Goal: Task Accomplishment & Management: Manage account settings

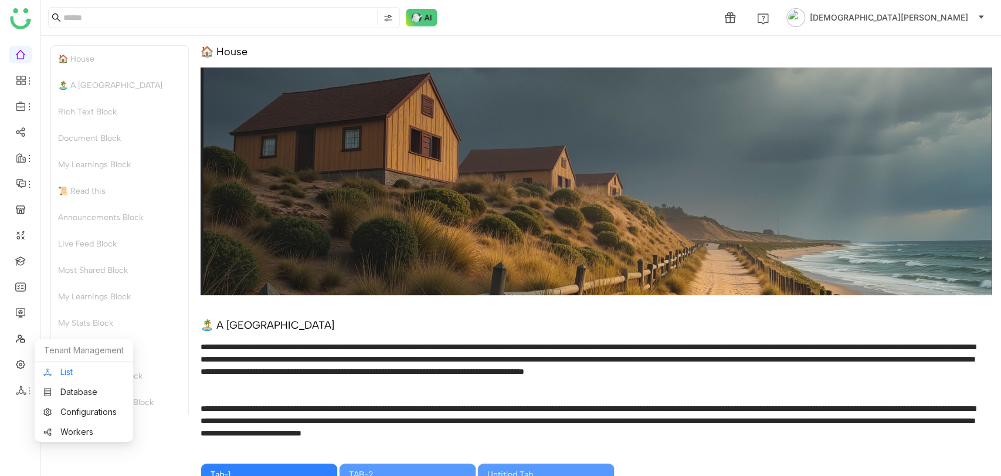
click at [59, 372] on link "List" at bounding box center [83, 372] width 81 height 8
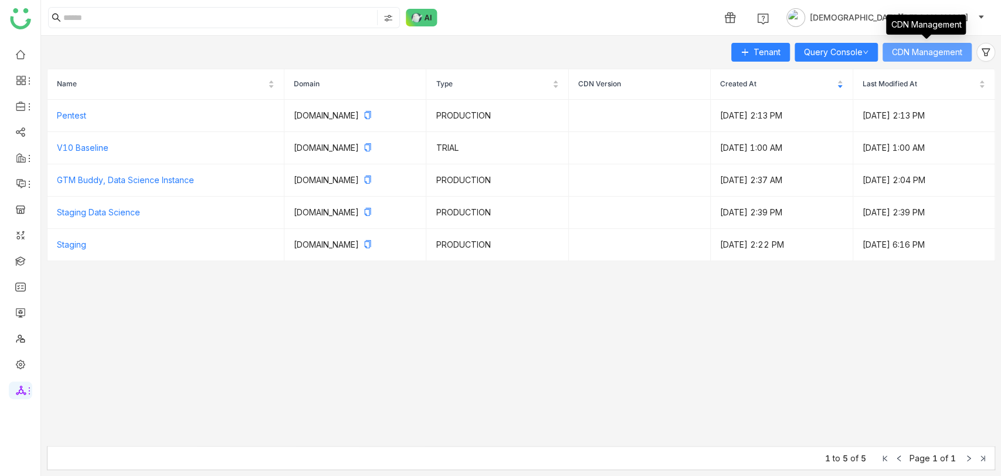
click at [941, 51] on span "CDN Management" at bounding box center [927, 52] width 70 height 13
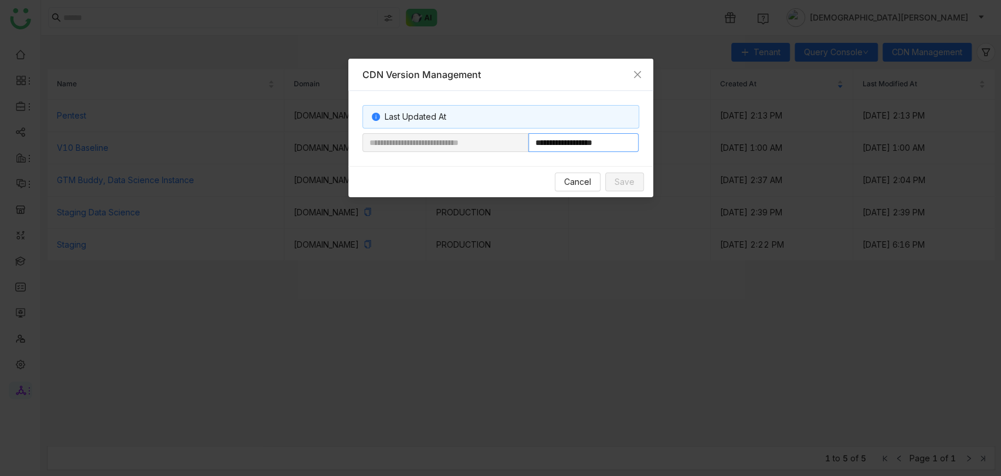
drag, startPoint x: 567, startPoint y: 143, endPoint x: 676, endPoint y: 133, distance: 109.0
click at [676, 133] on nz-modal-container "**********" at bounding box center [500, 238] width 1001 height 476
paste input "**********"
type input "**********"
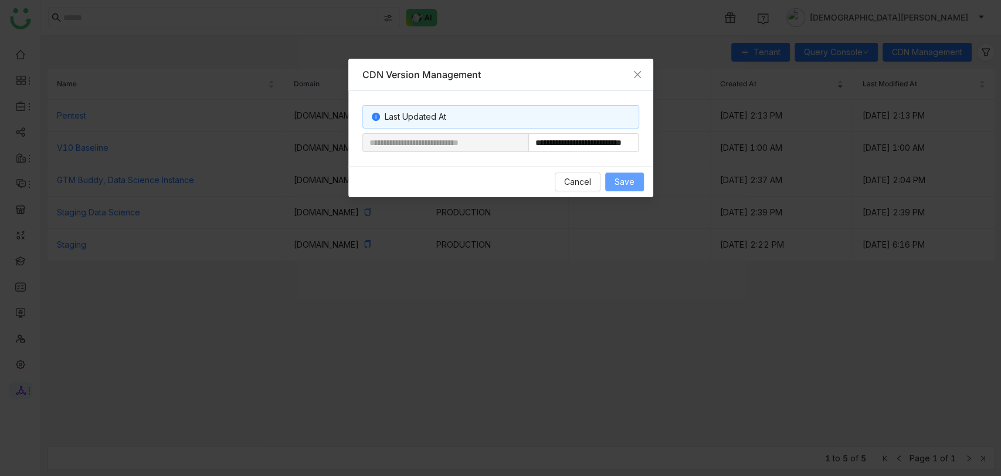
scroll to position [0, 0]
click at [629, 178] on span "Save" at bounding box center [625, 181] width 20 height 13
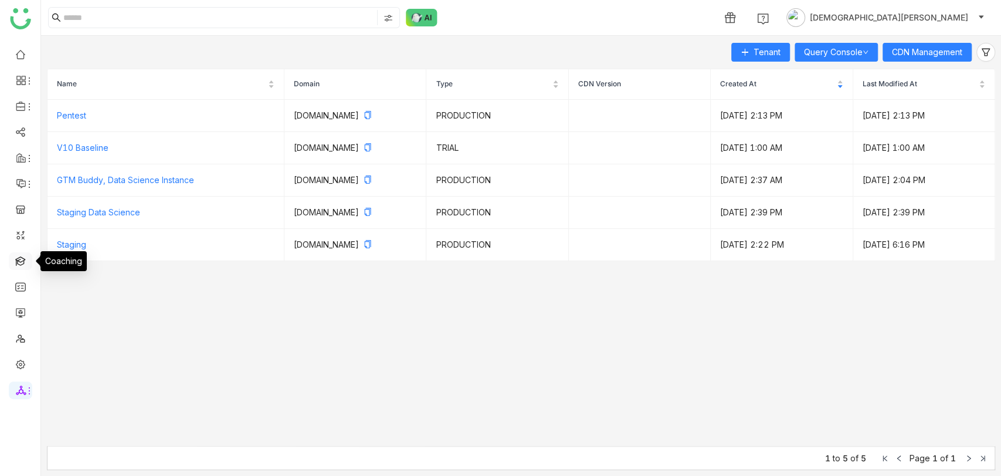
click at [16, 265] on link at bounding box center [20, 260] width 11 height 10
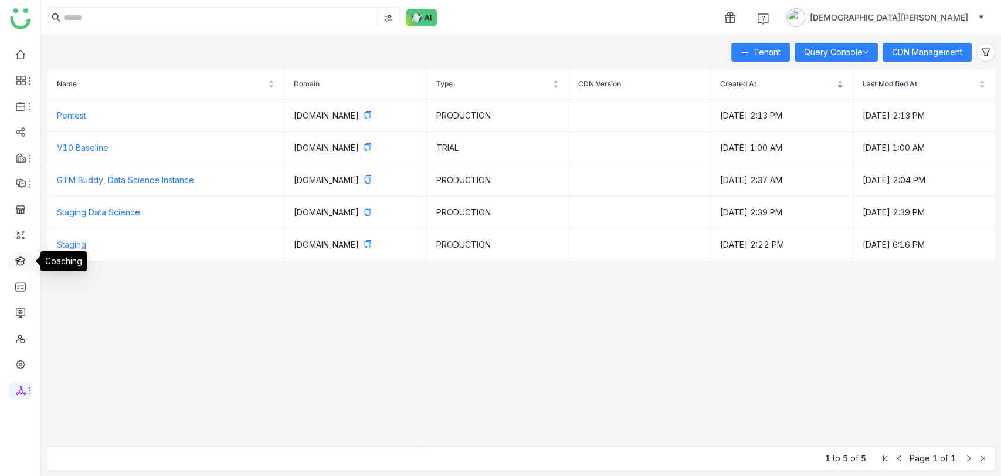
click at [19, 264] on link at bounding box center [20, 260] width 11 height 10
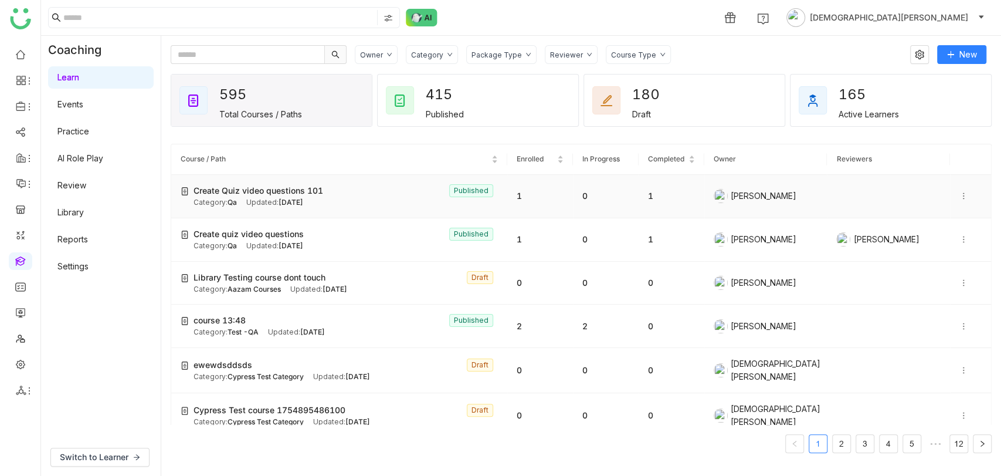
click at [252, 204] on div "Updated: [DATE]" at bounding box center [274, 202] width 57 height 11
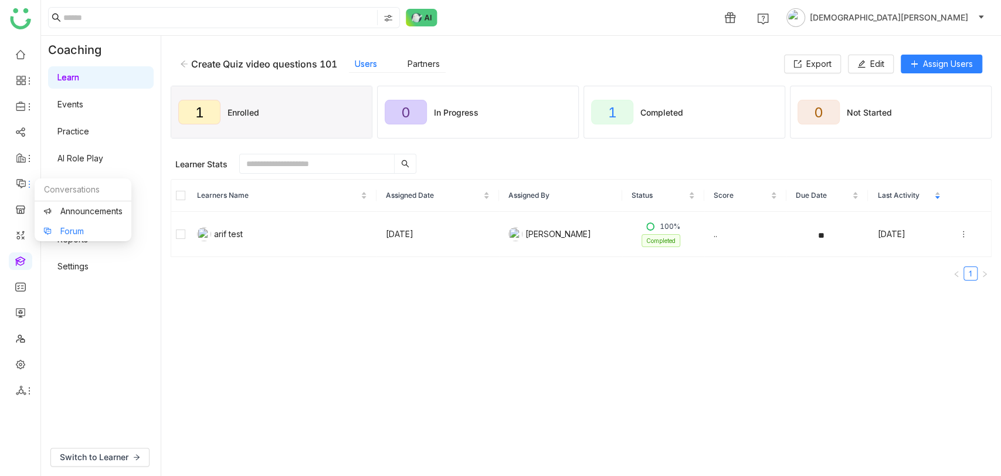
click at [73, 227] on link "Forum" at bounding box center [82, 231] width 79 height 8
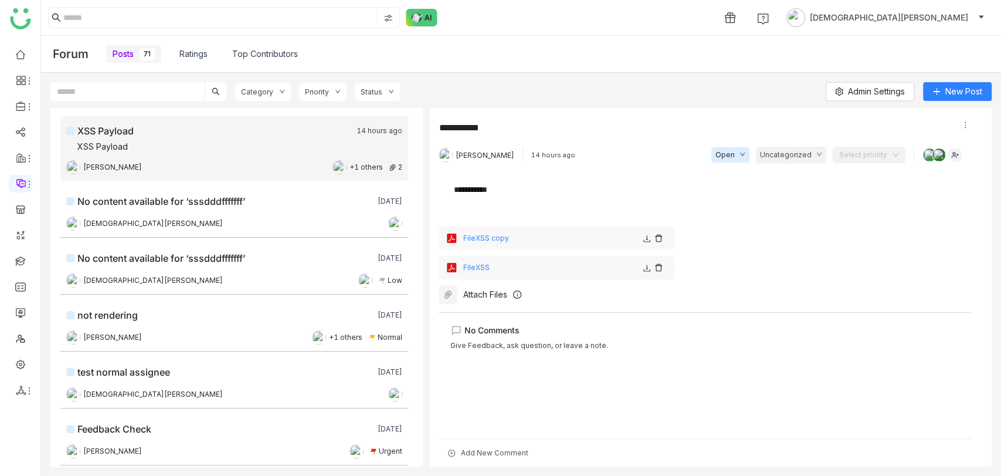
click at [485, 294] on div "Attach Files" at bounding box center [485, 294] width 44 height 10
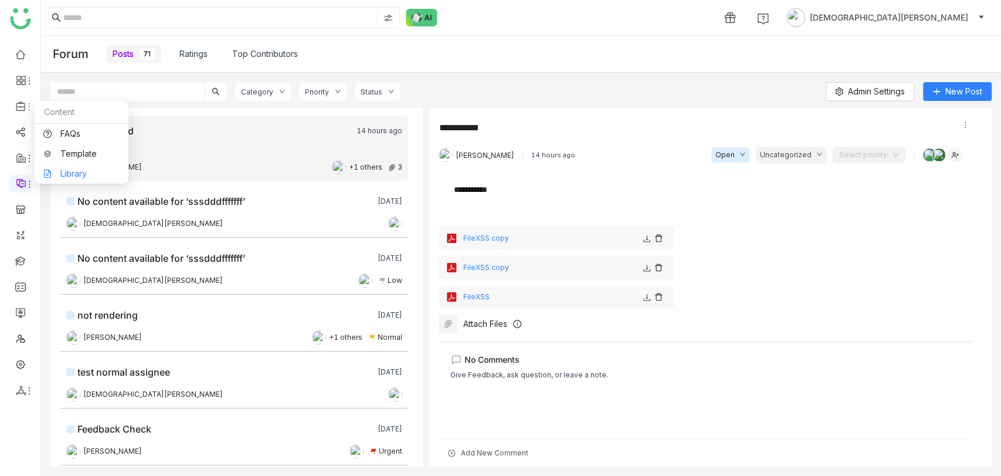
click at [84, 170] on link "Library" at bounding box center [81, 174] width 76 height 8
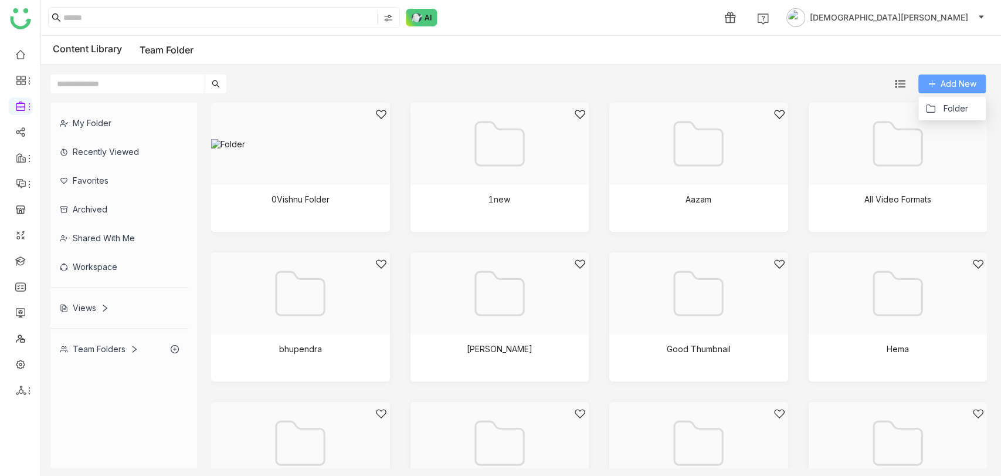
click at [958, 88] on span "Add New" at bounding box center [959, 83] width 36 height 13
click at [953, 108] on span "Folder" at bounding box center [955, 108] width 25 height 13
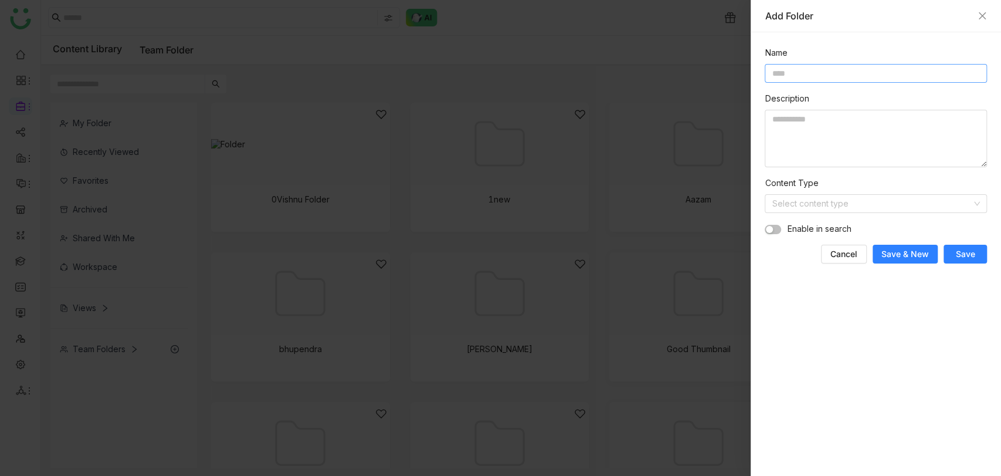
click at [815, 67] on input at bounding box center [876, 73] width 222 height 19
type input "**********"
click at [813, 131] on textarea at bounding box center [876, 138] width 222 height 57
paste textarea "**********"
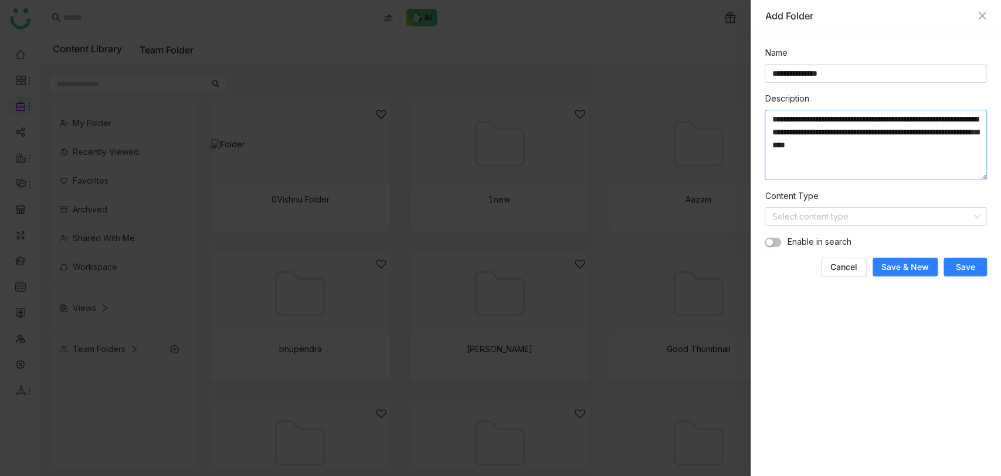
paste textarea "**********"
type textarea "**********"
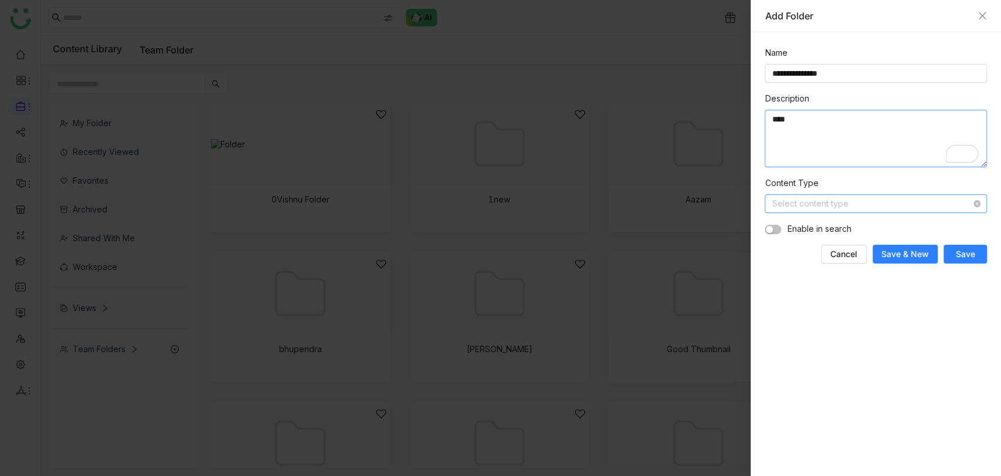
type textarea "****"
click at [805, 205] on input at bounding box center [872, 204] width 200 height 18
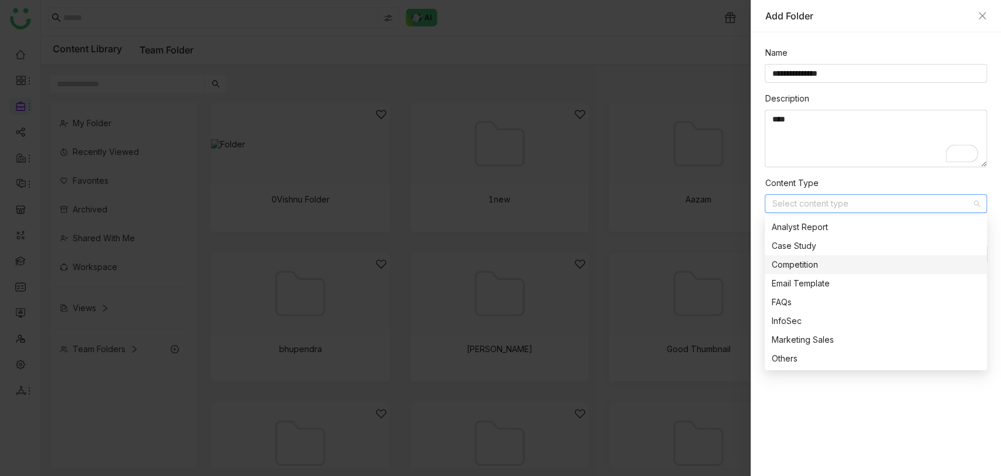
click at [812, 262] on div "Competition" at bounding box center [876, 264] width 208 height 13
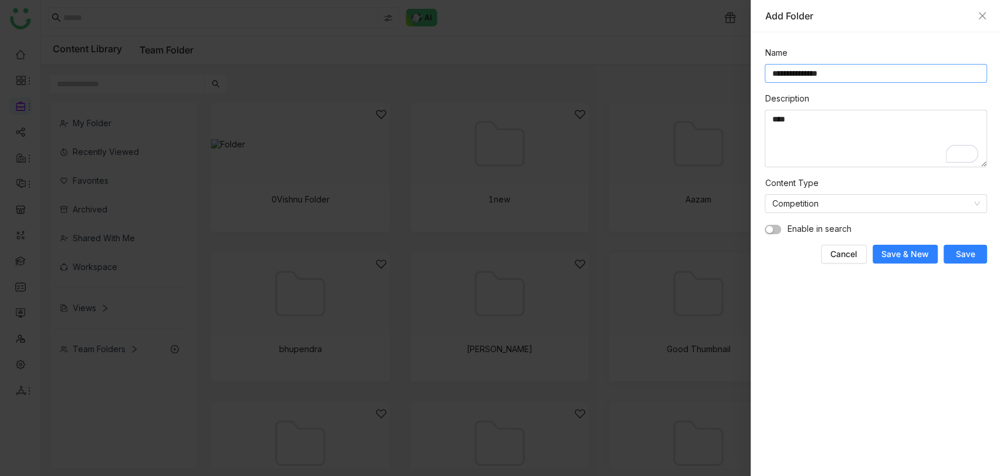
click at [768, 73] on input "**********" at bounding box center [876, 73] width 222 height 19
type input "**********"
click at [958, 250] on span "Save" at bounding box center [965, 254] width 19 height 12
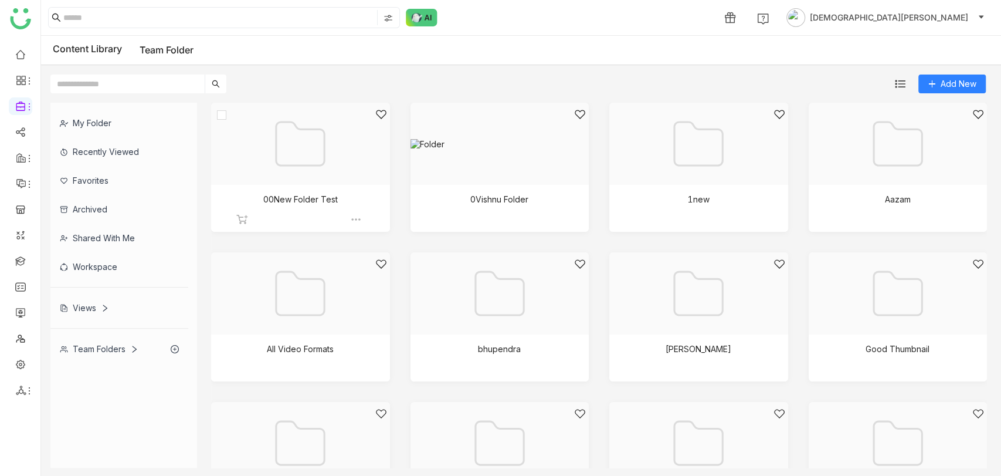
click at [260, 164] on div at bounding box center [296, 159] width 159 height 100
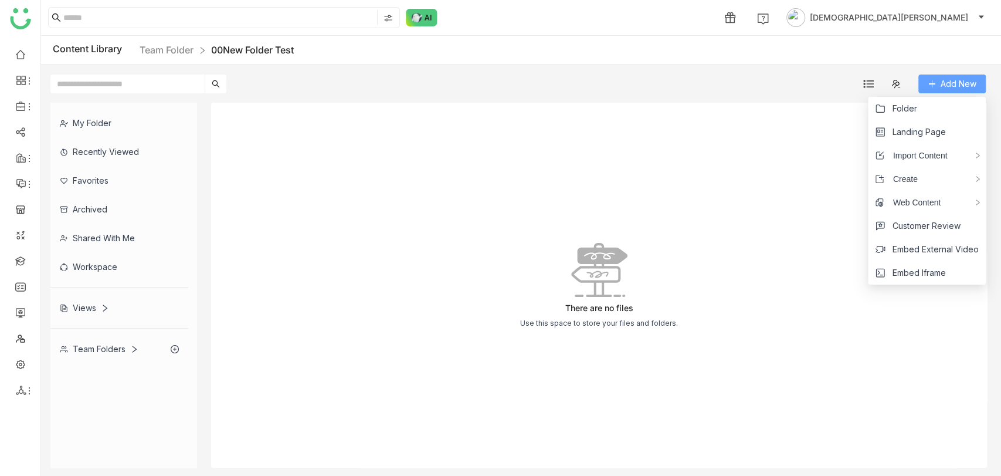
click at [950, 84] on span "Add New" at bounding box center [959, 83] width 36 height 13
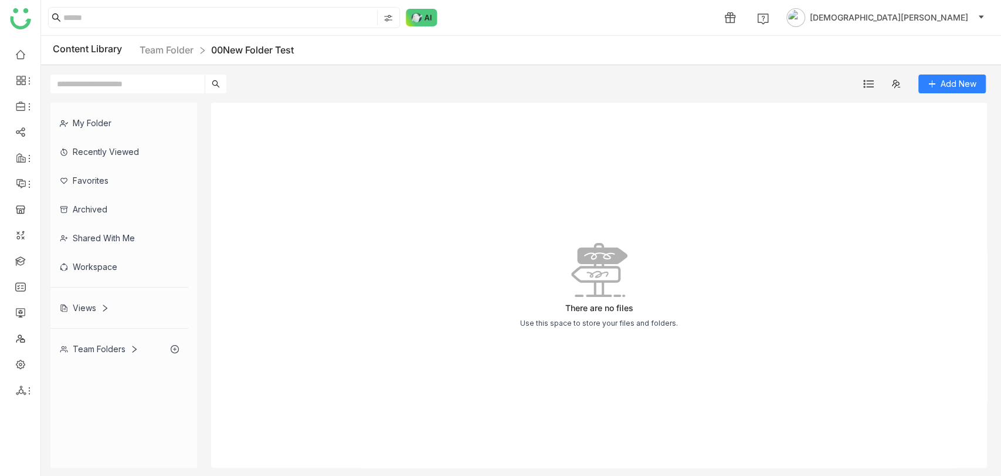
click at [167, 43] on nz-breadcrumb "Team Folder 00New Folder Test" at bounding box center [217, 50] width 154 height 15
click at [170, 47] on link "Team Folder" at bounding box center [167, 50] width 54 height 12
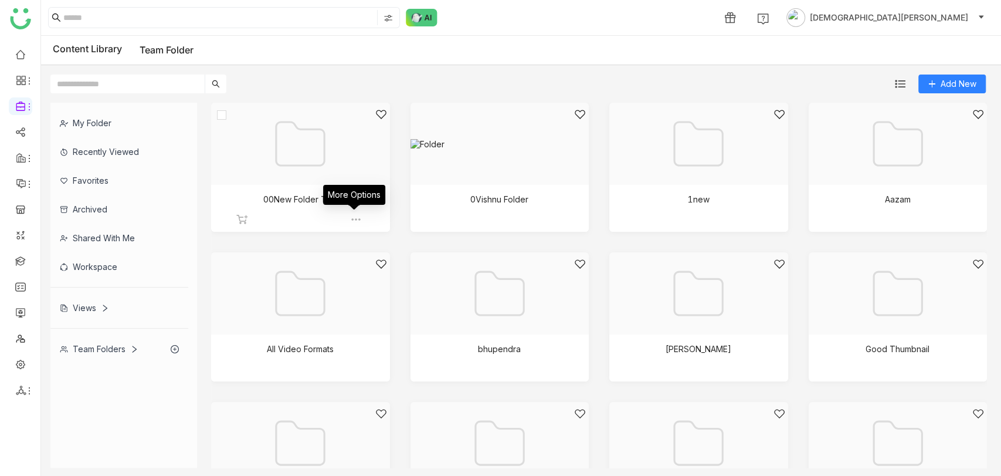
click at [352, 219] on img at bounding box center [356, 220] width 12 height 12
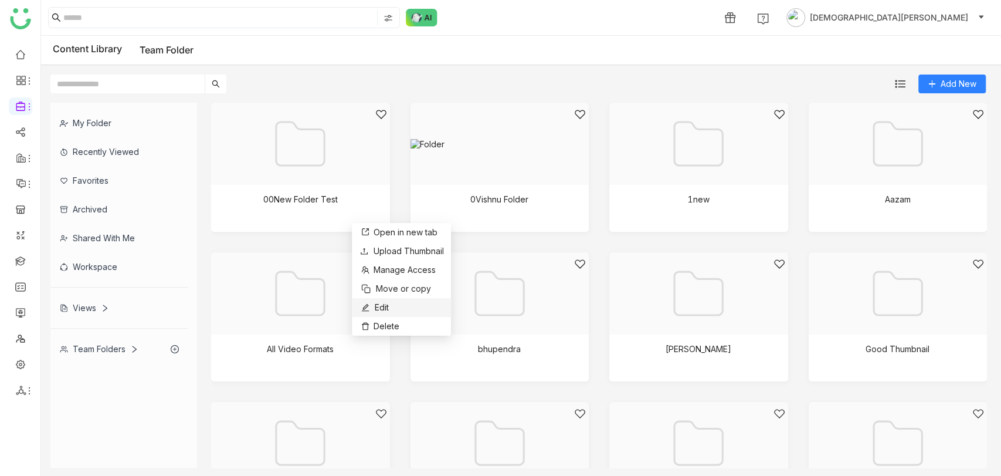
click at [397, 302] on li "Edit" at bounding box center [401, 307] width 99 height 19
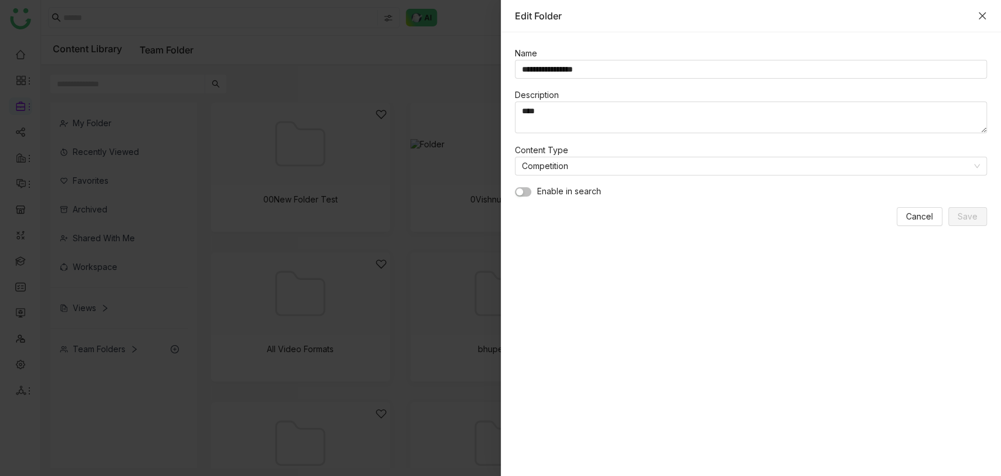
click at [983, 15] on icon "Close" at bounding box center [982, 15] width 7 height 7
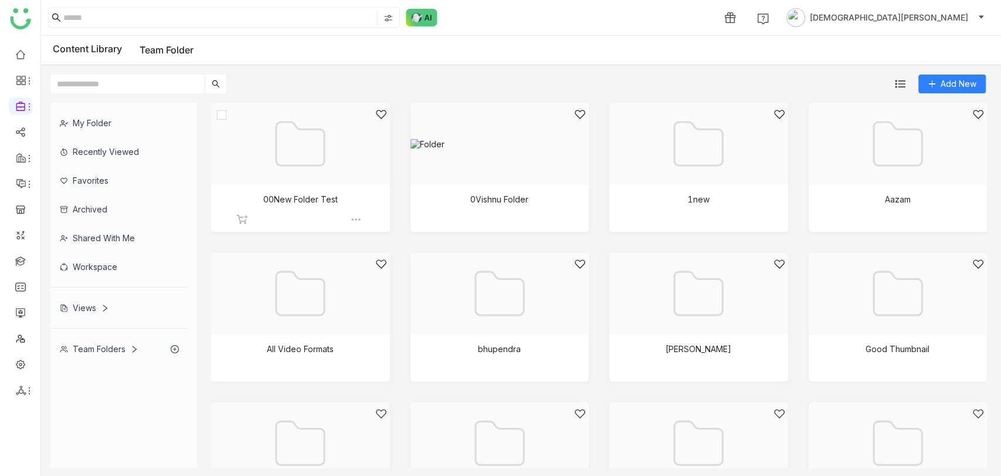
click at [289, 162] on div at bounding box center [296, 159] width 159 height 100
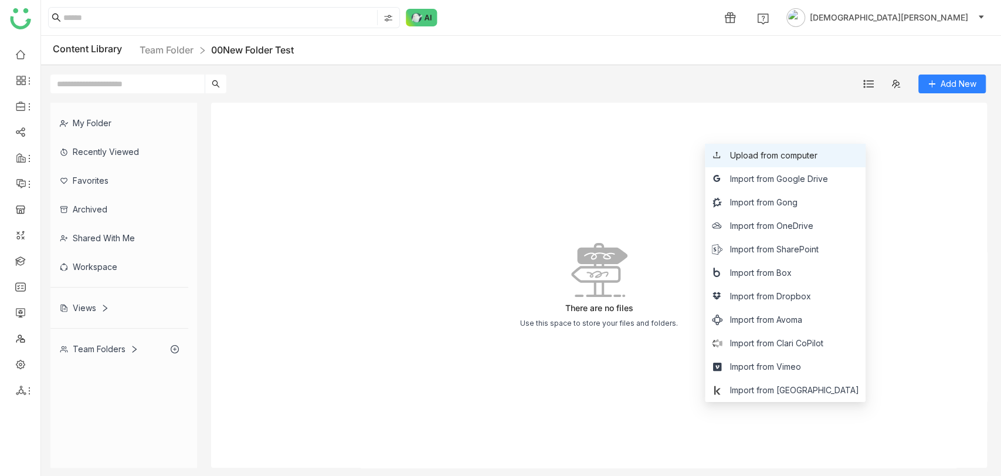
click at [817, 159] on span "Upload from computer" at bounding box center [773, 155] width 87 height 13
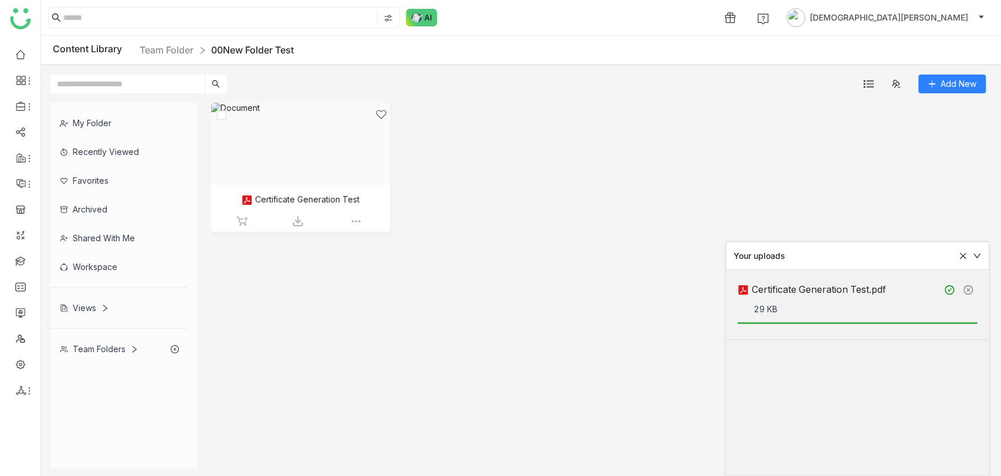
click at [305, 136] on div at bounding box center [296, 159] width 159 height 100
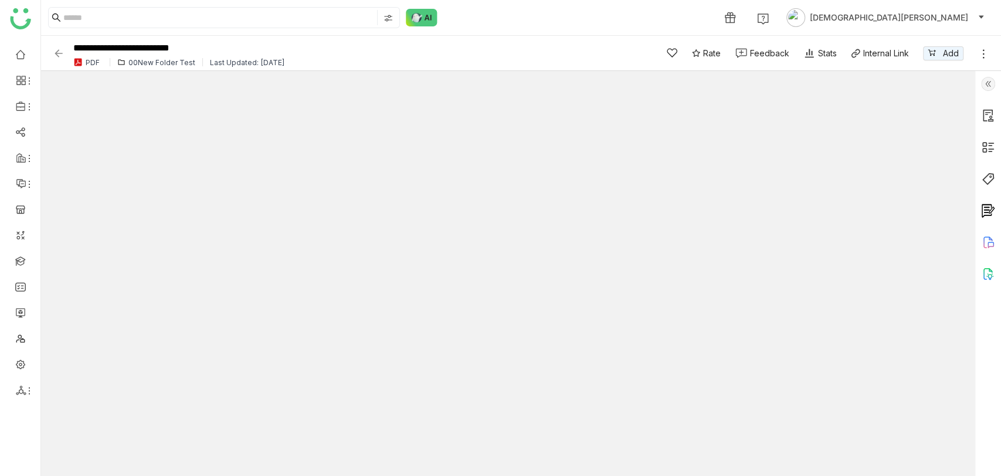
click at [988, 86] on img at bounding box center [988, 84] width 14 height 14
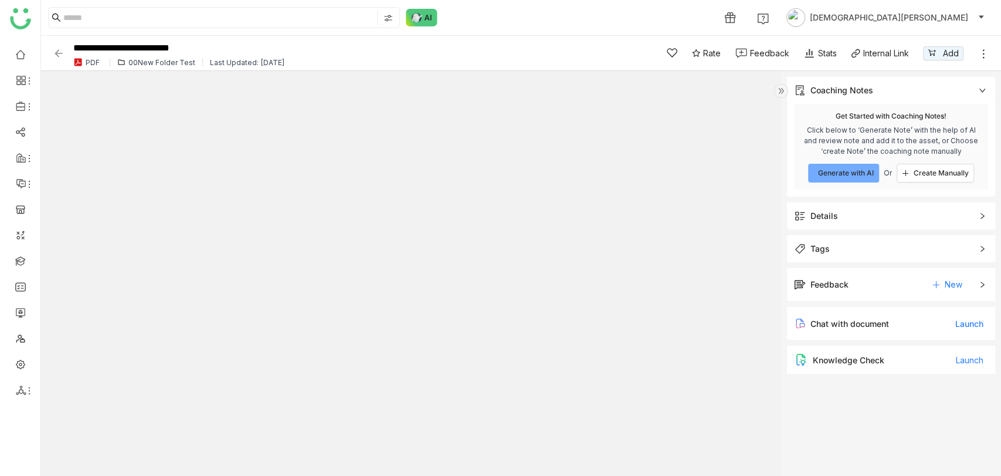
click at [842, 245] on span "Tags" at bounding box center [883, 248] width 178 height 13
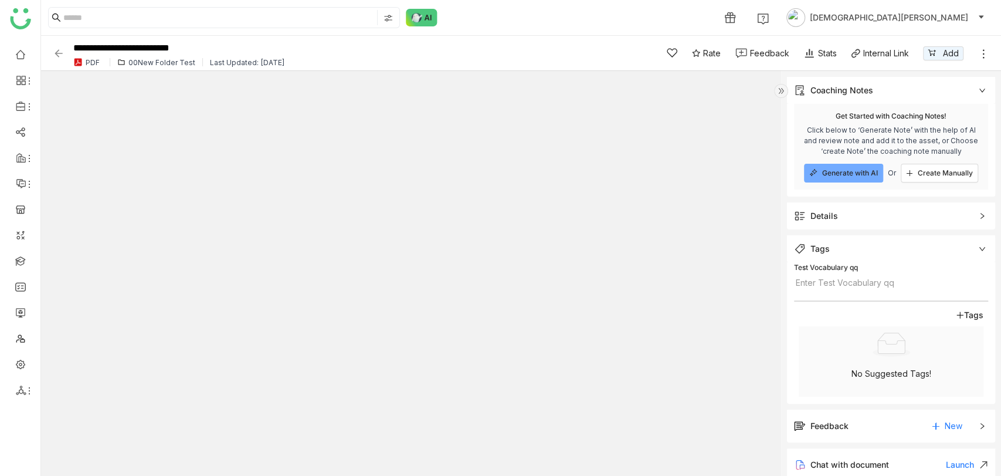
click at [852, 216] on span "Details" at bounding box center [883, 215] width 178 height 13
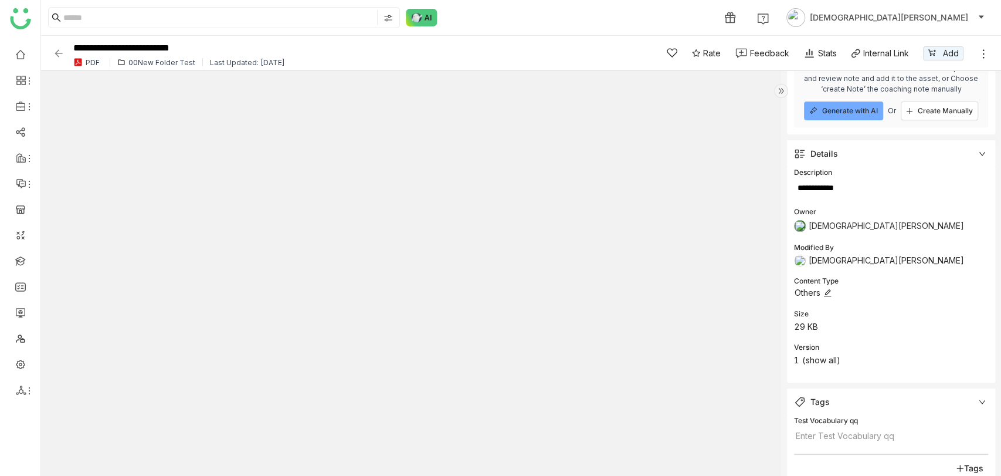
scroll to position [96, 0]
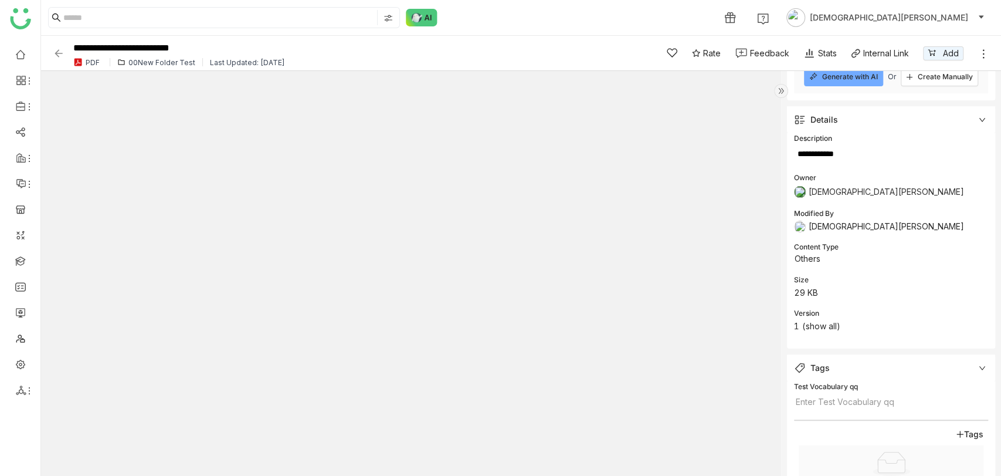
click at [60, 53] on img at bounding box center [59, 54] width 12 height 12
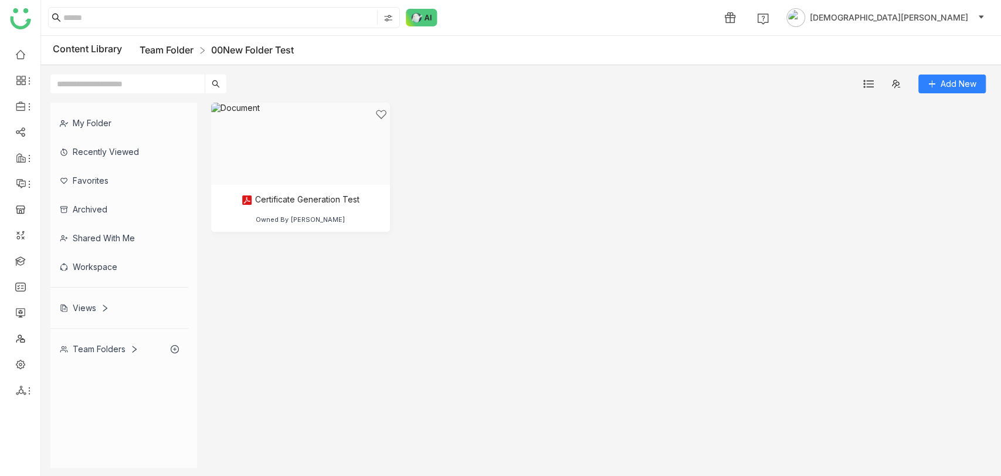
click at [178, 48] on link "Team Folder" at bounding box center [167, 50] width 54 height 12
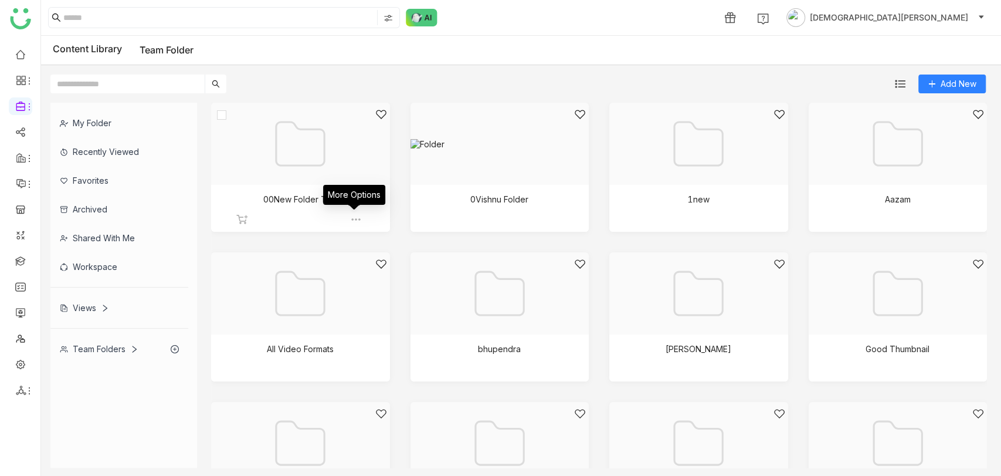
click at [353, 215] on img at bounding box center [356, 220] width 12 height 12
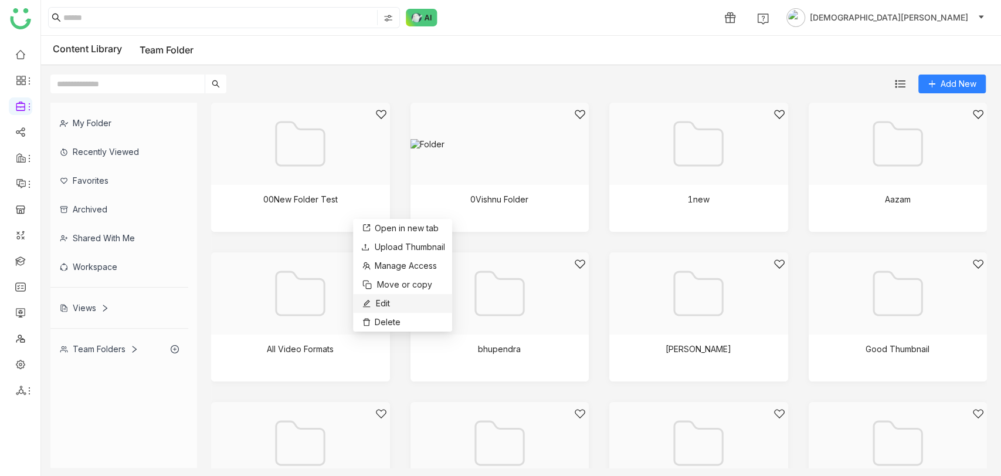
click at [383, 310] on button "Edit" at bounding box center [375, 303] width 30 height 14
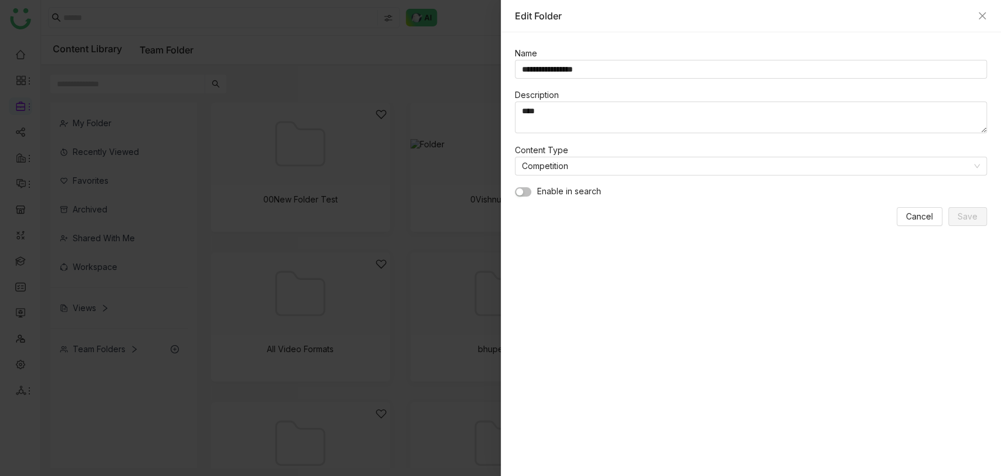
click at [608, 431] on div "**********" at bounding box center [751, 253] width 501 height 443
click at [984, 21] on div "Edit Folder" at bounding box center [751, 15] width 473 height 13
click at [978, 15] on icon "Close" at bounding box center [982, 15] width 9 height 9
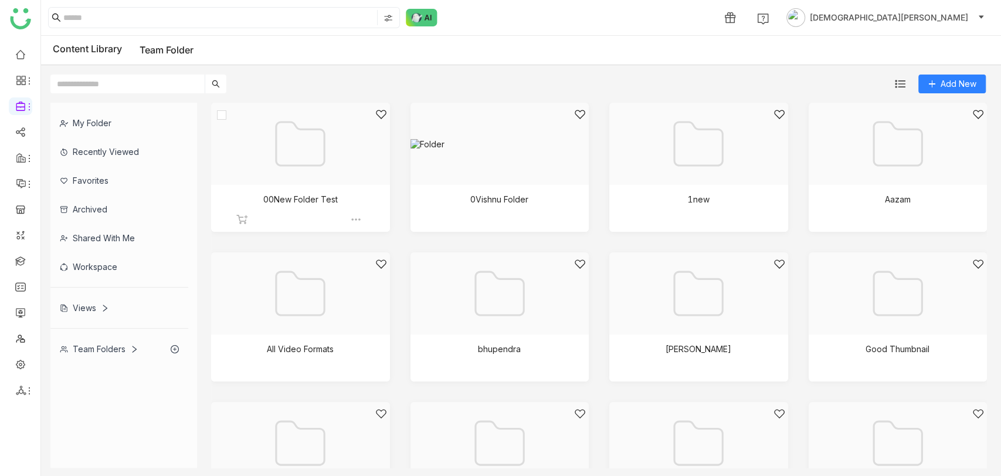
click at [317, 156] on div at bounding box center [296, 159] width 159 height 100
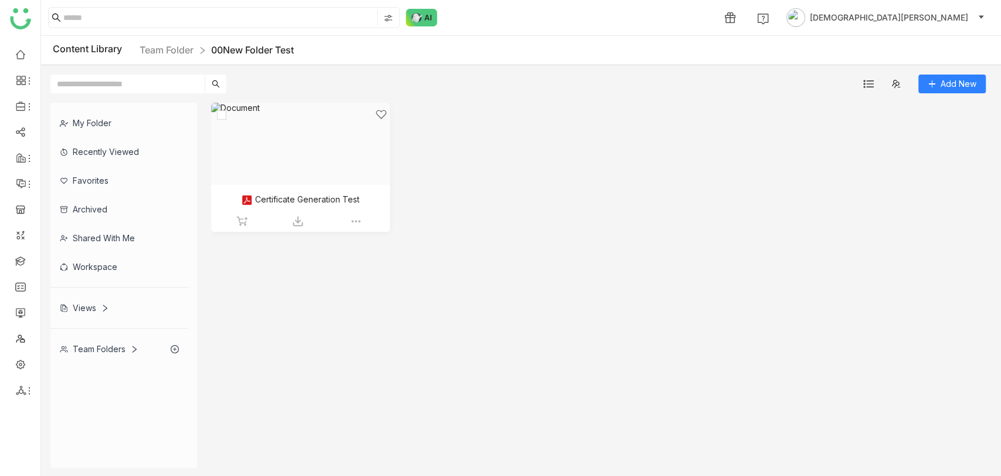
click at [313, 143] on div at bounding box center [296, 159] width 159 height 100
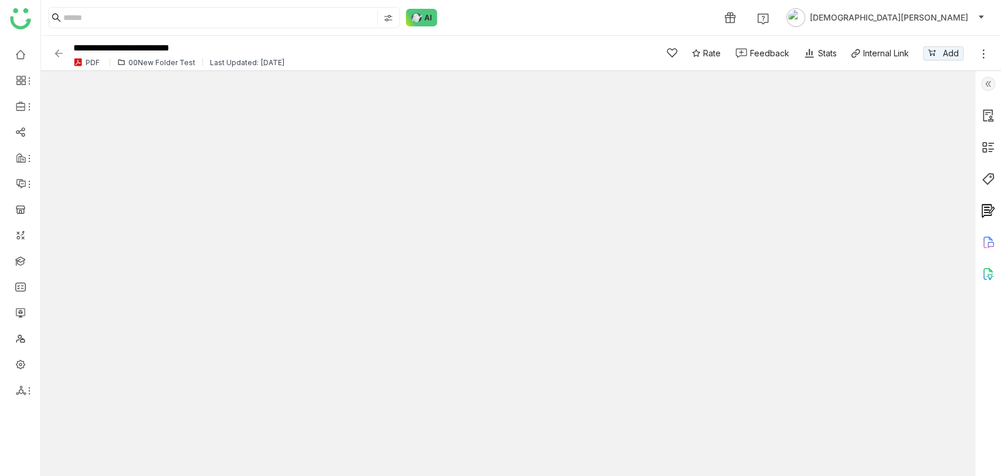
click at [993, 86] on img at bounding box center [988, 84] width 14 height 14
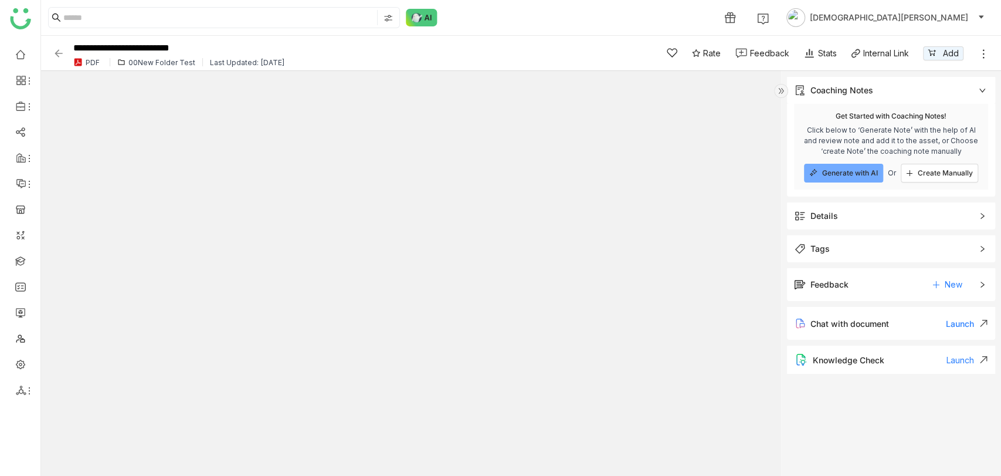
click at [861, 254] on span "Tags" at bounding box center [883, 248] width 178 height 13
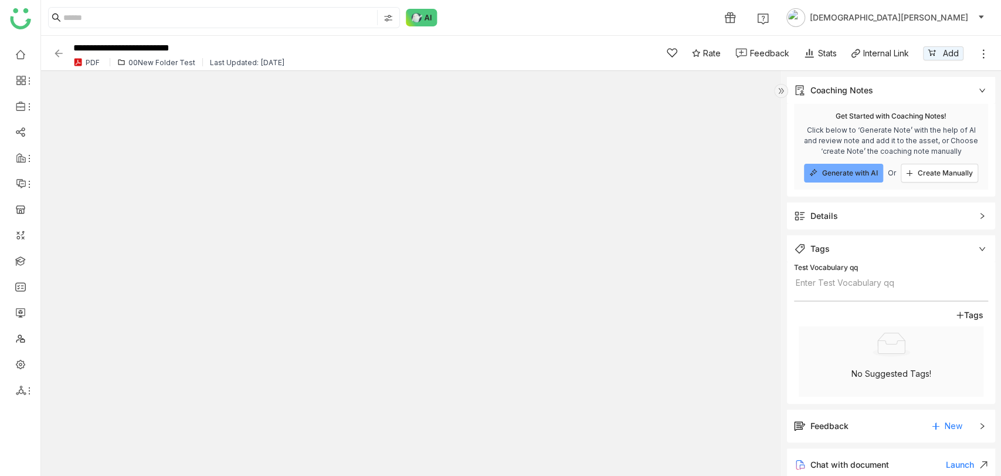
click at [842, 223] on div "Details" at bounding box center [891, 215] width 208 height 27
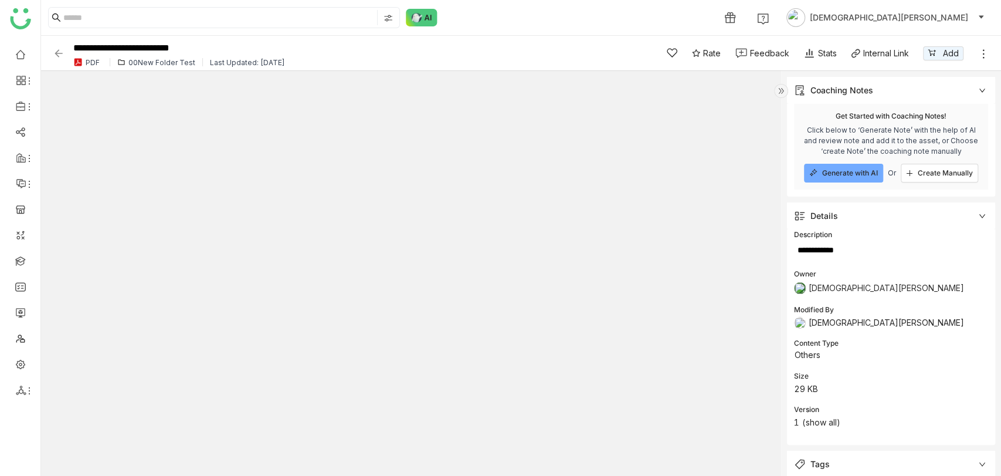
click at [62, 54] on img at bounding box center [59, 54] width 12 height 12
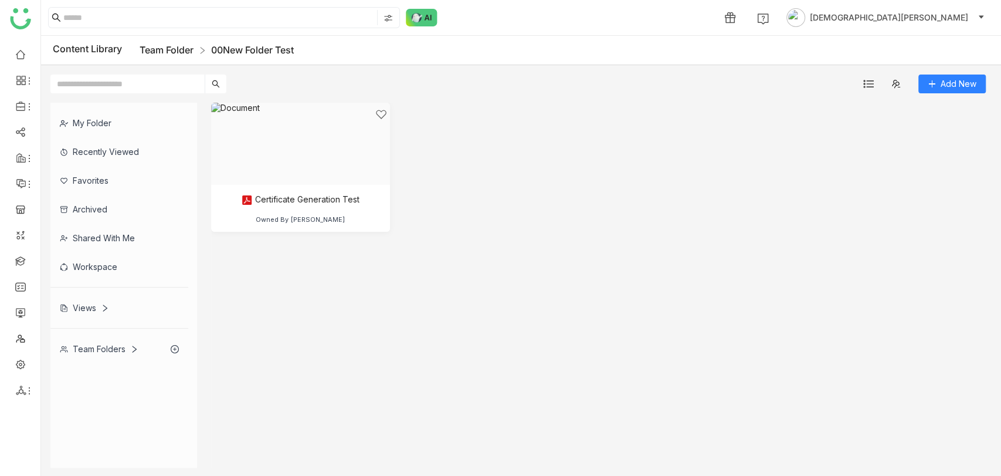
click at [183, 48] on link "Team Folder" at bounding box center [167, 50] width 54 height 12
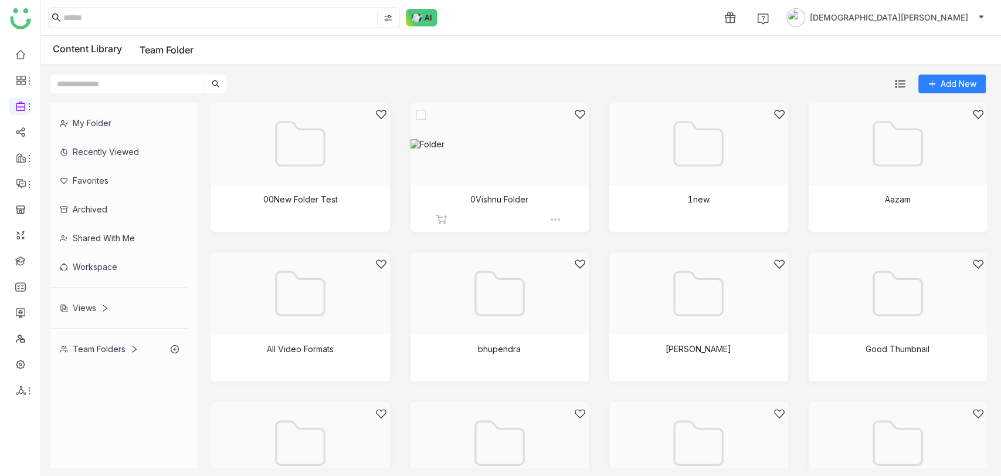
click at [477, 161] on div at bounding box center [495, 159] width 159 height 100
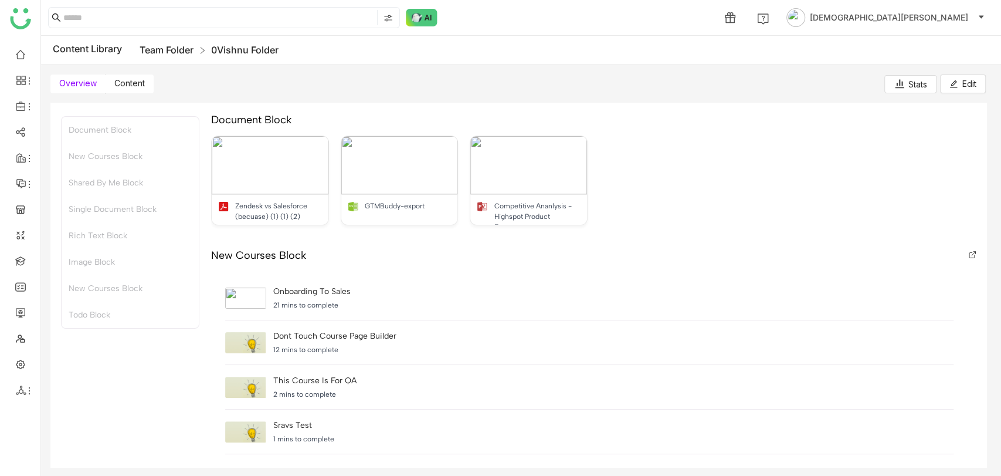
click at [183, 45] on link "Team Folder" at bounding box center [167, 50] width 54 height 12
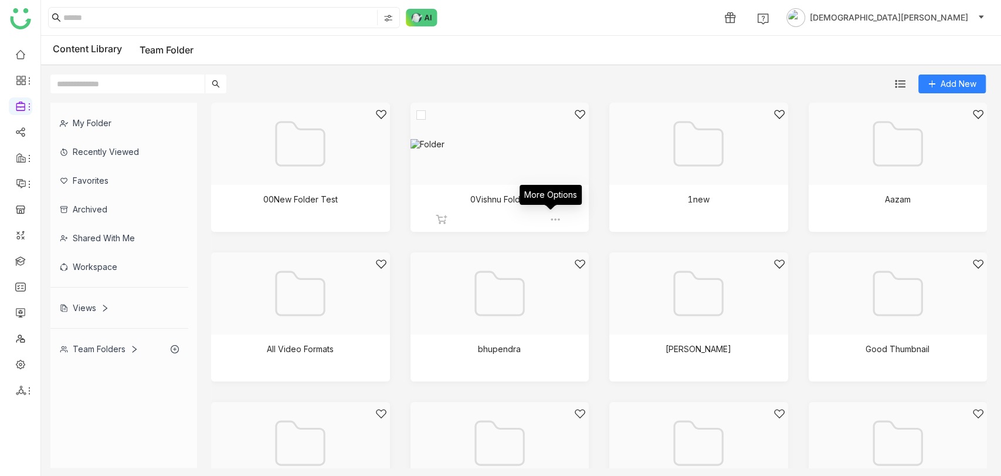
click at [551, 219] on img at bounding box center [556, 220] width 12 height 12
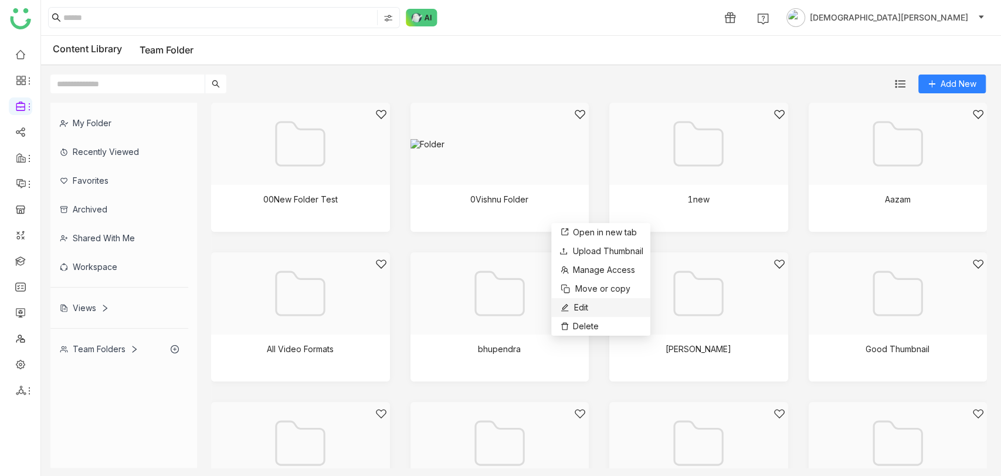
click at [589, 302] on li "Edit" at bounding box center [600, 307] width 99 height 19
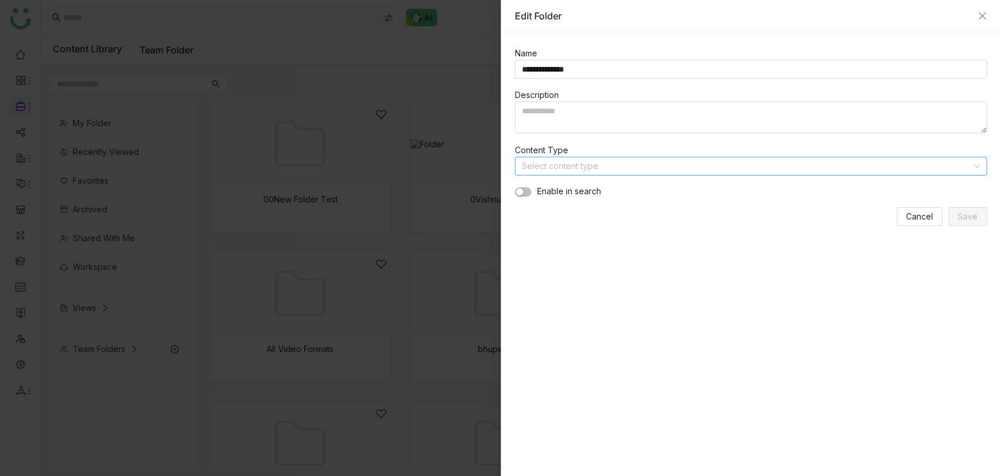
click at [560, 170] on input at bounding box center [747, 166] width 451 height 18
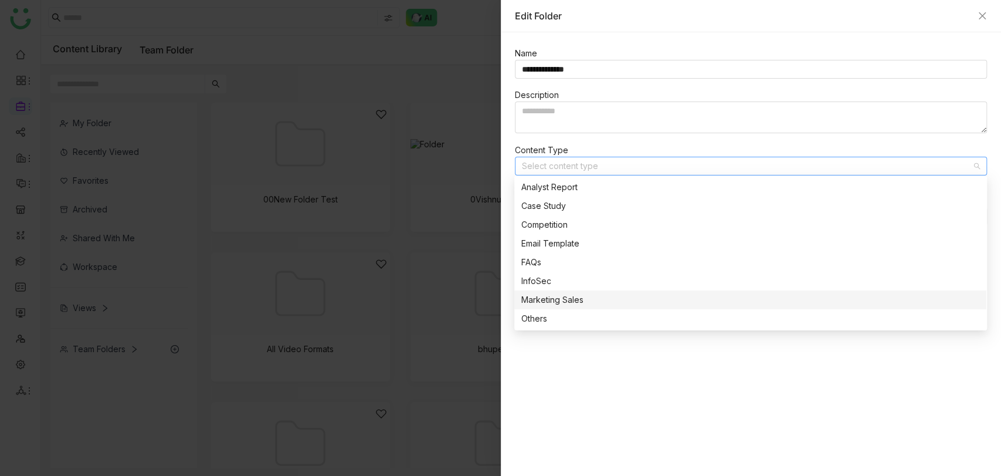
click at [549, 302] on div "Marketing Sales" at bounding box center [750, 299] width 458 height 13
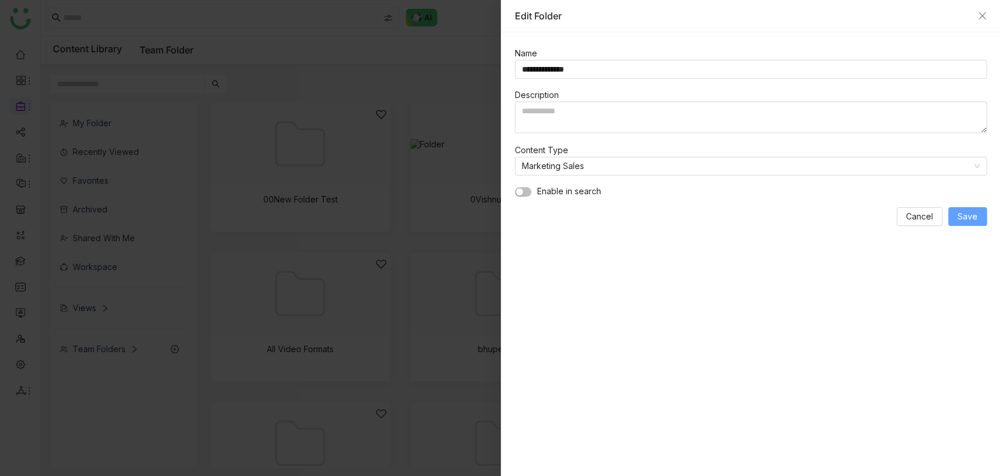
click at [957, 216] on button "Save" at bounding box center [968, 216] width 39 height 19
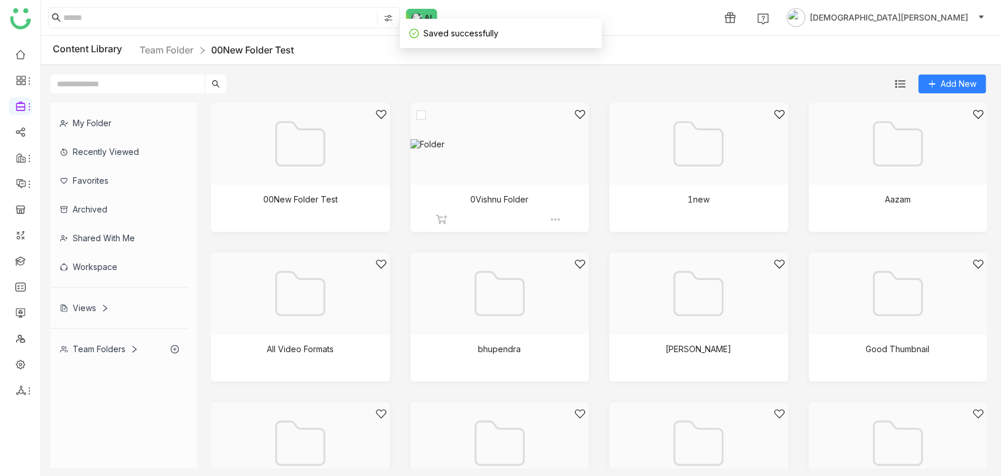
click at [486, 154] on div at bounding box center [495, 159] width 159 height 100
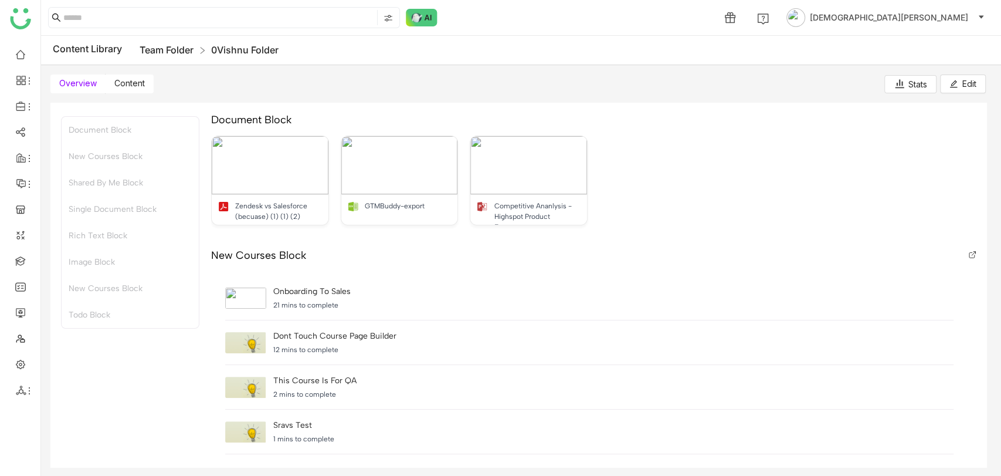
click at [177, 45] on link "Team Folder" at bounding box center [167, 50] width 54 height 12
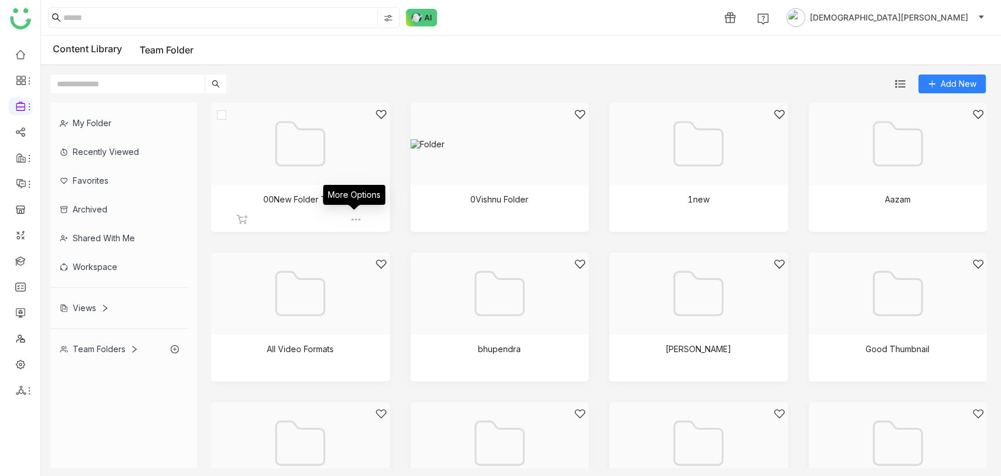
click at [353, 218] on img at bounding box center [356, 220] width 12 height 12
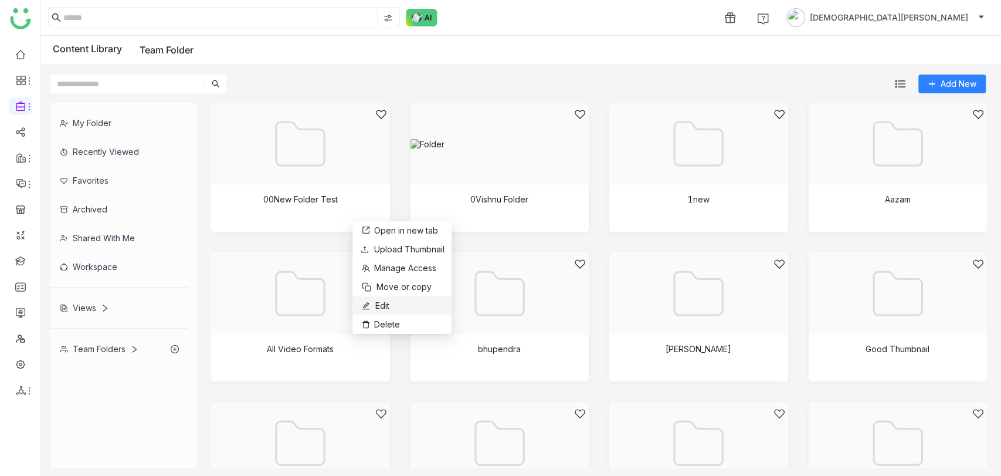
click at [394, 303] on li "Edit" at bounding box center [402, 305] width 99 height 19
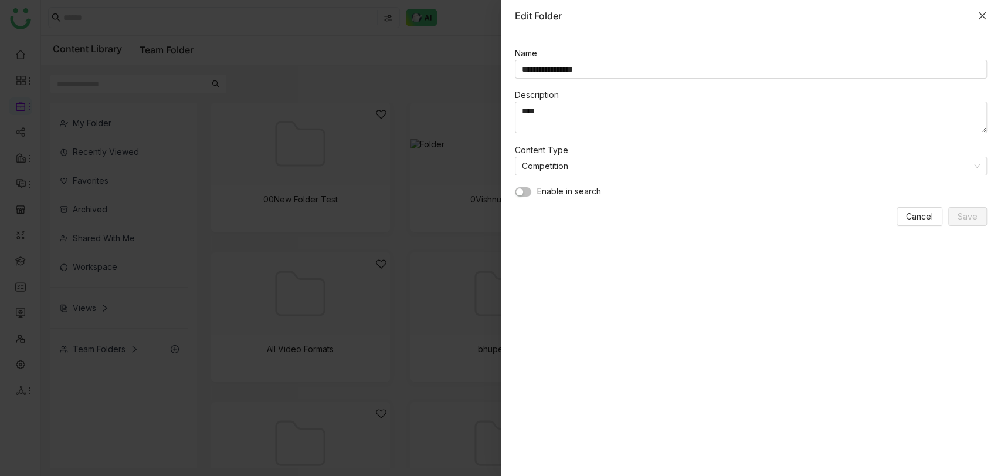
click at [983, 16] on icon "Close" at bounding box center [982, 15] width 7 height 7
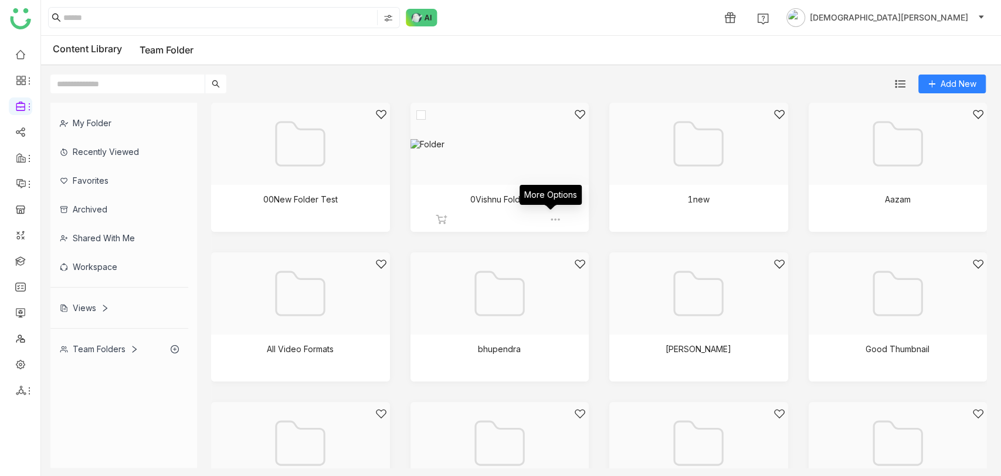
click at [551, 222] on img at bounding box center [556, 220] width 12 height 12
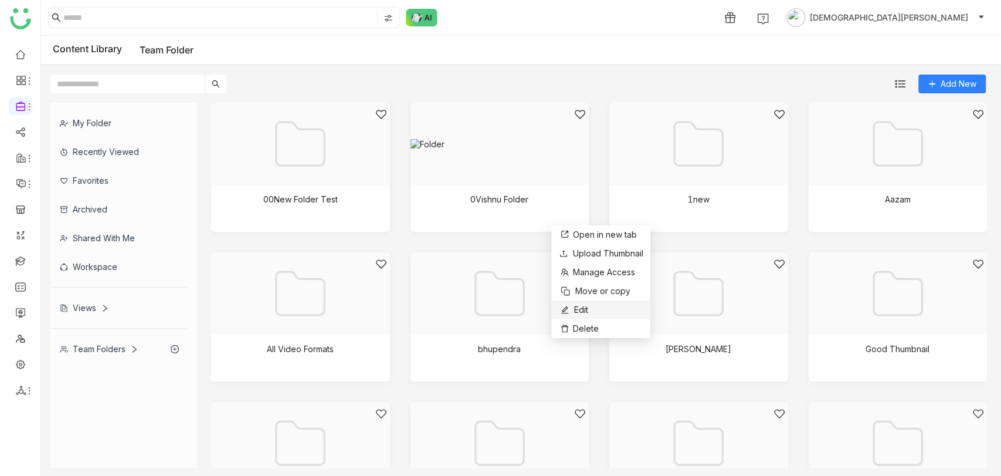
click at [602, 303] on li "Edit" at bounding box center [600, 309] width 99 height 19
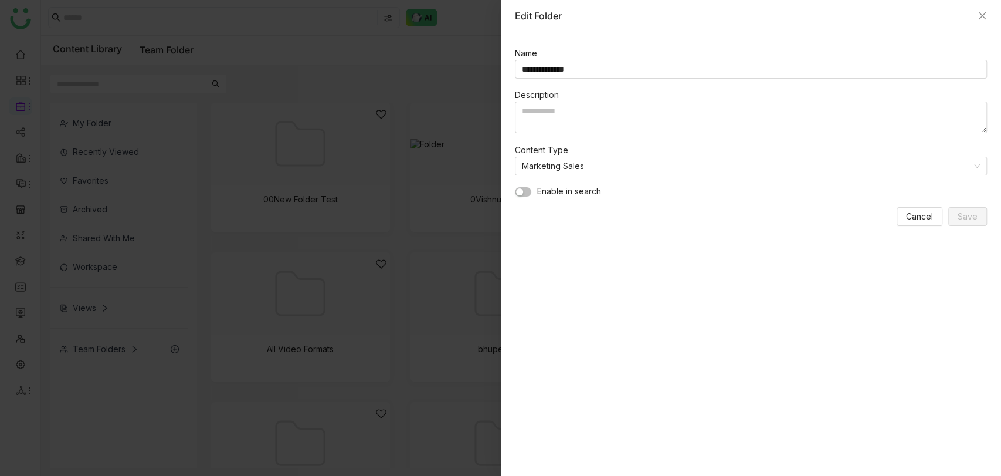
click at [197, 150] on div at bounding box center [500, 238] width 1001 height 476
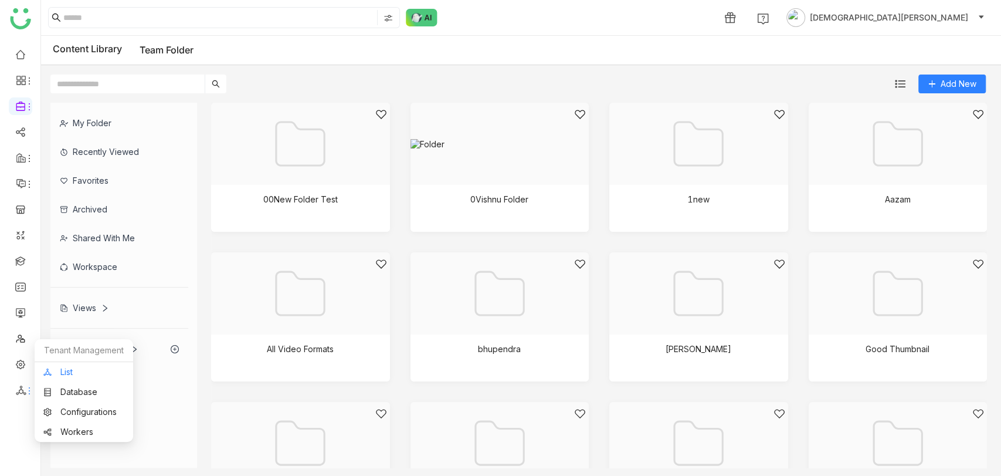
click at [78, 372] on link "List" at bounding box center [83, 372] width 81 height 8
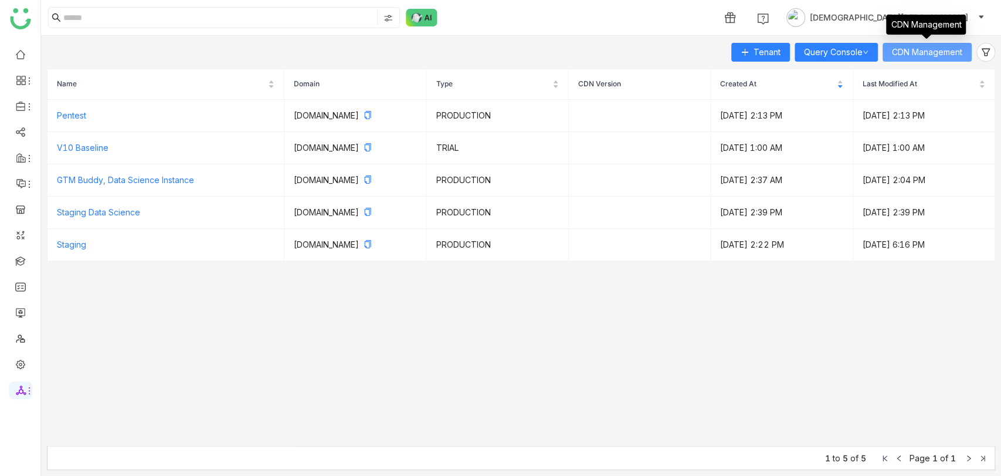
click at [899, 52] on span "CDN Management" at bounding box center [927, 52] width 70 height 13
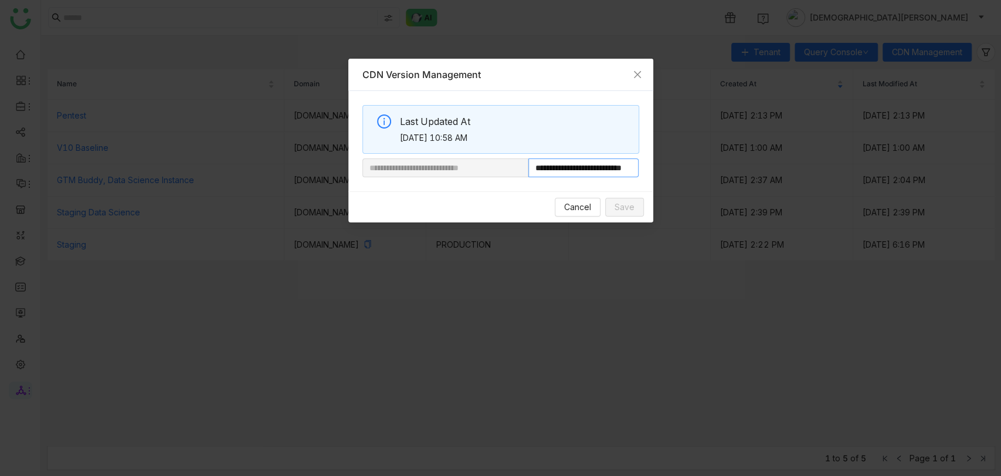
drag, startPoint x: 568, startPoint y: 168, endPoint x: 594, endPoint y: 165, distance: 25.3
click at [594, 165] on input "**********" at bounding box center [584, 167] width 111 height 19
click at [636, 78] on icon "Close" at bounding box center [637, 74] width 9 height 9
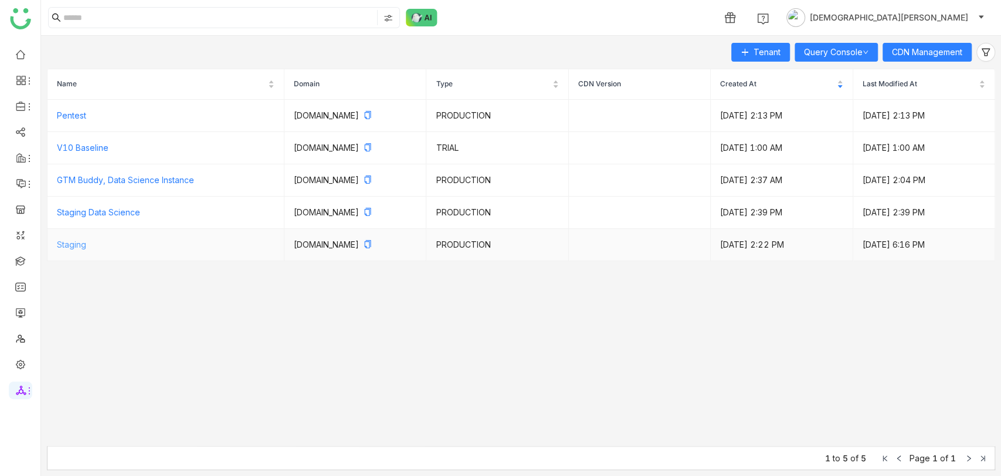
click at [77, 241] on link "Staging" at bounding box center [71, 244] width 29 height 10
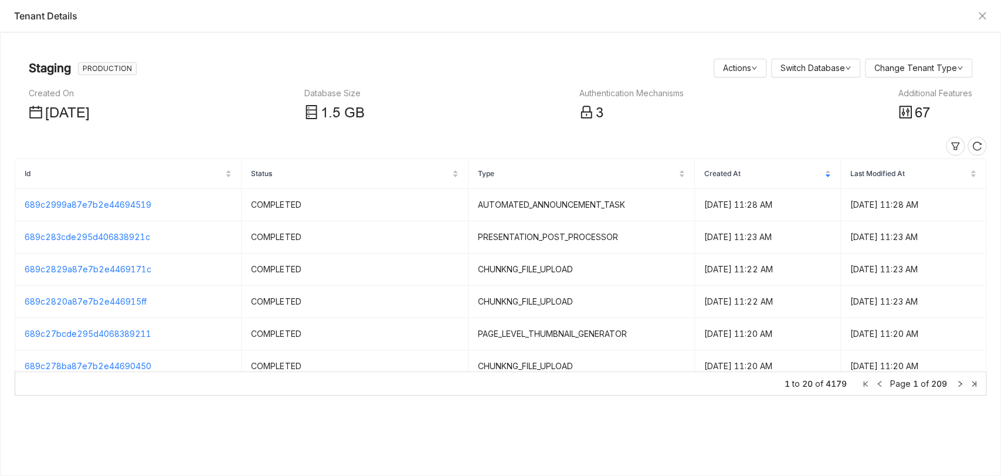
click at [910, 90] on div "Additional Features" at bounding box center [936, 93] width 74 height 13
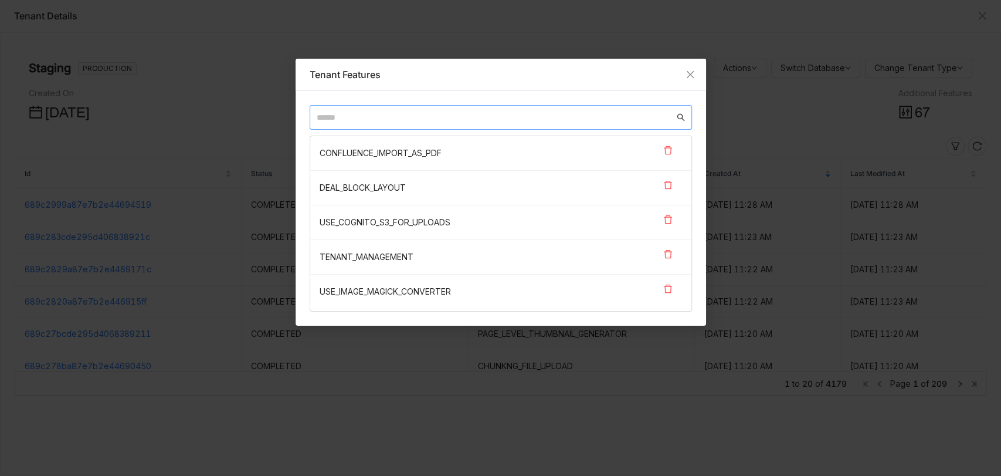
paste input "**********"
click at [381, 120] on input "**********" at bounding box center [496, 117] width 358 height 13
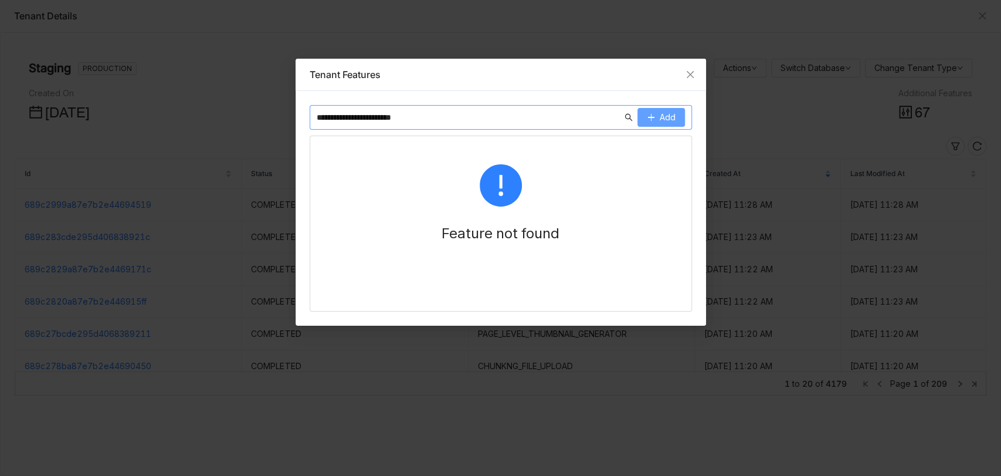
type input "**********"
click at [653, 117] on icon at bounding box center [651, 117] width 6 height 1
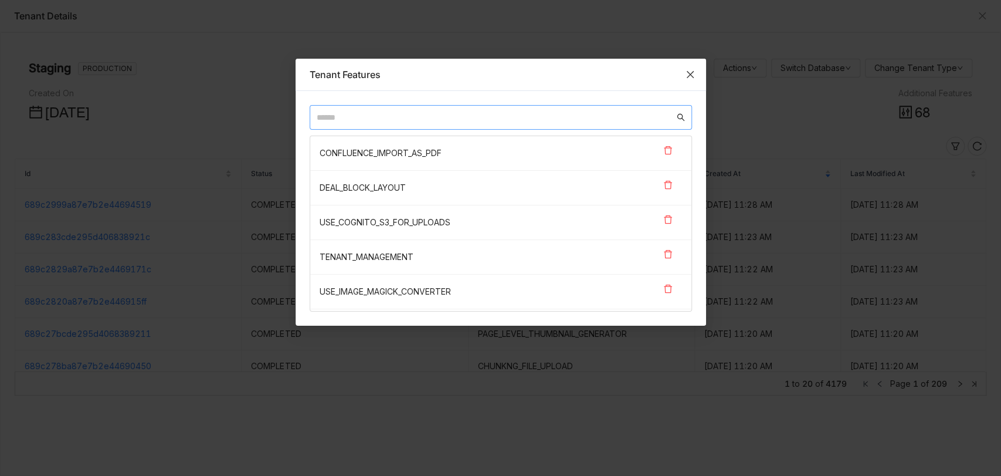
click at [689, 70] on icon "Close" at bounding box center [690, 74] width 9 height 9
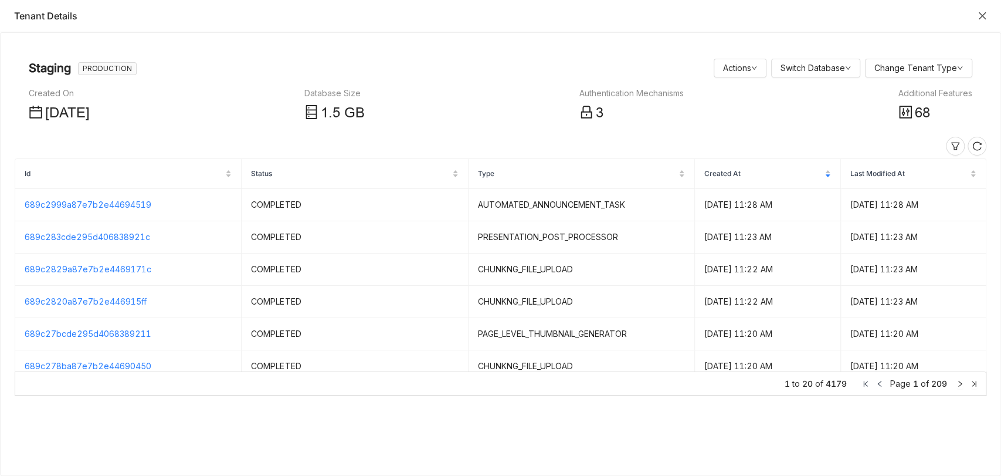
click at [981, 20] on button "Close" at bounding box center [982, 15] width 9 height 9
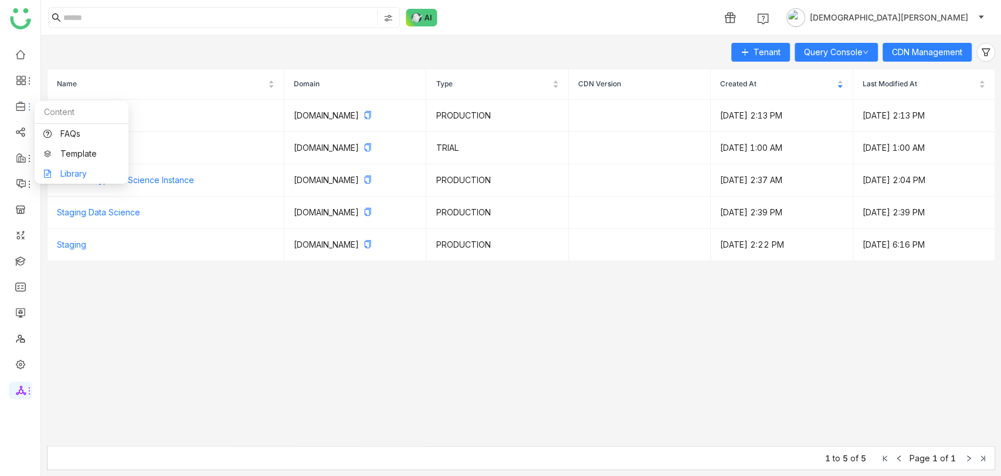
click at [69, 170] on link "Library" at bounding box center [81, 174] width 76 height 8
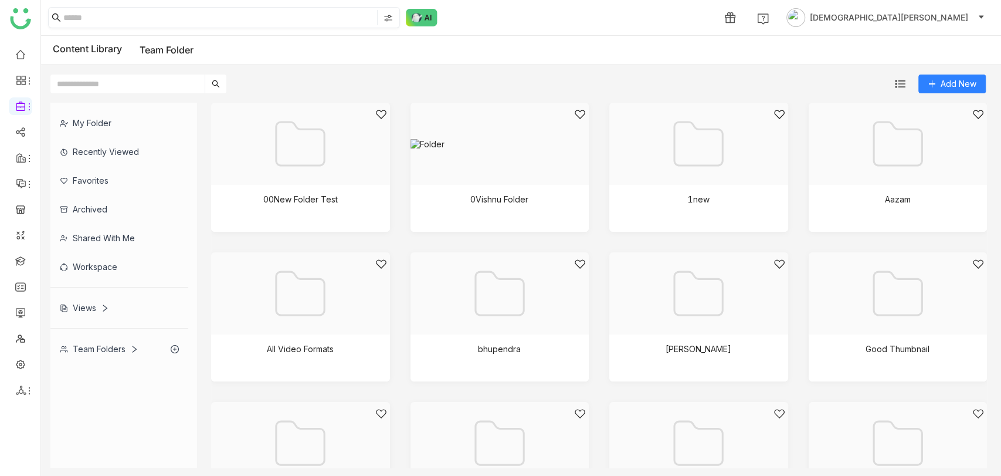
click at [167, 19] on input at bounding box center [218, 17] width 311 height 15
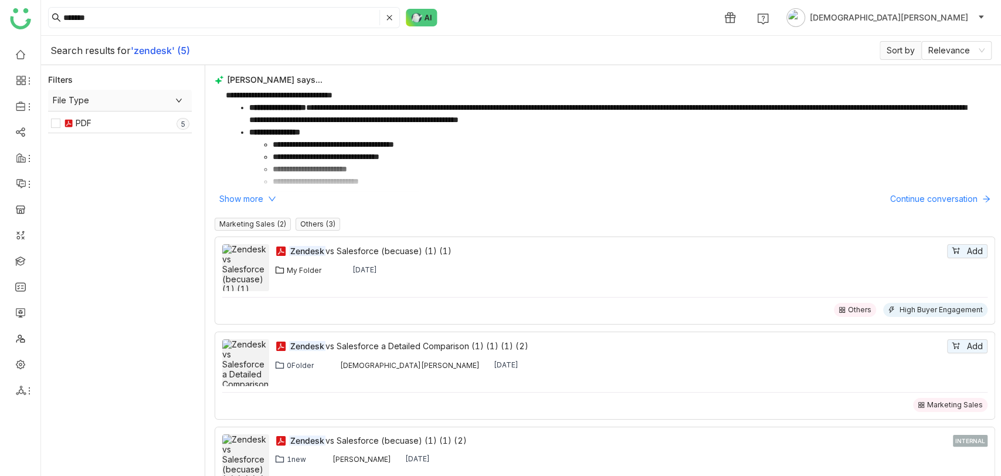
click at [296, 271] on div "My Folder" at bounding box center [304, 270] width 35 height 9
click at [292, 363] on div "0Folder" at bounding box center [300, 365] width 27 height 9
click at [135, 15] on input "*******" at bounding box center [220, 17] width 314 height 15
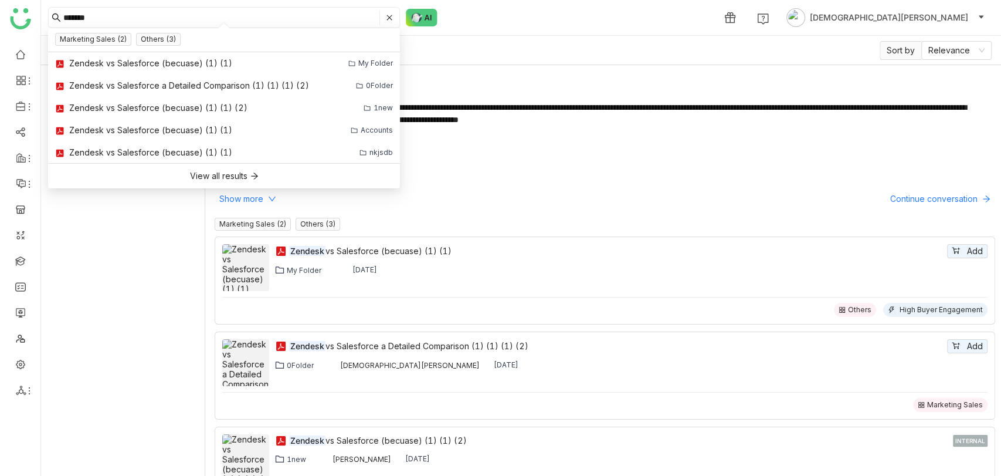
paste input "**********"
type input "**********"
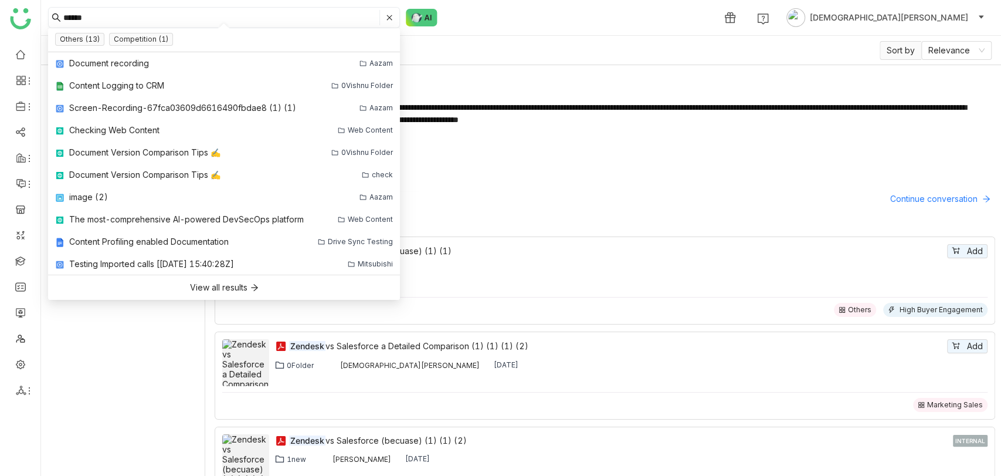
type input "*******"
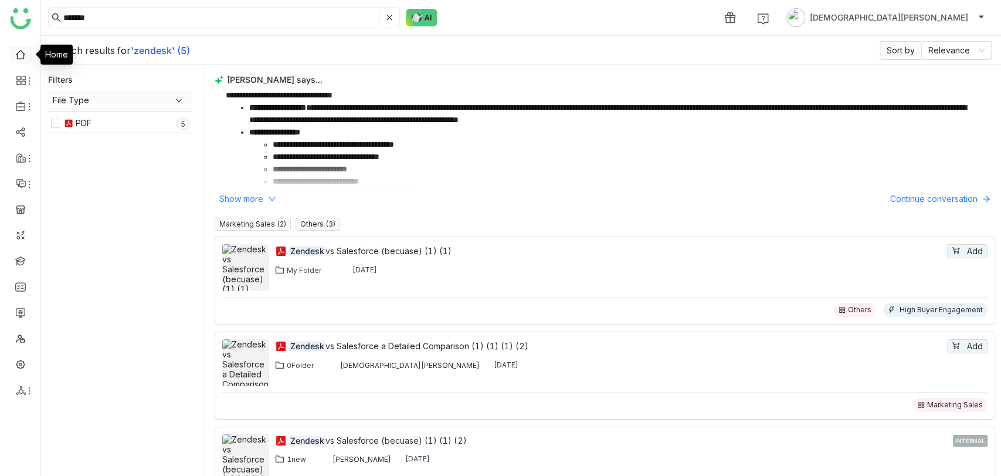
click at [18, 55] on link at bounding box center [20, 54] width 11 height 10
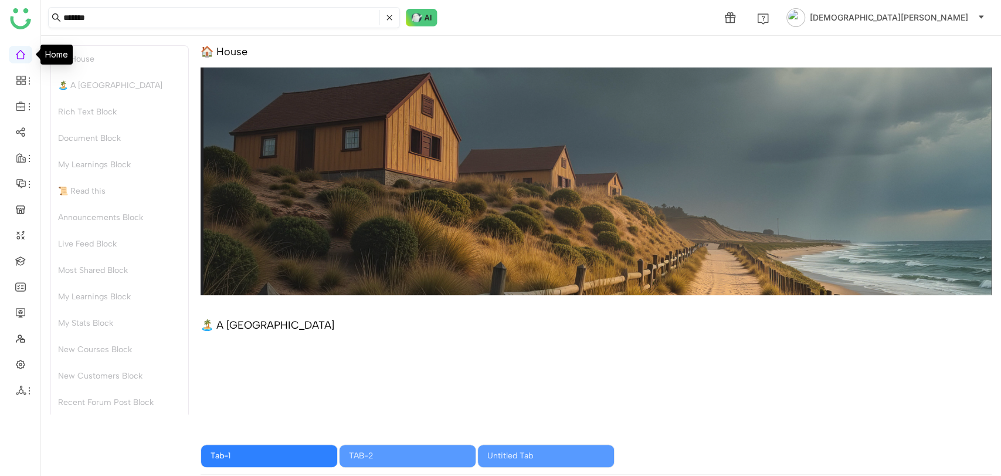
click at [103, 22] on input "*******" at bounding box center [220, 17] width 314 height 15
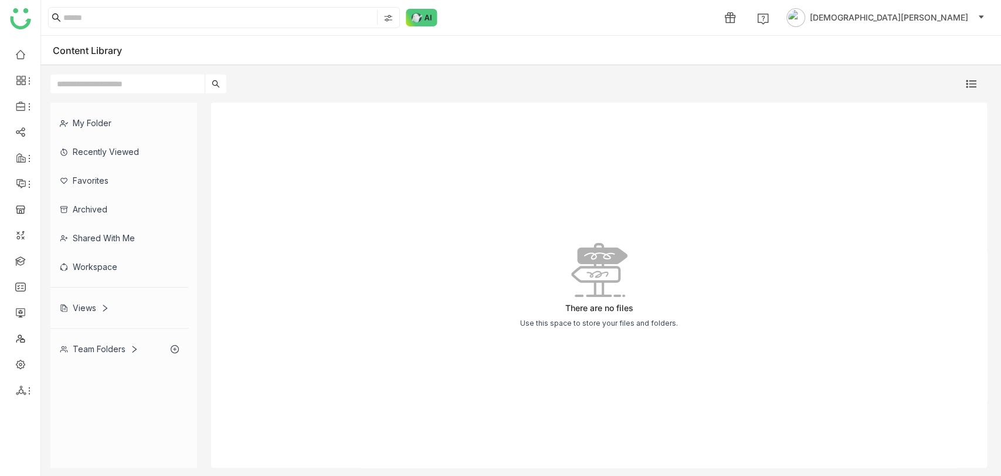
click at [97, 129] on div "My Folder" at bounding box center [119, 123] width 138 height 29
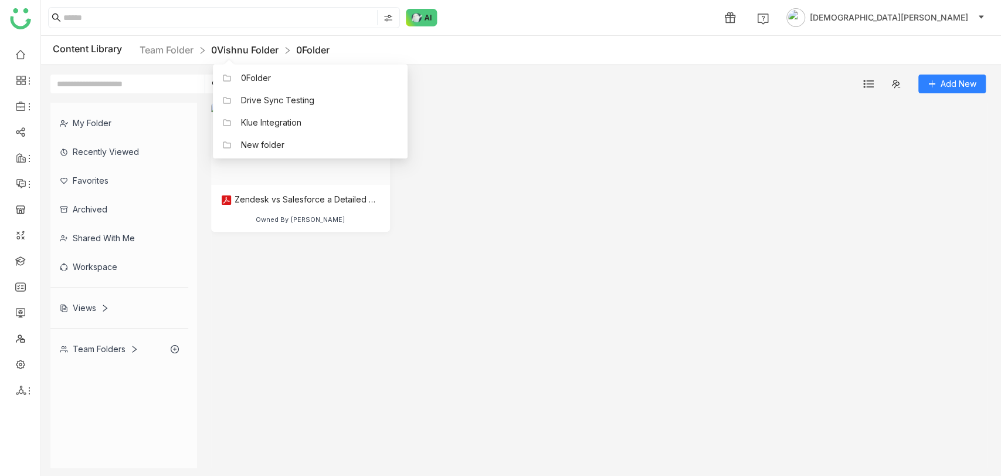
click link "0Vishnu Folder"
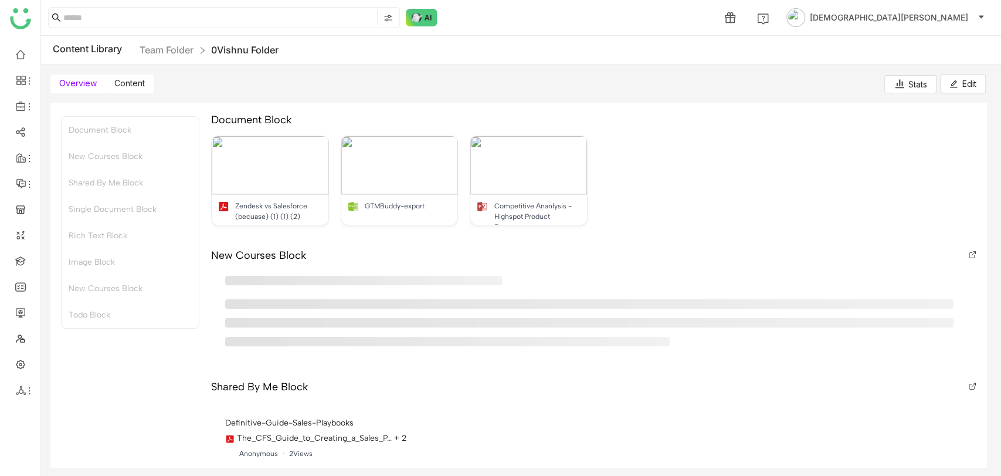
click label "Content"
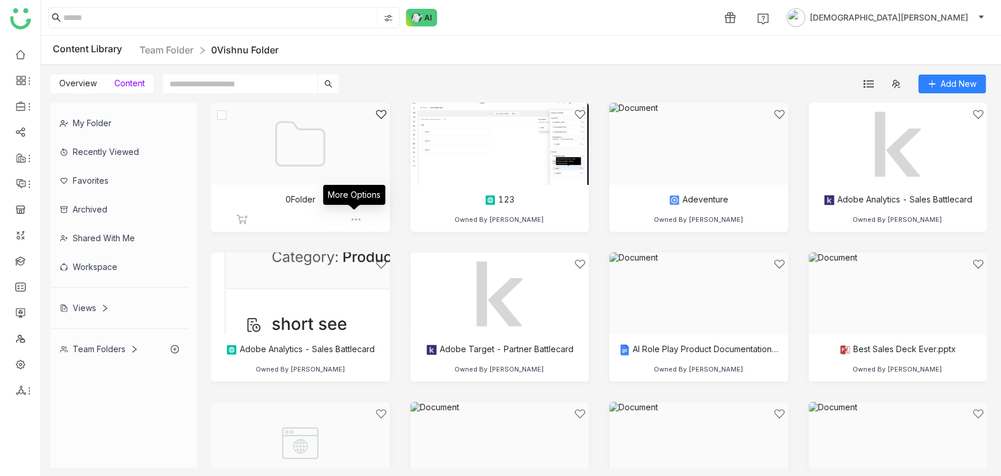
click img
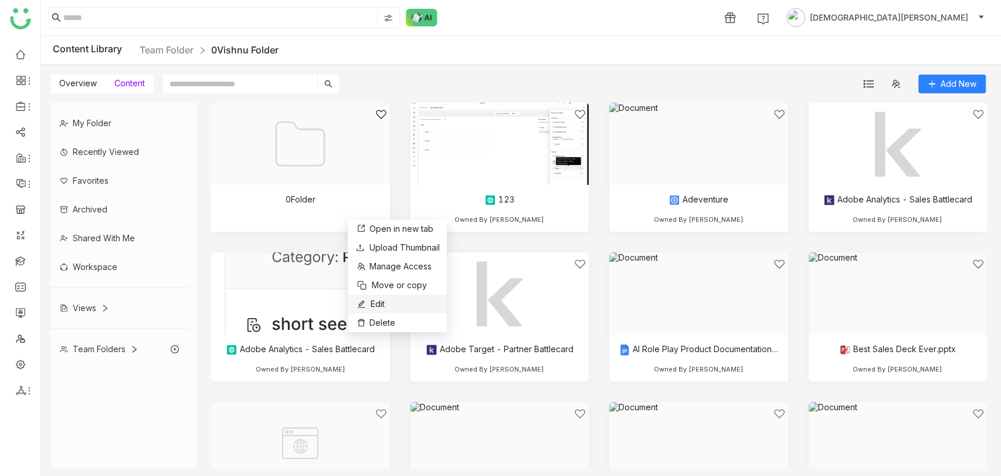
click span "Edit"
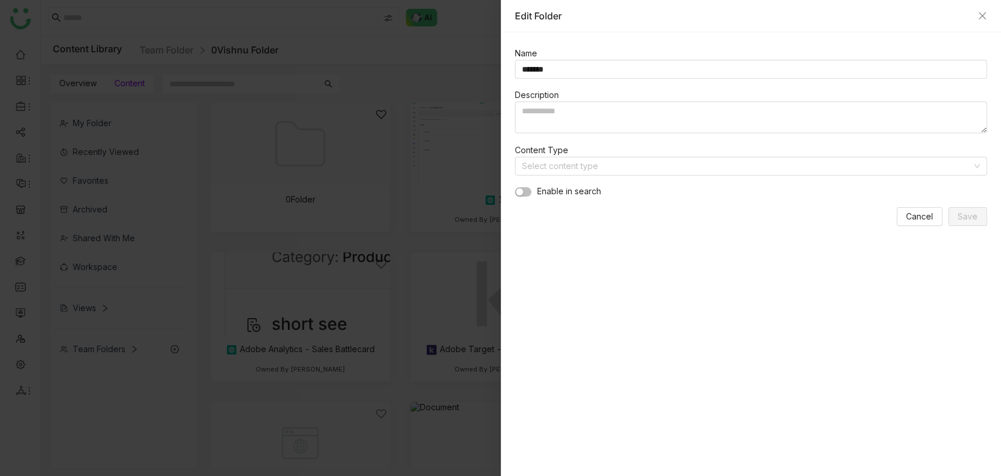
click span "button"
click span "Save"
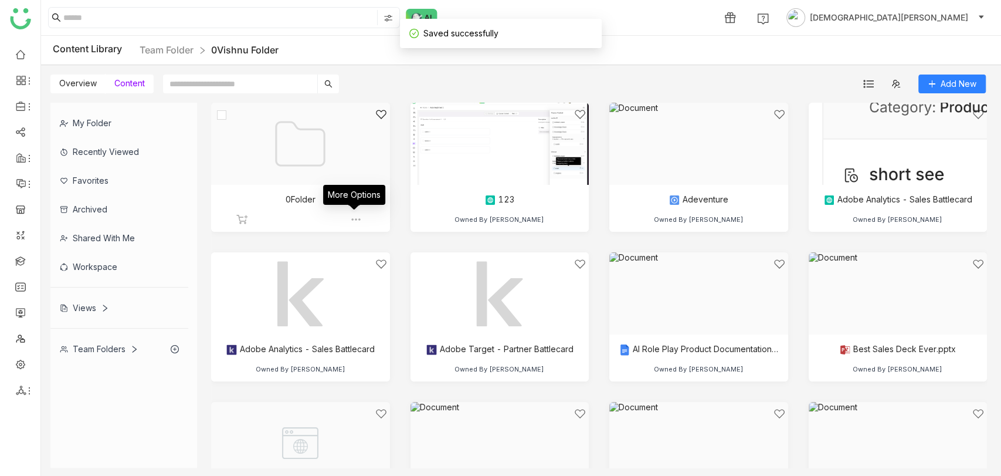
click img
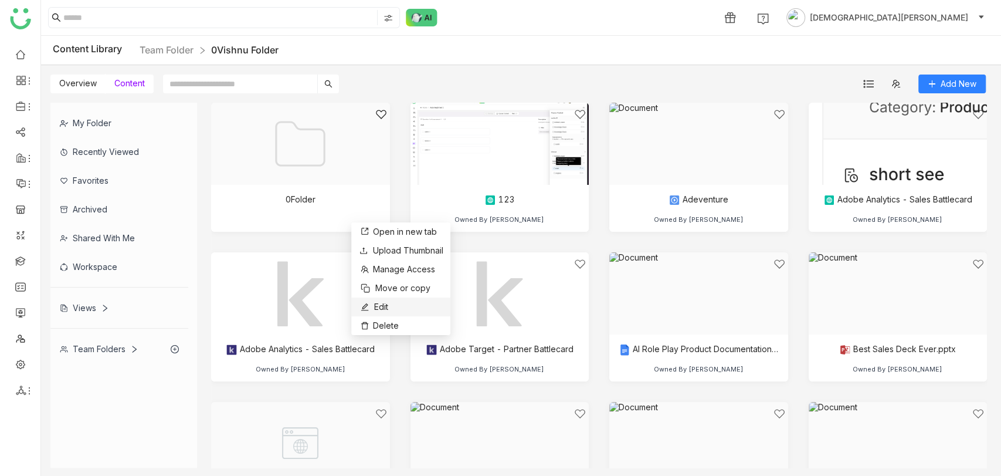
click span "Edit"
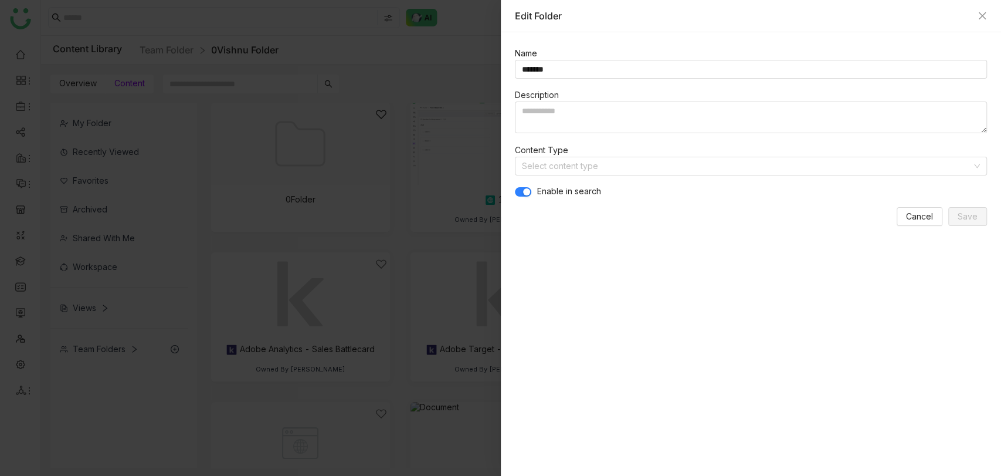
click span "button"
click span "Save"
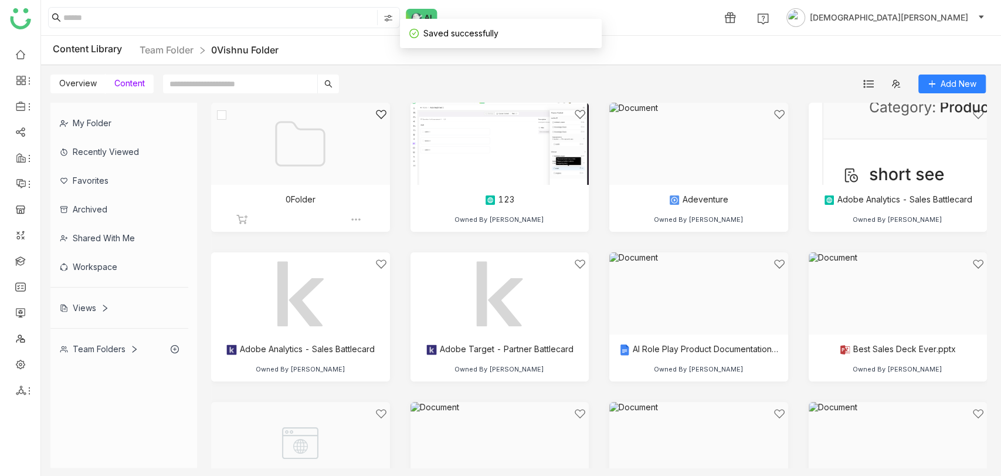
click div
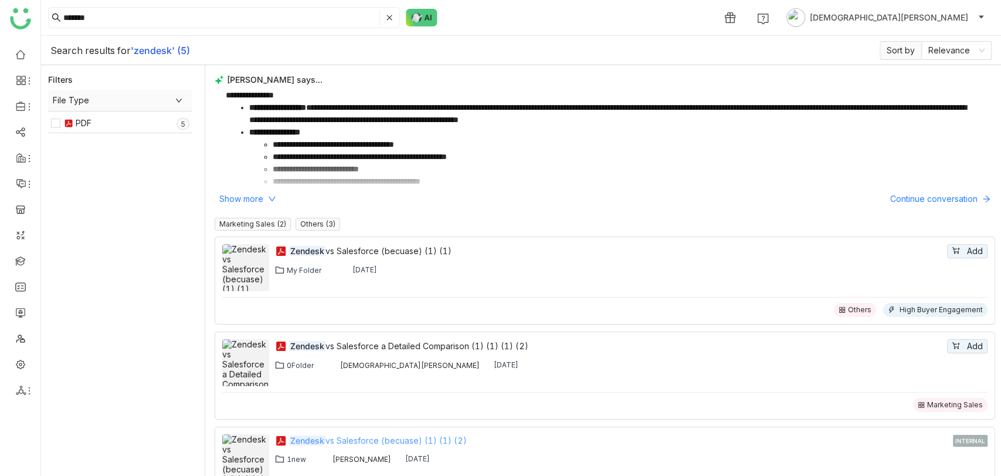
click at [655, 435] on div "Zendesk vs Salesforce (becuase) (1) (1) (2)" at bounding box center [620, 440] width 662 height 13
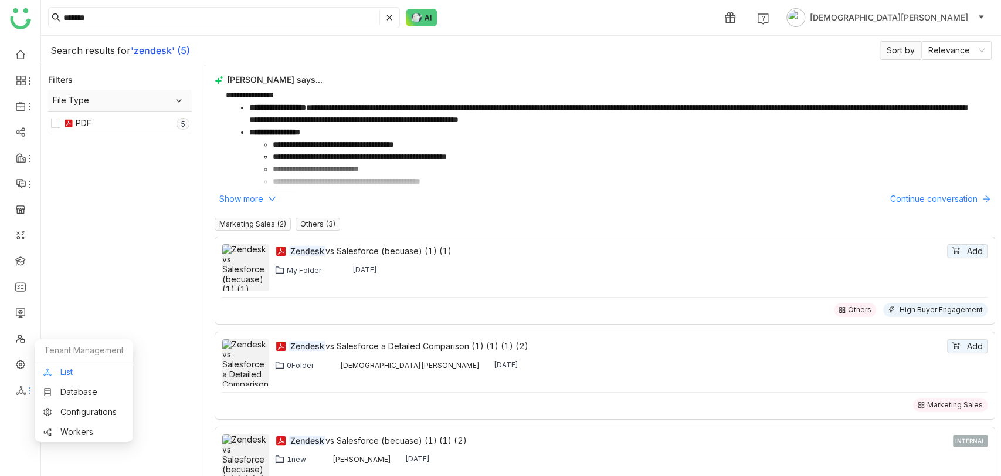
click at [72, 369] on link "List" at bounding box center [83, 372] width 81 height 8
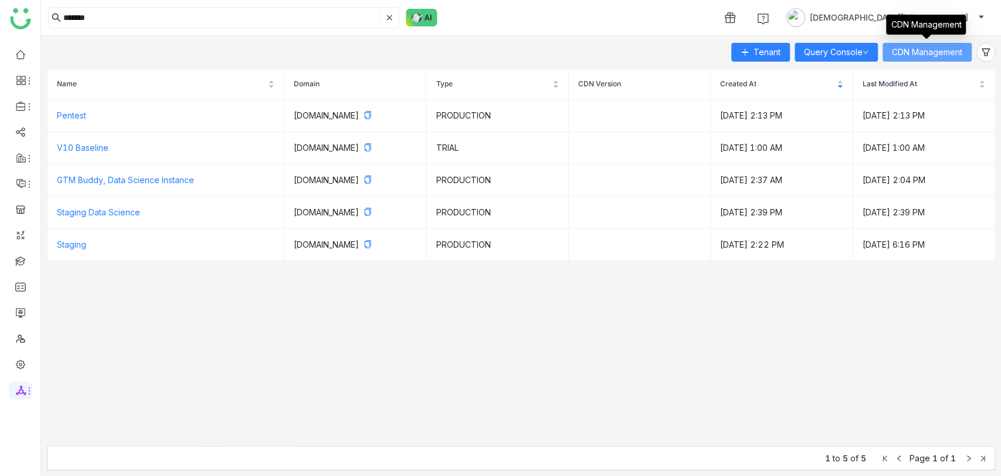
click at [939, 49] on span "CDN Management" at bounding box center [927, 52] width 70 height 13
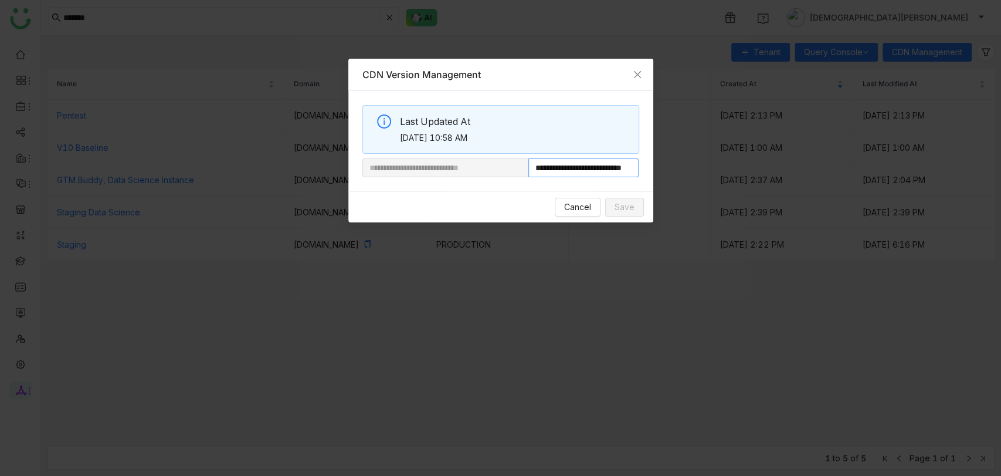
scroll to position [0, 44]
drag, startPoint x: 567, startPoint y: 170, endPoint x: 807, endPoint y: 185, distance: 239.8
click at [807, 185] on nz-modal-container "**********" at bounding box center [500, 238] width 1001 height 476
paste input "**********"
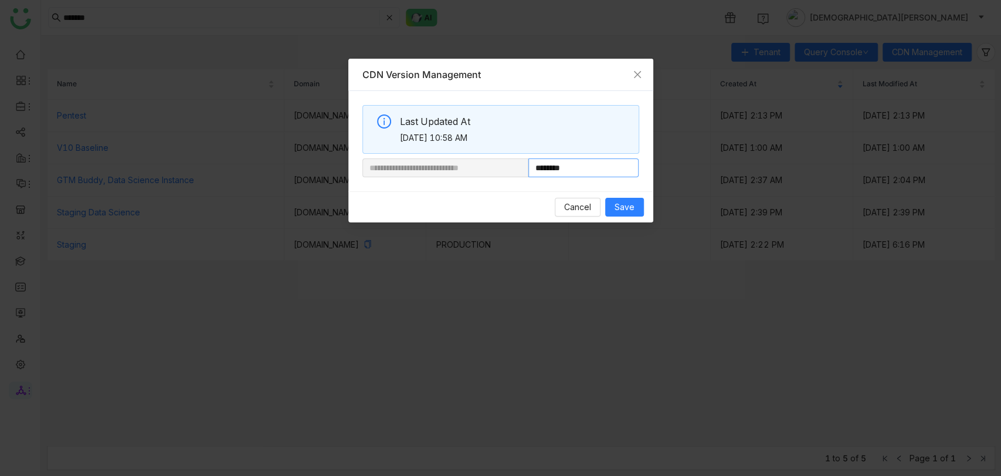
type input "**********"
click at [624, 209] on span "Save" at bounding box center [625, 207] width 20 height 13
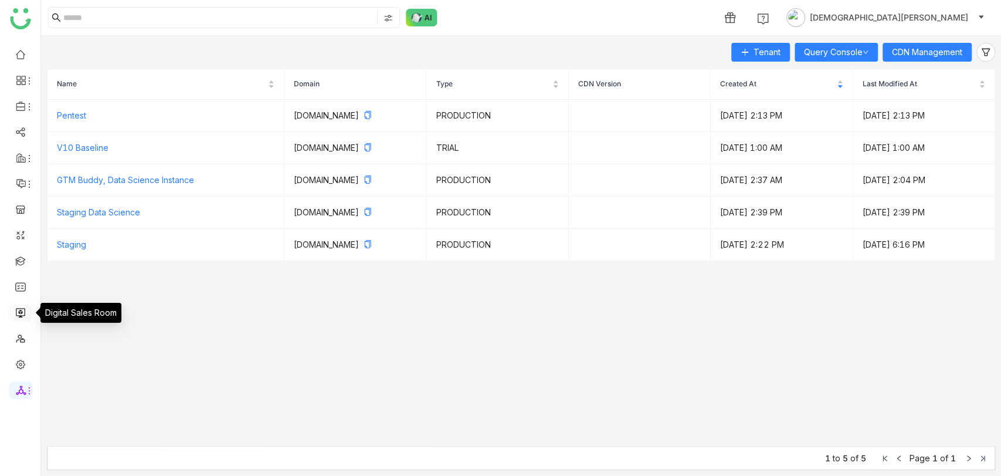
click at [21, 311] on link at bounding box center [20, 312] width 11 height 10
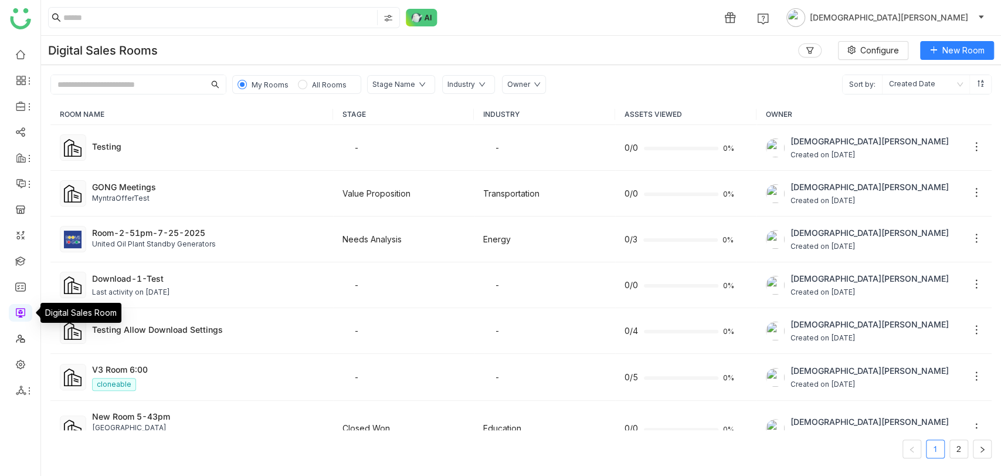
click at [21, 309] on link at bounding box center [20, 312] width 11 height 10
click at [199, 240] on div "United Oil Plant Standby Generators" at bounding box center [208, 244] width 232 height 11
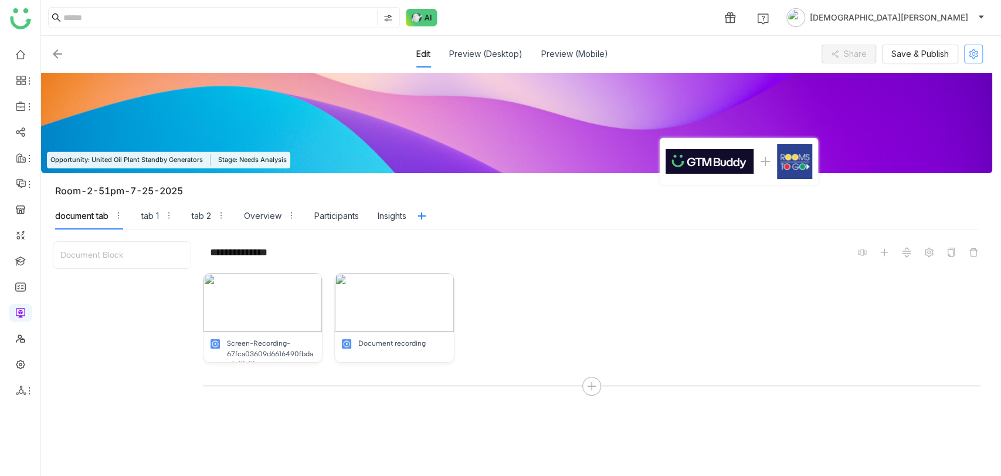
click at [967, 56] on icon at bounding box center [974, 53] width 18 height 9
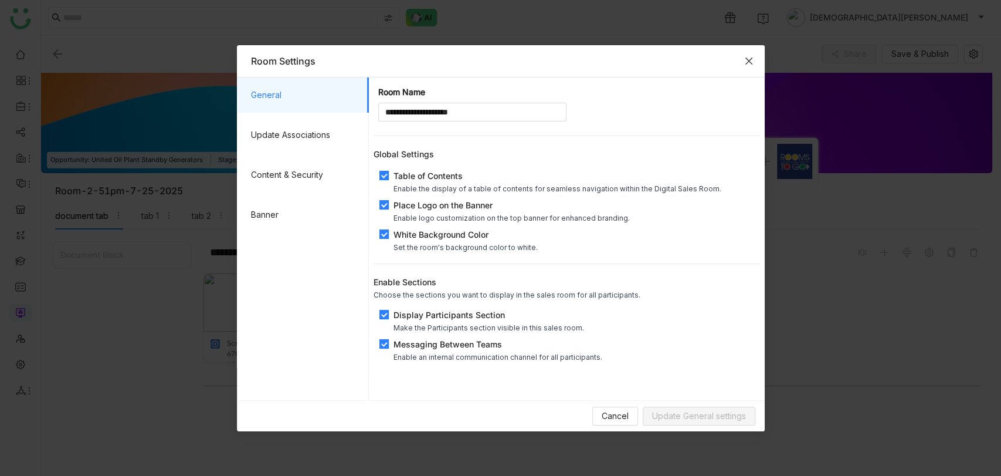
click at [743, 66] on span "Close" at bounding box center [749, 61] width 32 height 32
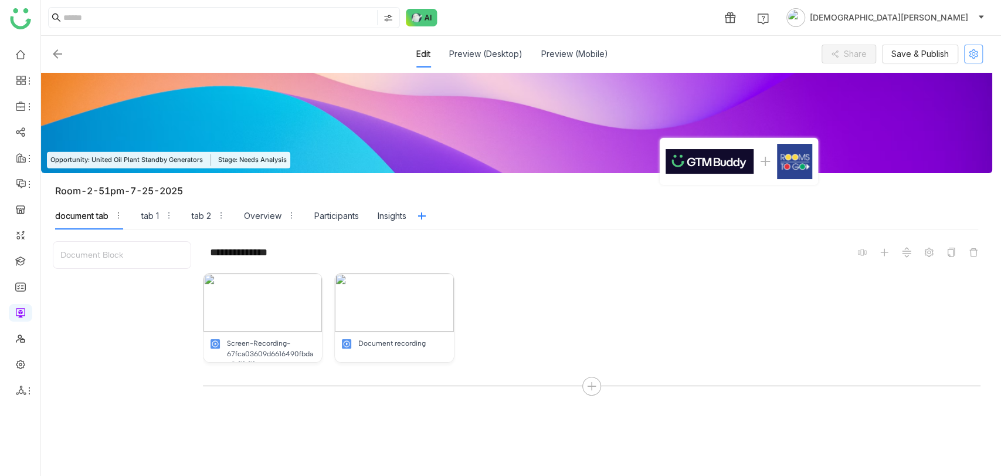
click at [965, 53] on icon at bounding box center [974, 53] width 18 height 9
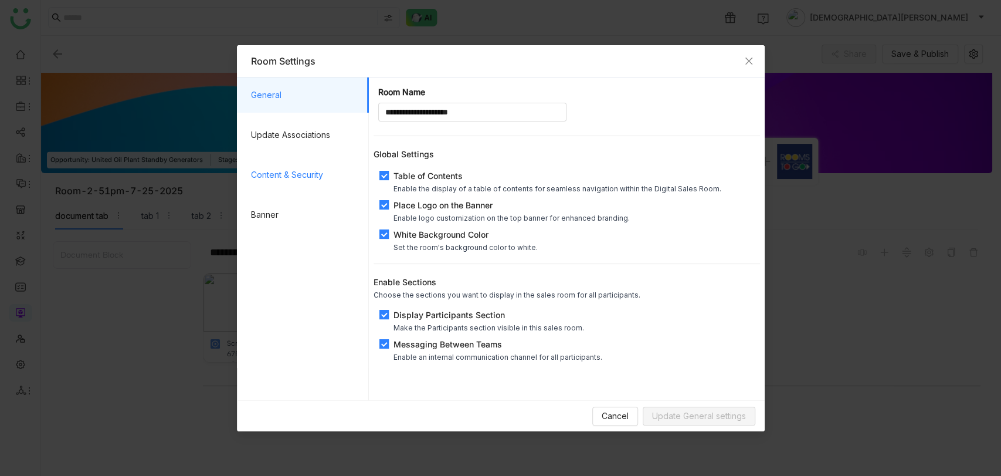
click at [270, 174] on span "Content & Security" at bounding box center [305, 174] width 109 height 35
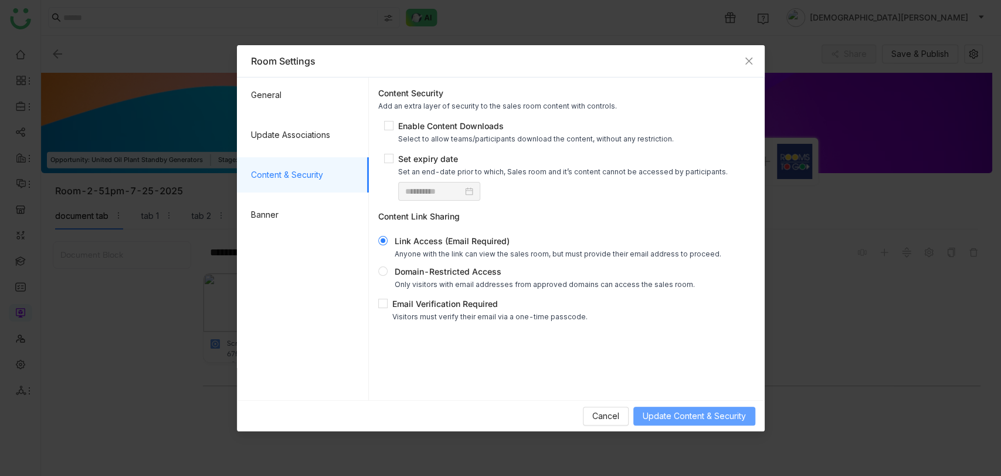
click at [701, 411] on span "Update Content & Security" at bounding box center [694, 415] width 103 height 13
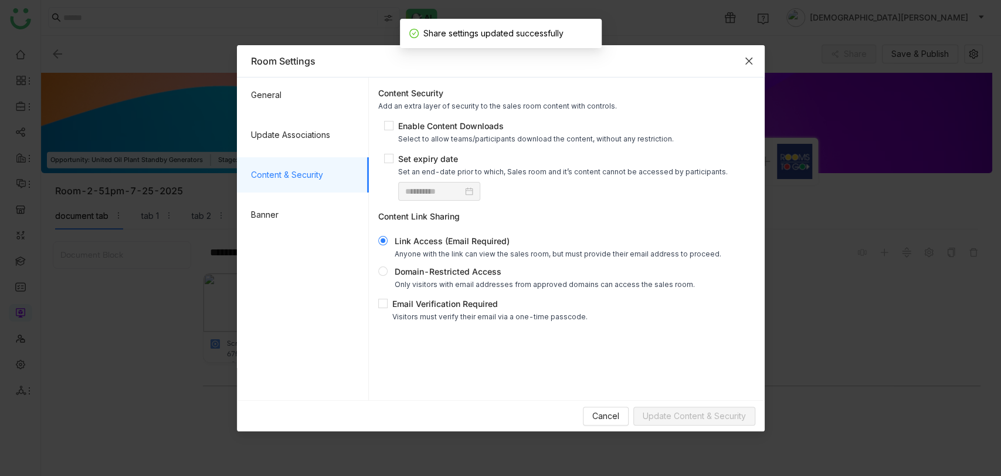
click at [747, 56] on icon "Close" at bounding box center [748, 60] width 9 height 9
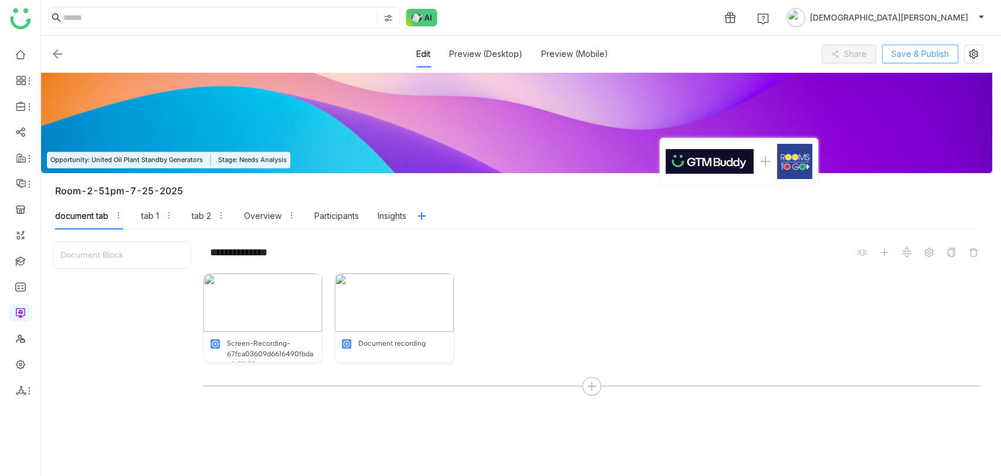
click at [931, 55] on span "Save & Publish" at bounding box center [920, 54] width 57 height 13
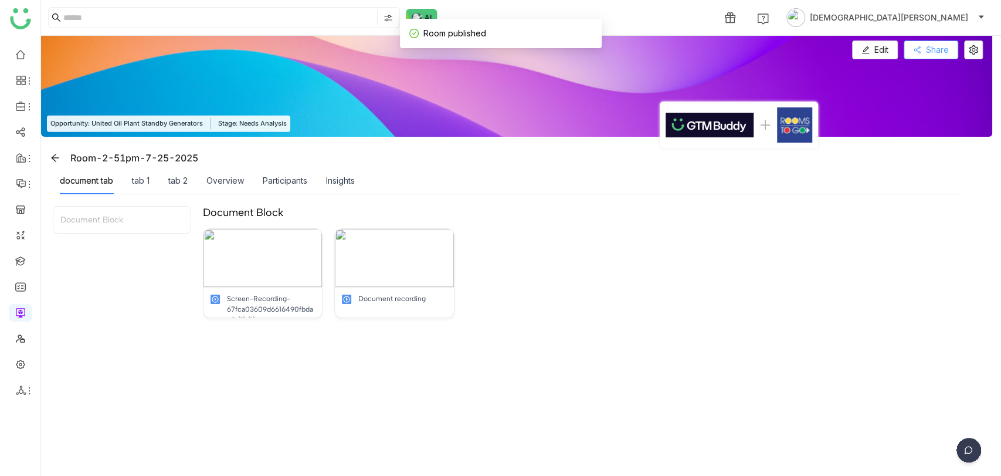
click at [926, 51] on span "Share" at bounding box center [937, 49] width 23 height 13
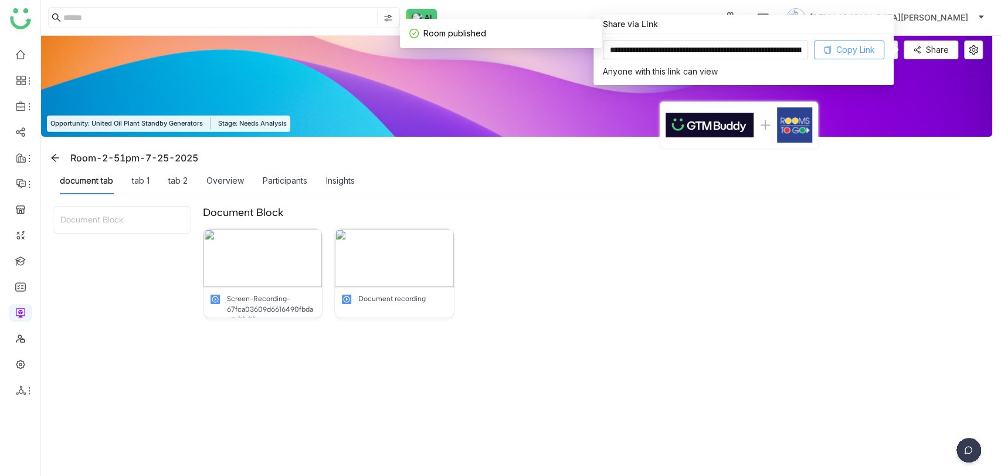
click at [840, 53] on span "Copy Link" at bounding box center [855, 49] width 39 height 13
click at [451, 165] on div "Room-2-51pm-7-25-2025" at bounding box center [519, 157] width 947 height 19
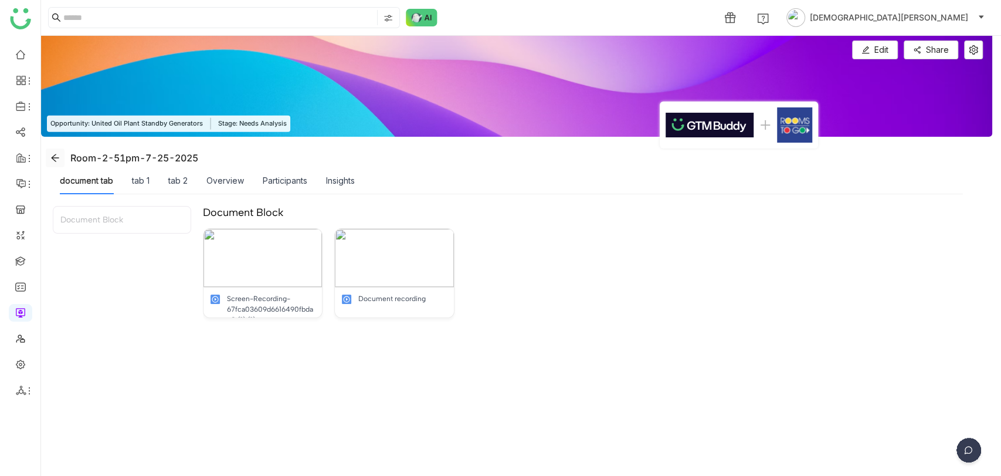
click at [59, 160] on icon at bounding box center [54, 157] width 9 height 9
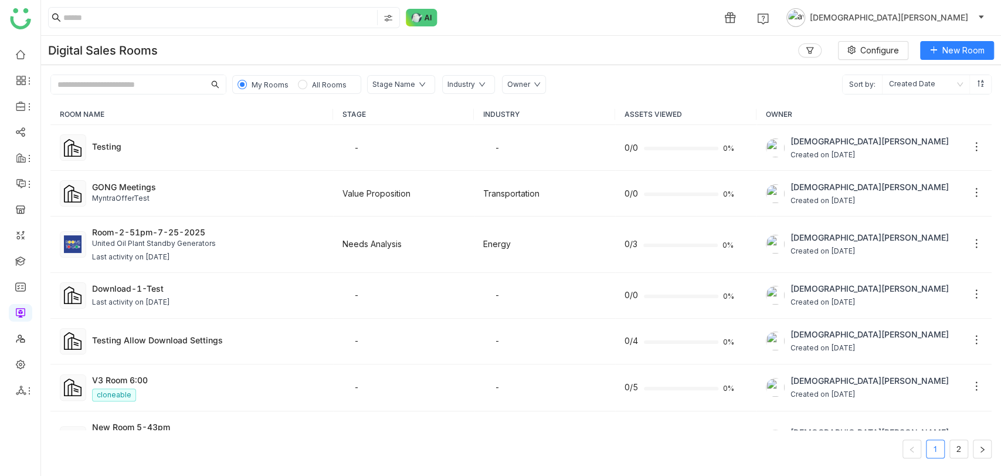
click at [949, 19] on span "[DEMOGRAPHIC_DATA][PERSON_NAME]" at bounding box center [889, 17] width 158 height 13
click at [929, 48] on span "Profile" at bounding box center [919, 44] width 25 height 10
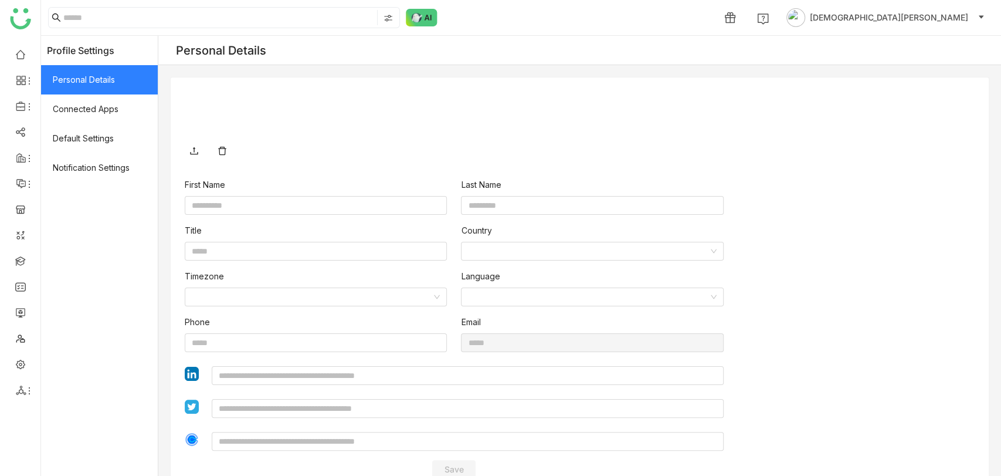
type input "******"
type input "*******"
type input "**********"
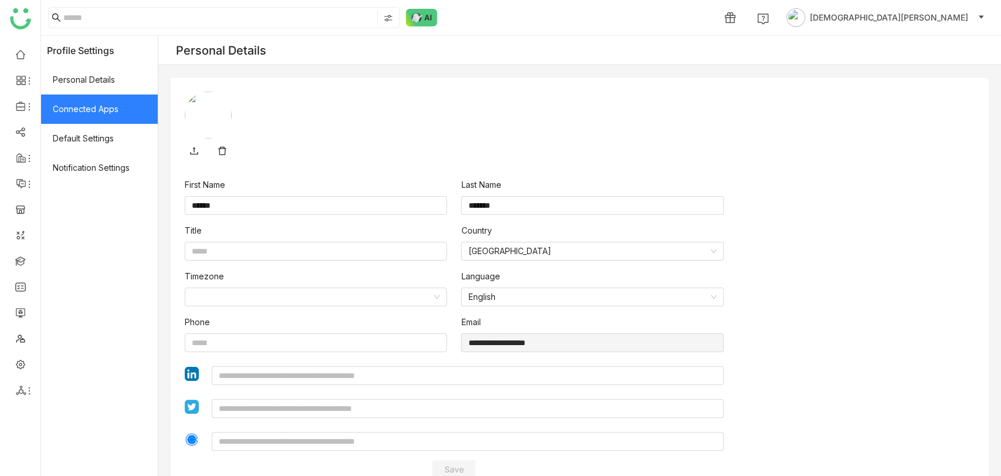
click at [106, 108] on span "Connected Apps" at bounding box center [99, 108] width 117 height 29
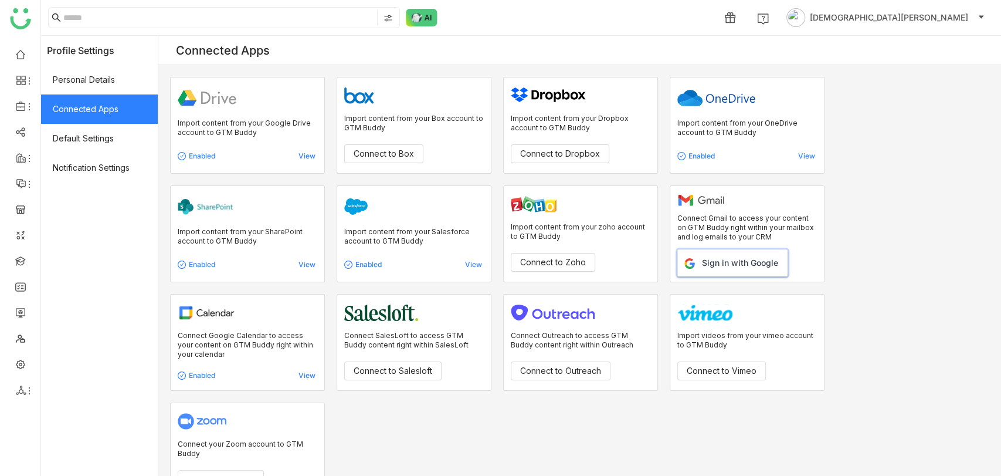
click at [720, 252] on button "Sign in with Google" at bounding box center [733, 262] width 110 height 27
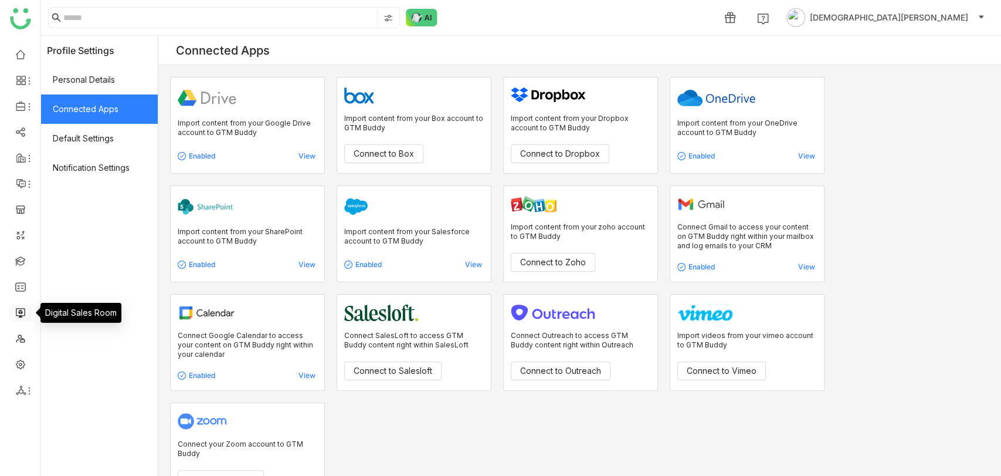
click at [20, 316] on link at bounding box center [20, 312] width 11 height 10
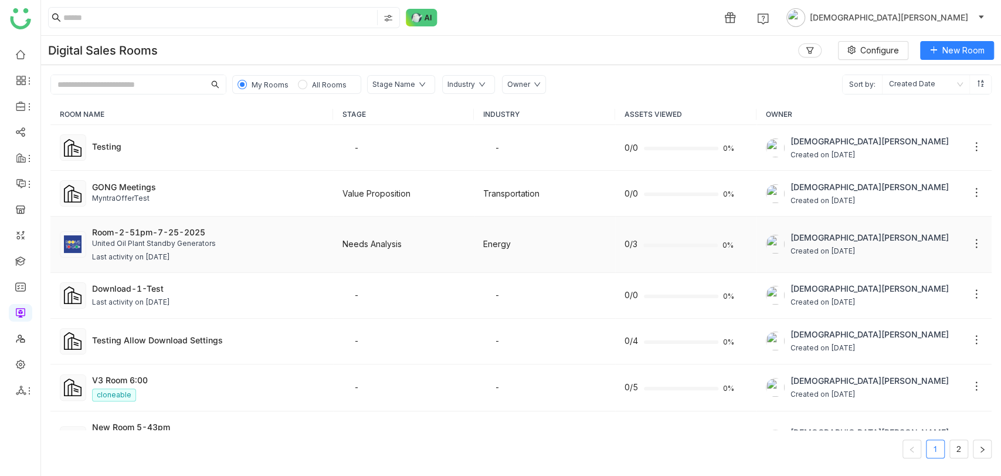
click at [153, 249] on div "Room-2-51pm-7-25-2025 United Oil Plant Standby Generators Last activity on Aug …" at bounding box center [208, 244] width 232 height 37
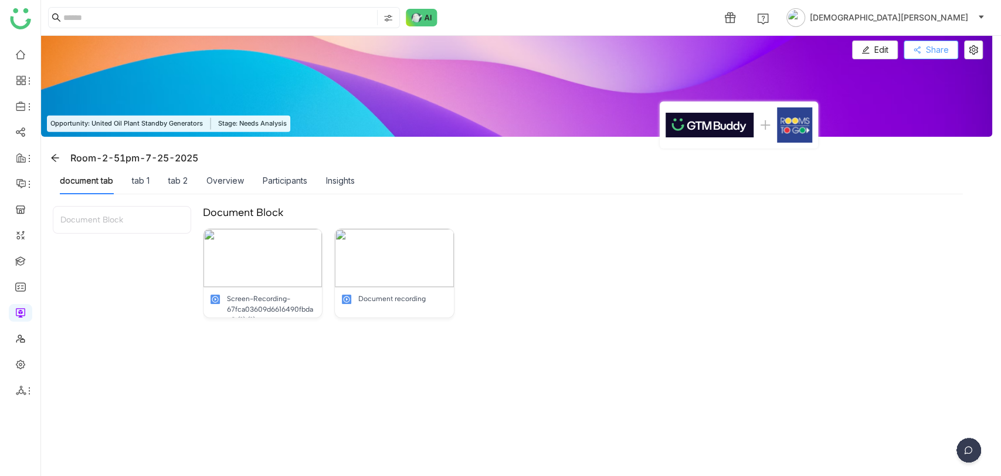
drag, startPoint x: 941, startPoint y: 50, endPoint x: 920, endPoint y: 50, distance: 21.1
click at [920, 50] on button "Share" at bounding box center [931, 49] width 55 height 19
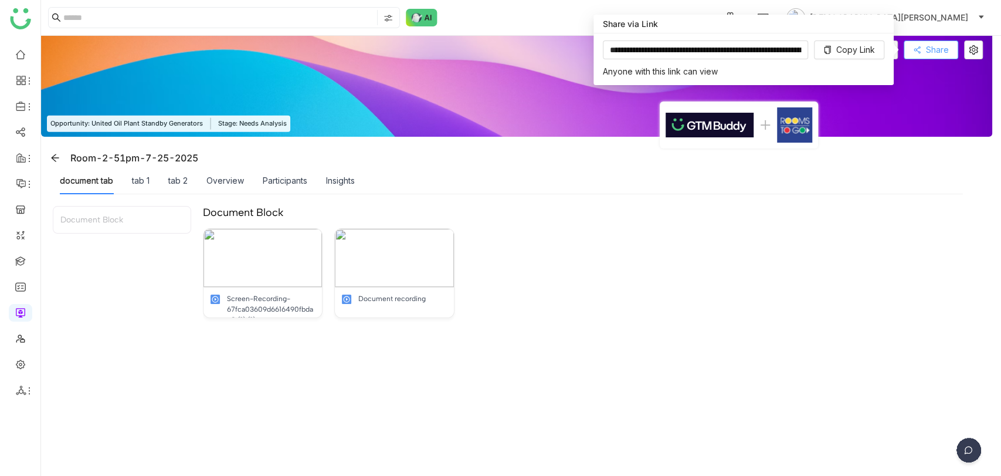
click at [920, 50] on icon at bounding box center [917, 50] width 8 height 8
click at [868, 46] on span "Copy Link" at bounding box center [855, 49] width 39 height 13
click at [589, 233] on div "Screen-Recording-67fca03609d6616490fbdae8 (1) (1) Document recording" at bounding box center [592, 273] width 778 height 90
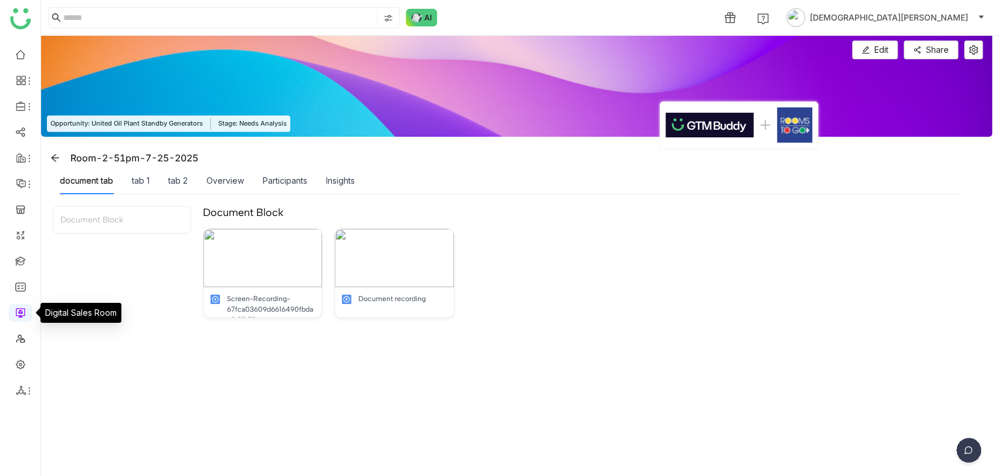
click at [26, 307] on link at bounding box center [20, 312] width 11 height 10
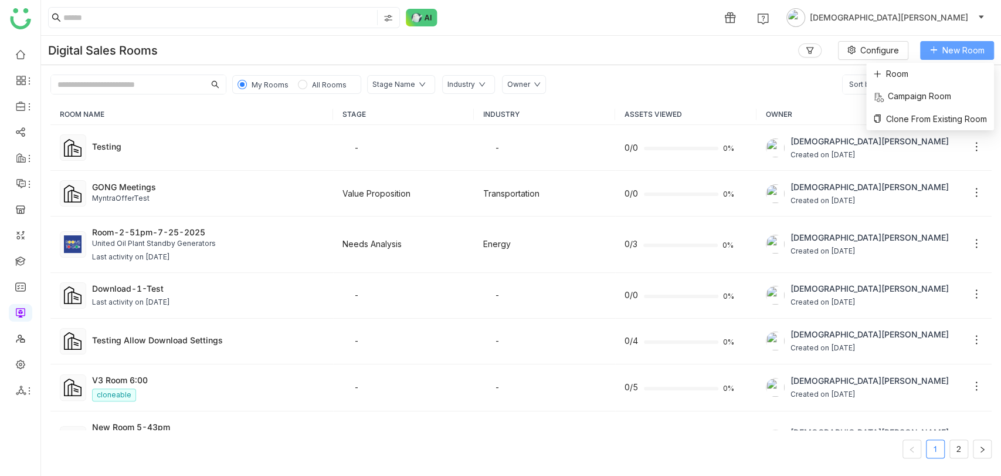
click at [971, 46] on span "New Room" at bounding box center [964, 50] width 42 height 13
click at [906, 66] on li "Room" at bounding box center [930, 74] width 128 height 22
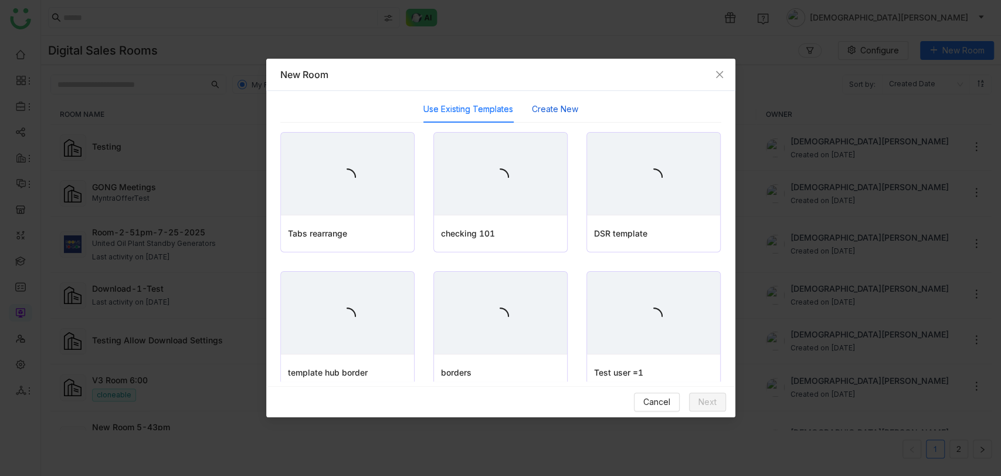
click at [552, 109] on button "Create New" at bounding box center [555, 109] width 46 height 13
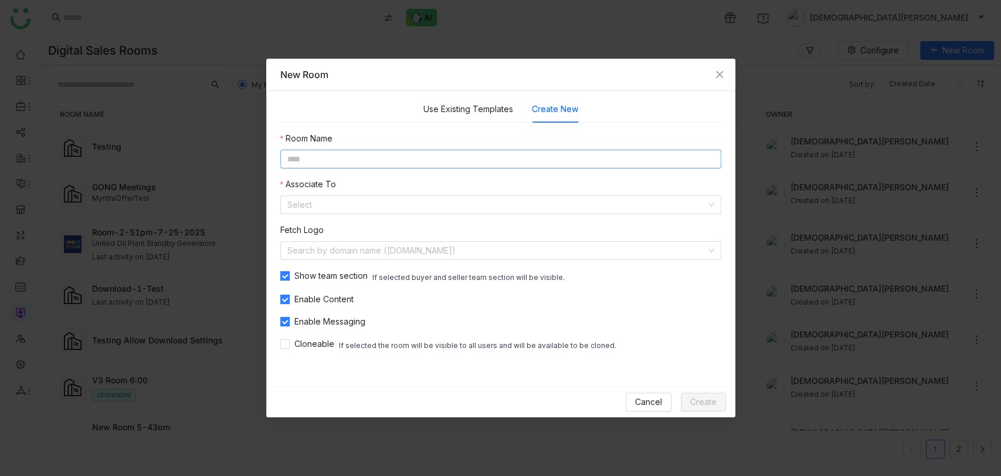
click at [429, 158] on input at bounding box center [500, 159] width 441 height 19
type input "**********"
click at [315, 201] on input at bounding box center [496, 205] width 419 height 18
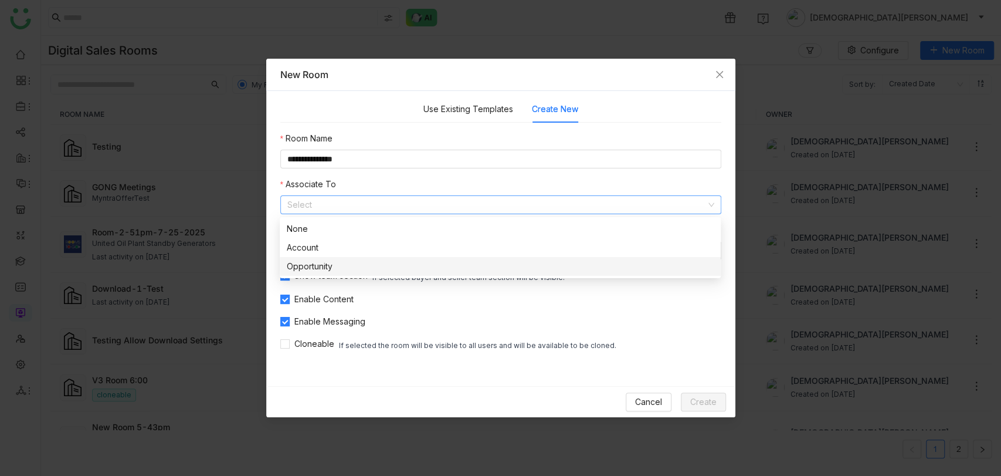
click at [316, 262] on div "Opportunity" at bounding box center [500, 266] width 427 height 13
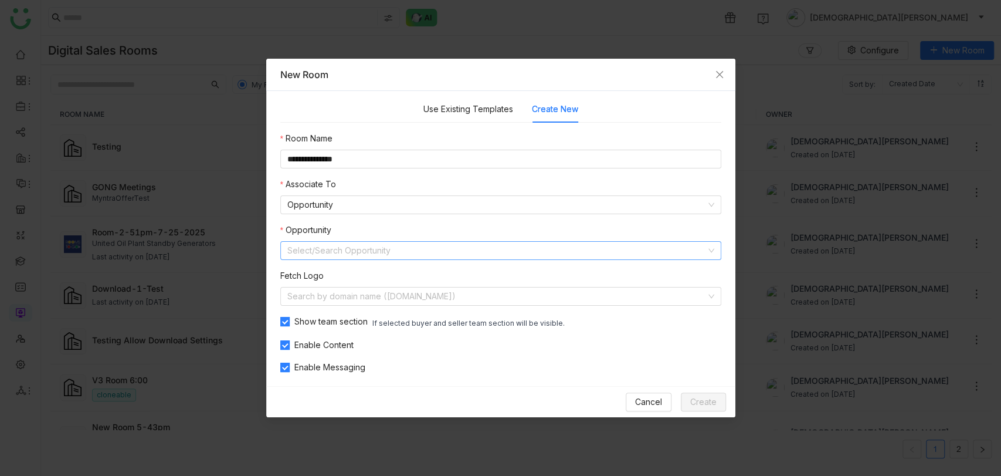
click at [346, 259] on input at bounding box center [496, 251] width 419 height 18
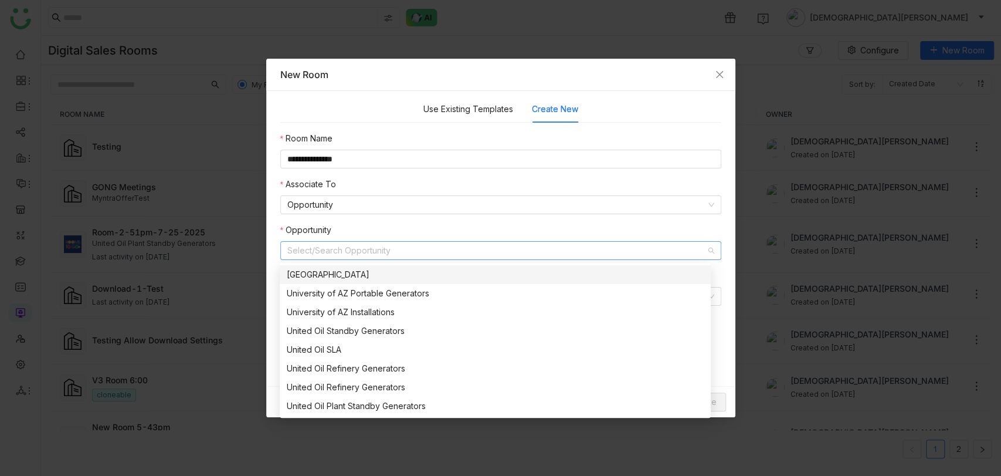
click at [347, 270] on div "University of AZ SLA" at bounding box center [495, 274] width 417 height 13
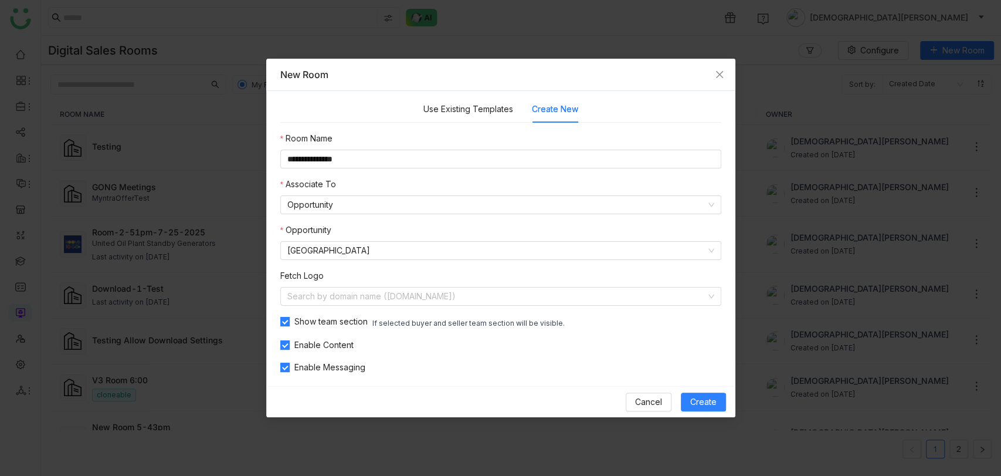
scroll to position [27, 0]
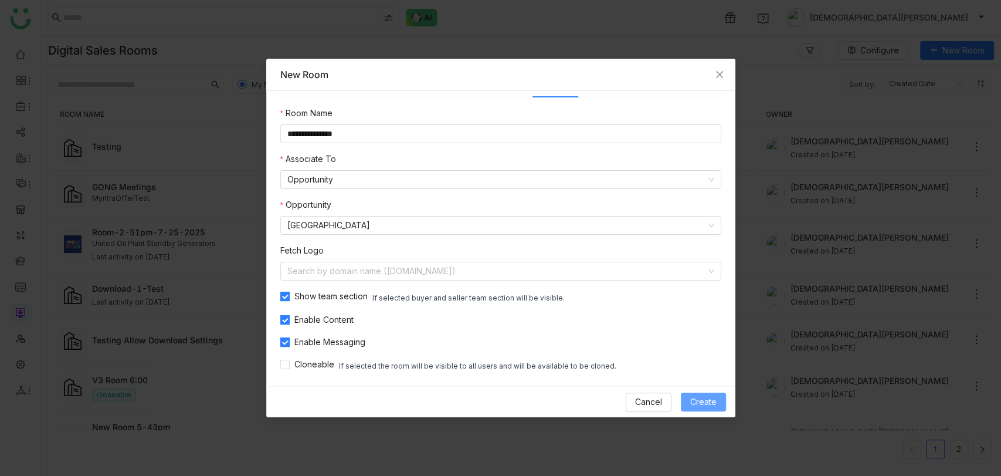
click at [702, 395] on span "Create" at bounding box center [703, 401] width 26 height 13
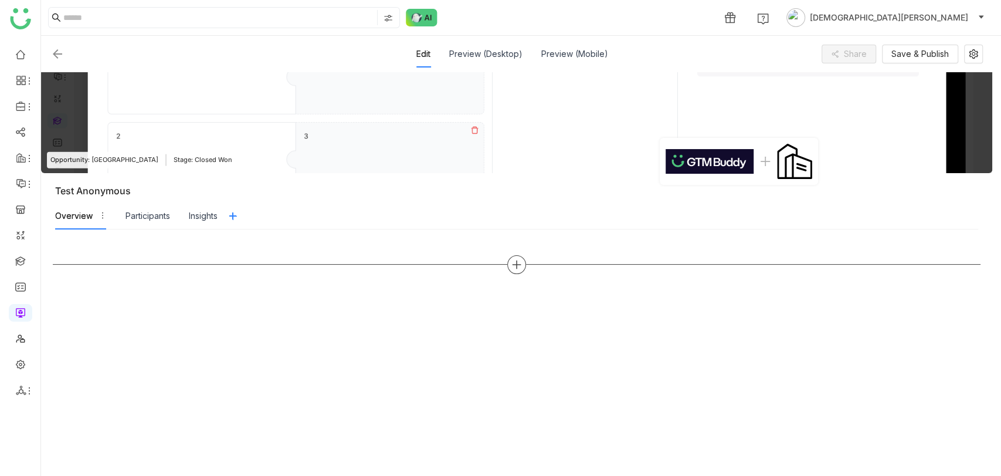
click at [509, 265] on div at bounding box center [516, 264] width 19 height 19
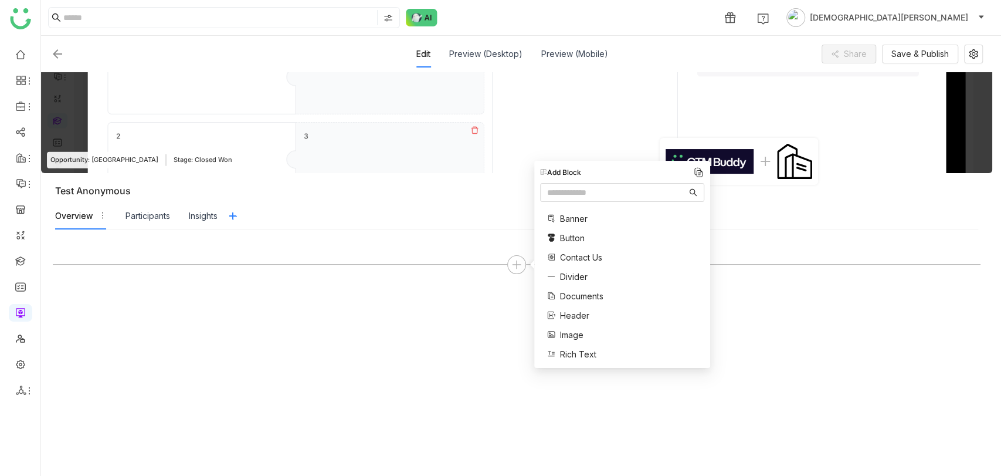
click at [576, 279] on span "Divider" at bounding box center [574, 276] width 28 height 12
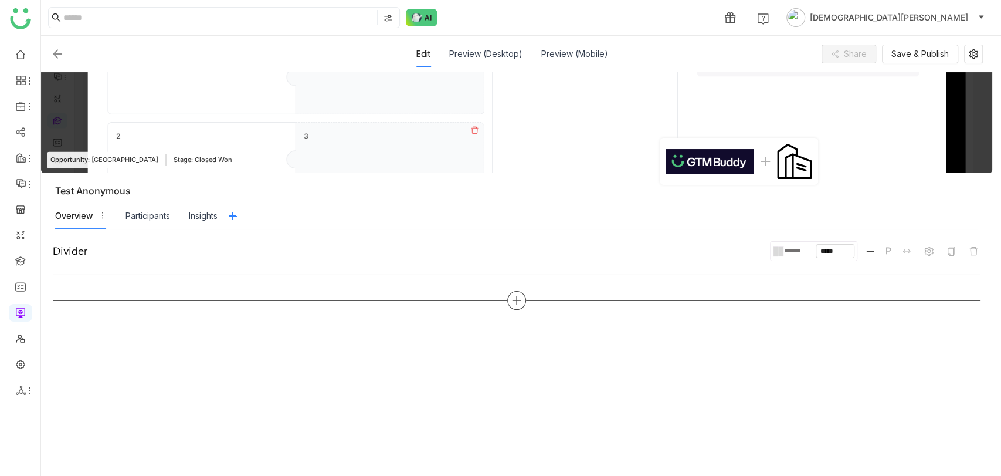
click at [516, 298] on icon at bounding box center [517, 300] width 11 height 11
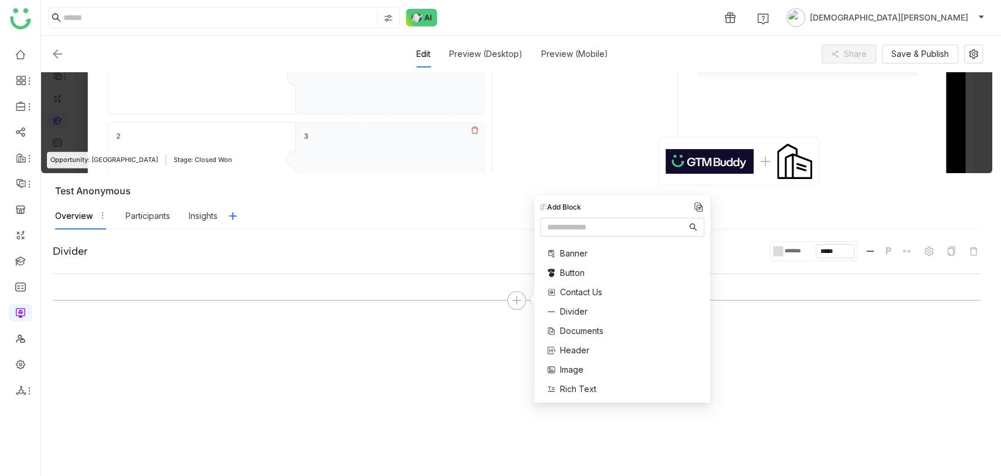
click at [577, 348] on span "Header" at bounding box center [574, 350] width 29 height 12
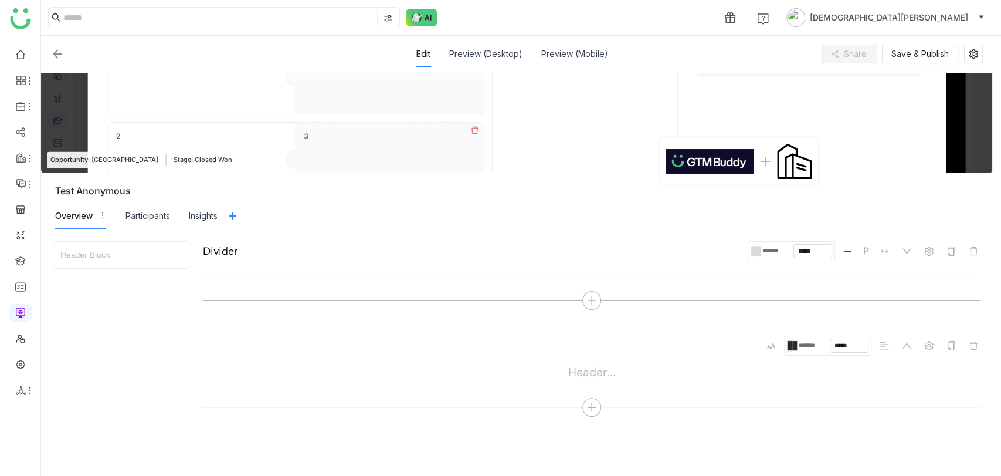
click at [593, 374] on div "Header..." at bounding box center [592, 374] width 778 height 19
type textarea "**********"
click at [929, 62] on button "Save & Publish" at bounding box center [920, 54] width 76 height 19
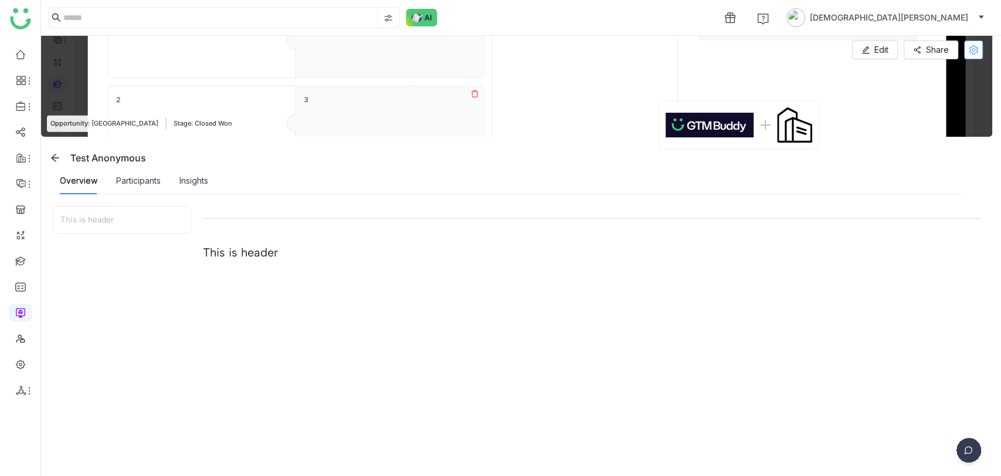
click at [975, 49] on icon at bounding box center [973, 49] width 9 height 9
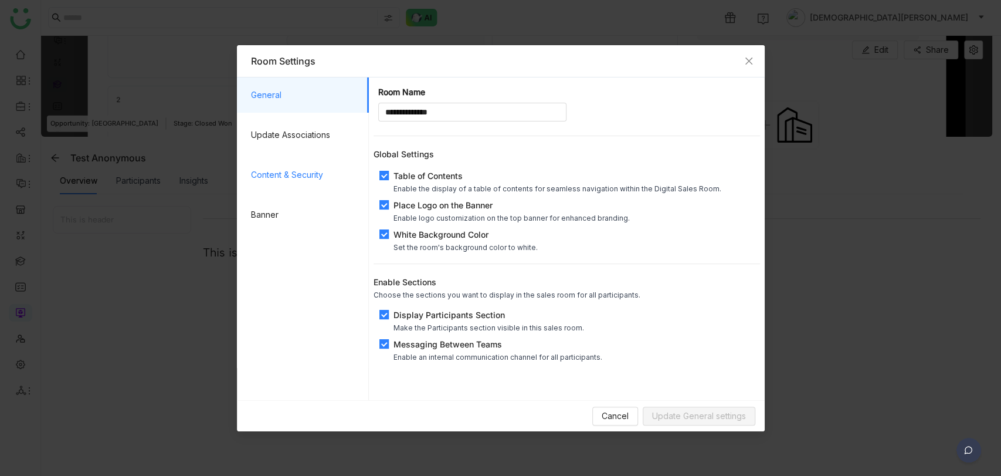
click at [283, 175] on span "Content & Security" at bounding box center [305, 174] width 109 height 35
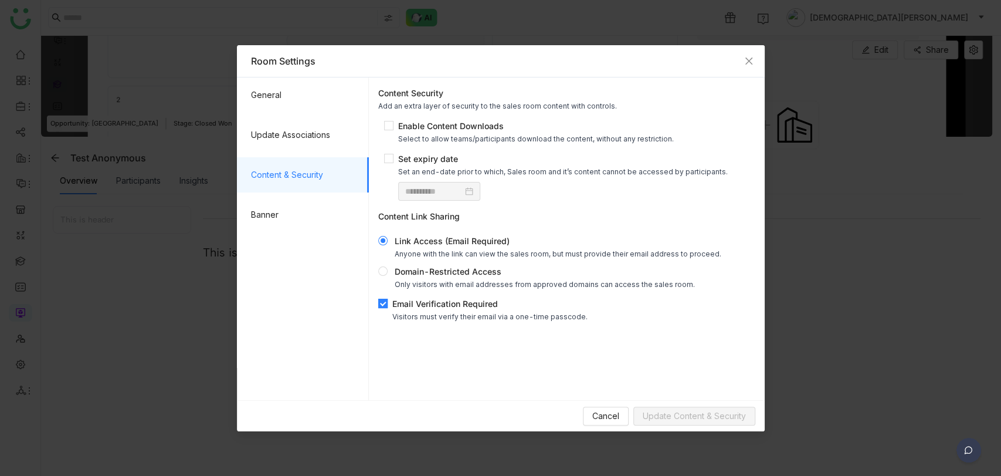
click at [399, 298] on div "Email Verification Required" at bounding box center [489, 303] width 195 height 12
click at [699, 416] on span "Update Content & Security" at bounding box center [694, 415] width 103 height 13
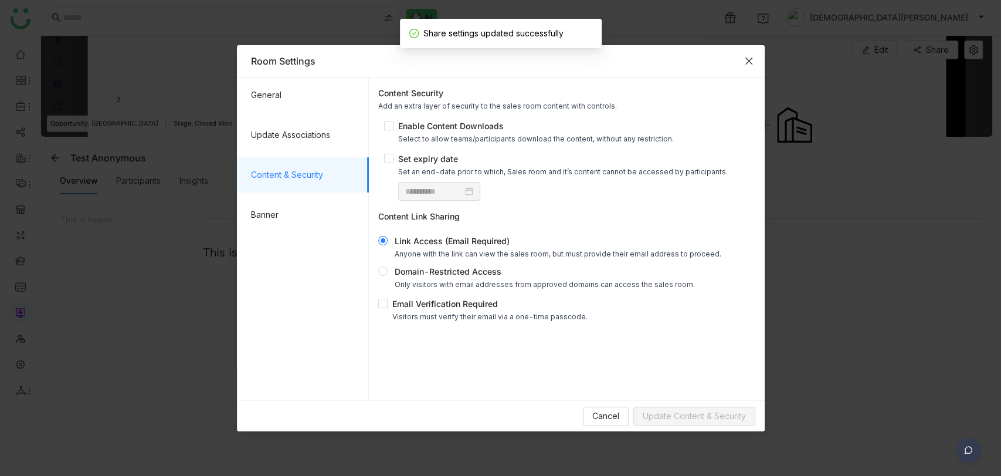
click at [750, 68] on span "Close" at bounding box center [749, 61] width 32 height 32
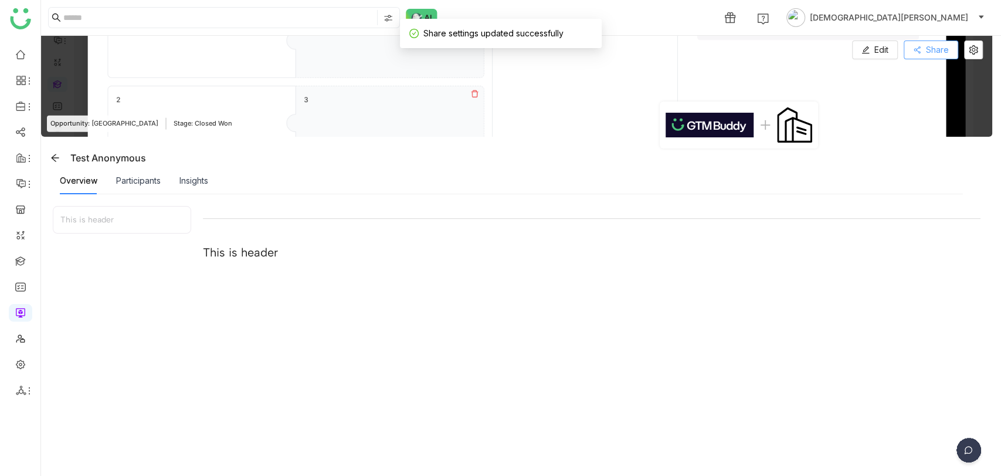
click at [922, 48] on button "Share" at bounding box center [931, 49] width 55 height 19
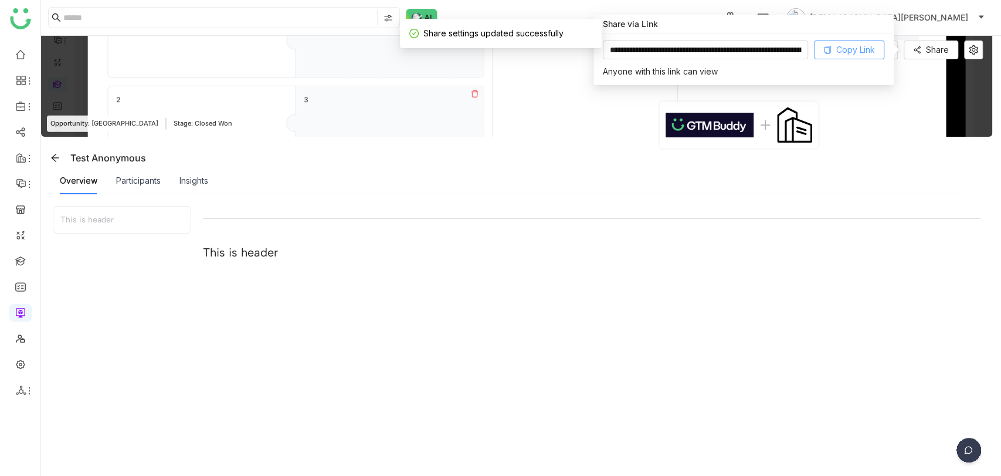
click at [849, 42] on button "Copy Link" at bounding box center [849, 49] width 70 height 19
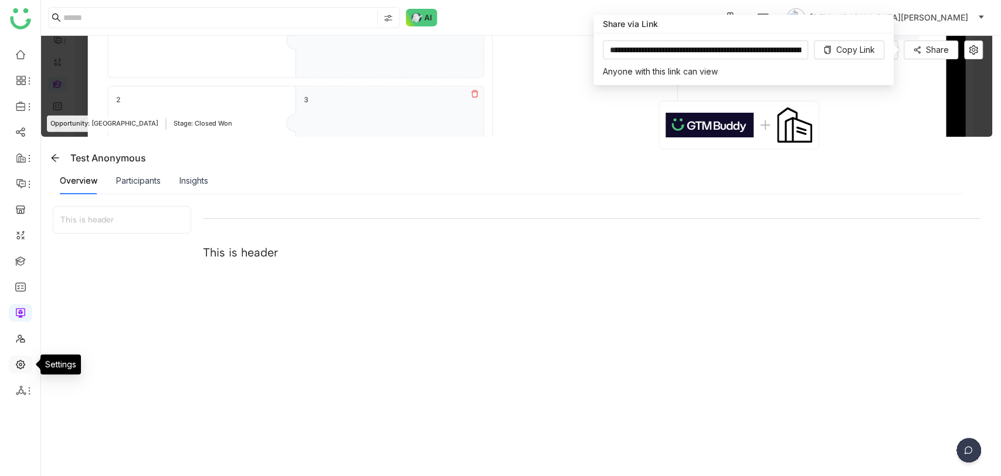
click at [15, 359] on link at bounding box center [20, 363] width 11 height 10
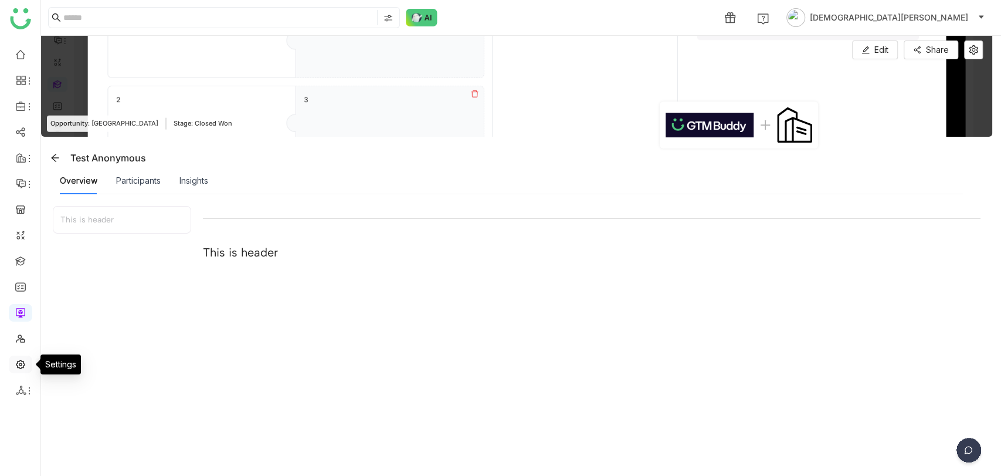
click at [15, 359] on link at bounding box center [20, 363] width 11 height 10
click at [25, 361] on link at bounding box center [20, 363] width 11 height 10
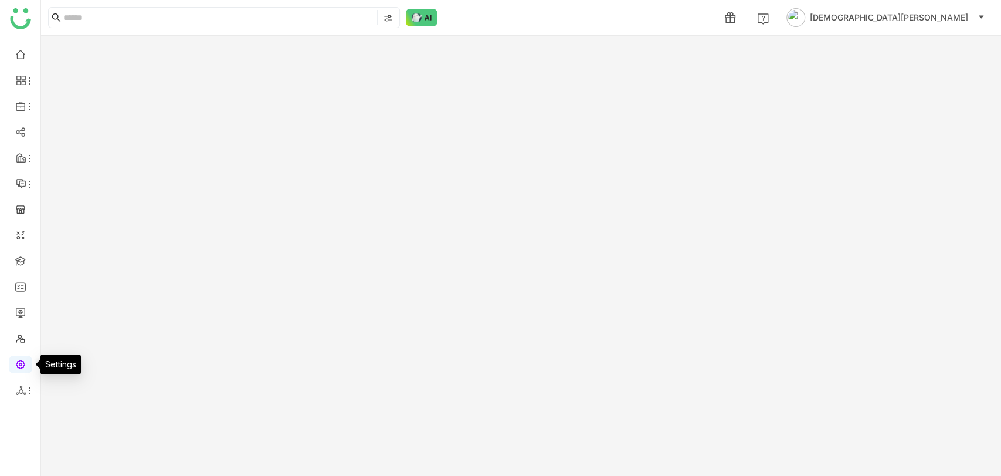
click at [25, 361] on link at bounding box center [20, 363] width 11 height 10
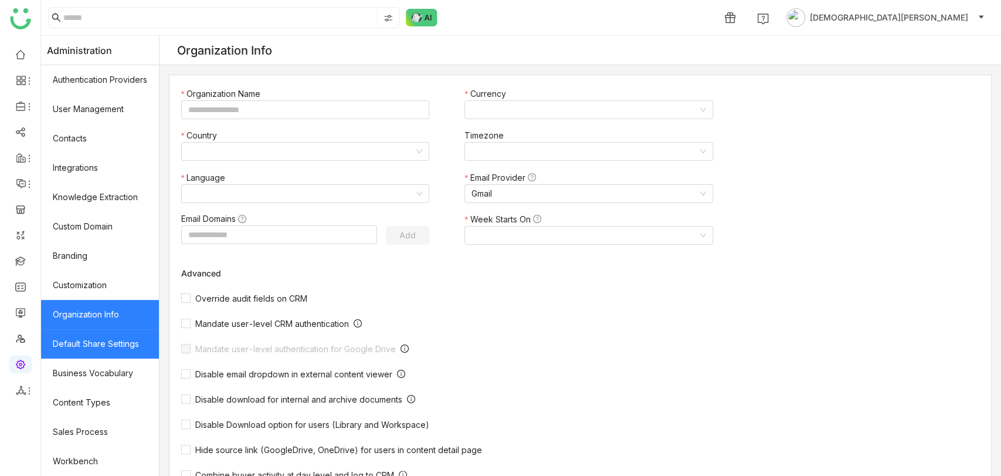
type input "*******"
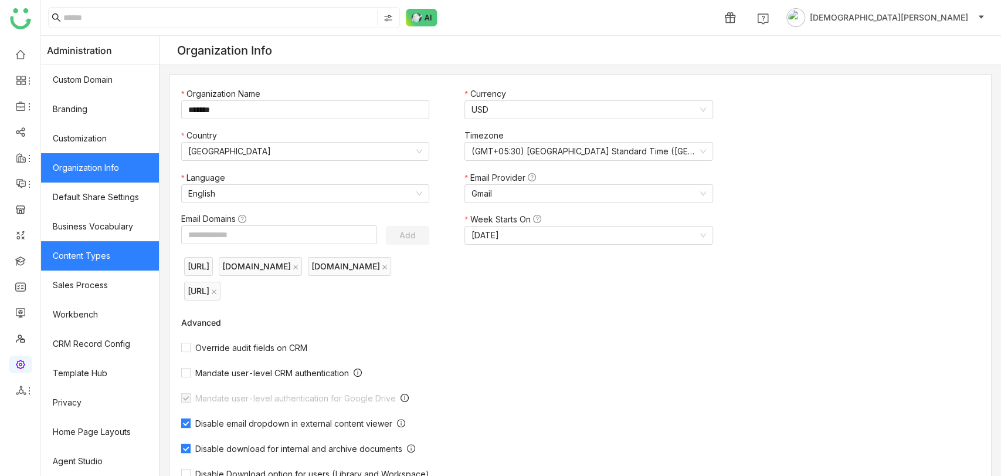
scroll to position [146, 0]
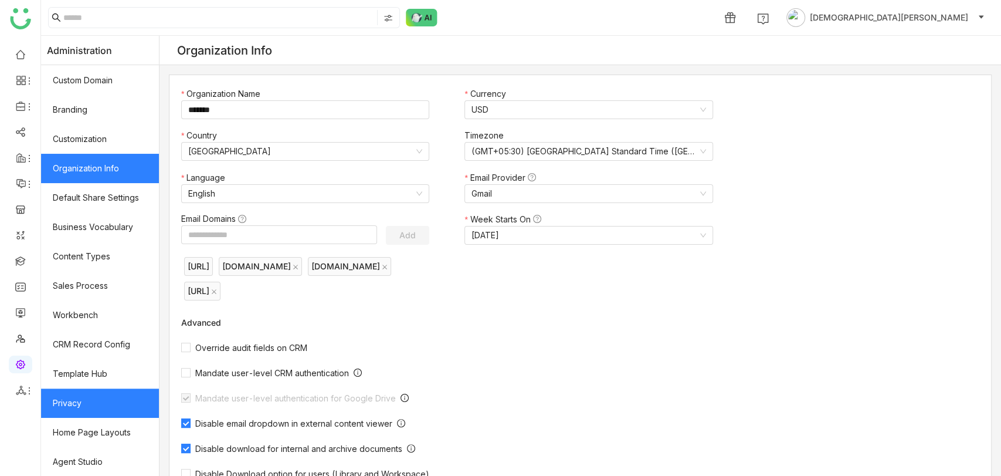
click at [91, 407] on link "Privacy" at bounding box center [100, 402] width 118 height 29
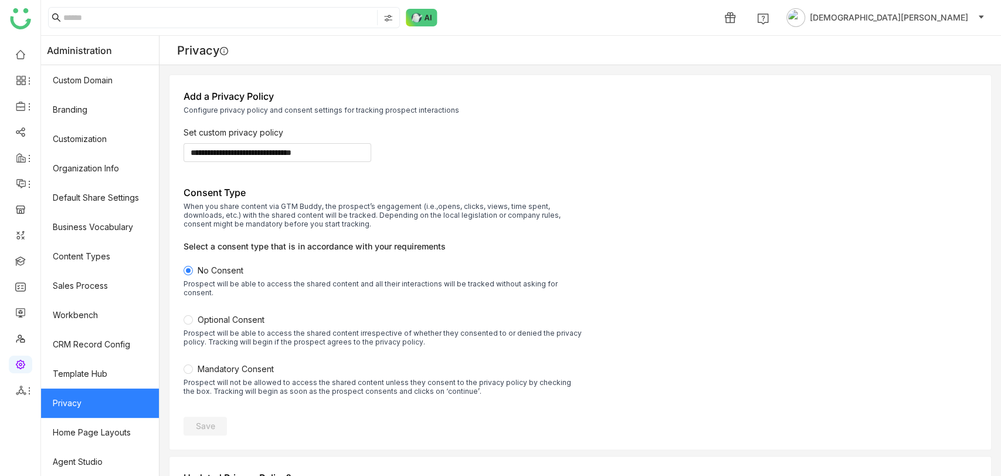
click at [244, 314] on span "Optional Consent" at bounding box center [231, 319] width 67 height 10
click at [215, 421] on span "Save" at bounding box center [205, 426] width 19 height 12
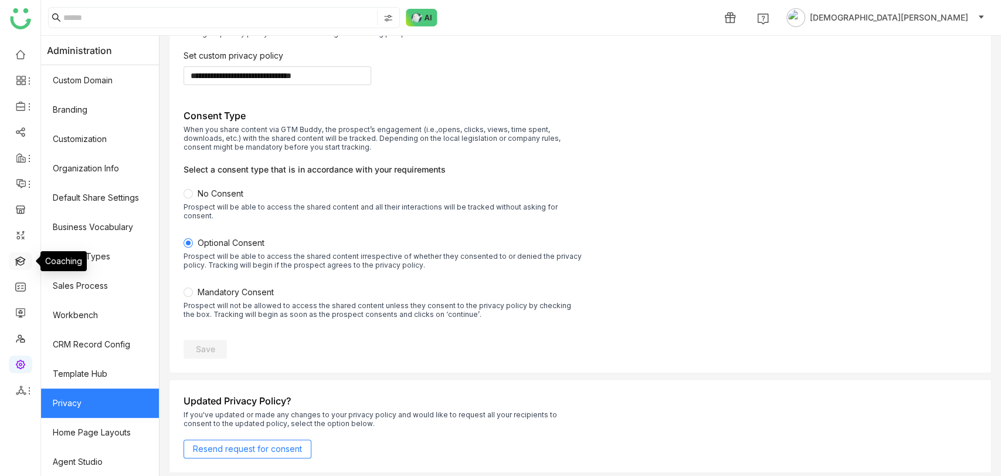
click at [19, 260] on link at bounding box center [20, 260] width 11 height 10
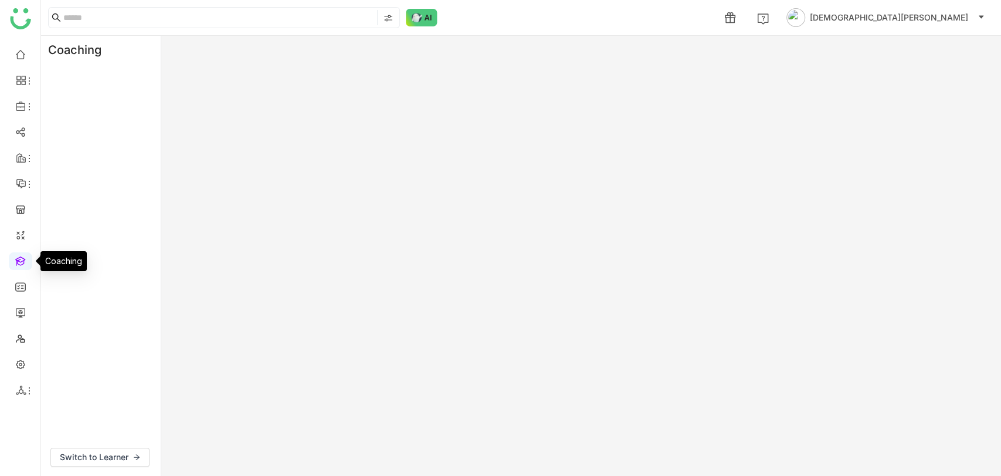
click at [19, 260] on link at bounding box center [20, 260] width 11 height 10
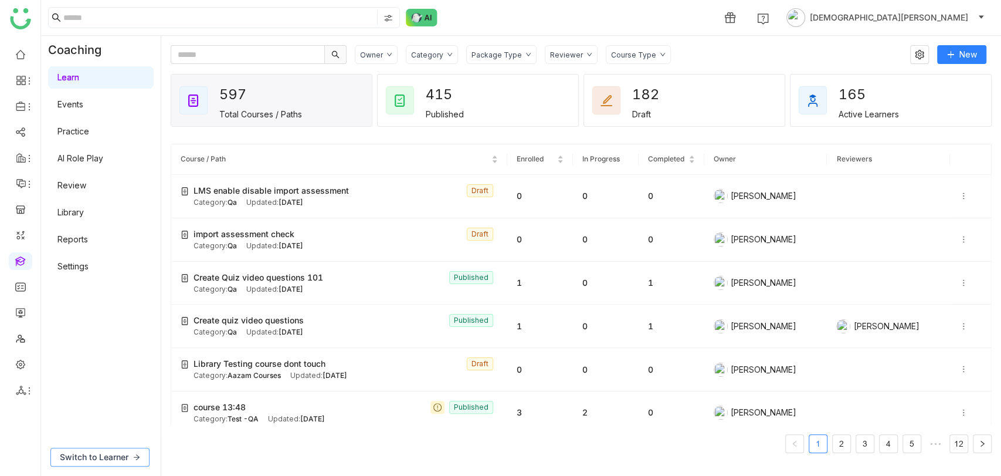
click at [107, 461] on span "Switch to Learner" at bounding box center [94, 457] width 69 height 13
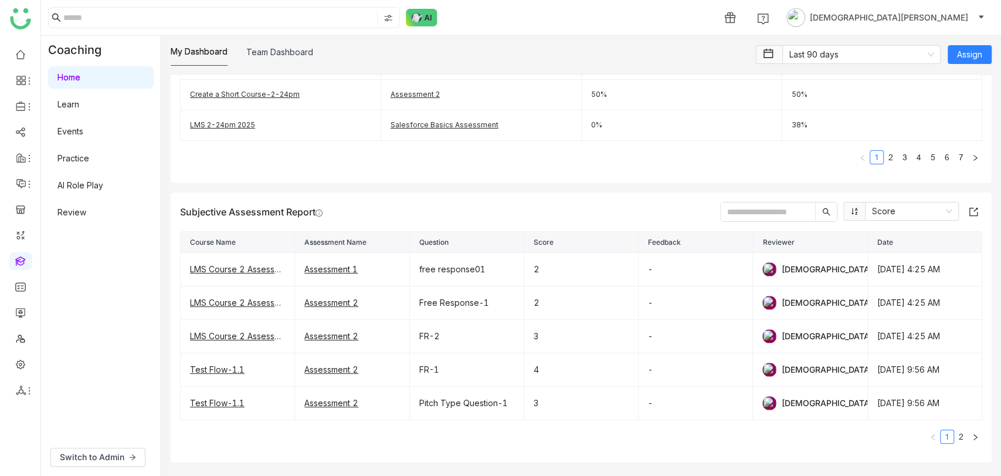
scroll to position [605, 0]
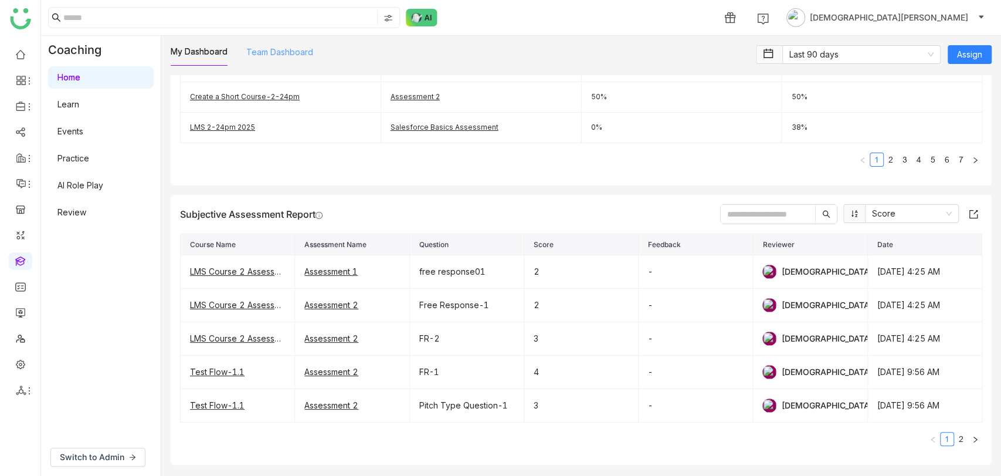
click at [292, 57] on link "Team Dashboard" at bounding box center [279, 52] width 67 height 10
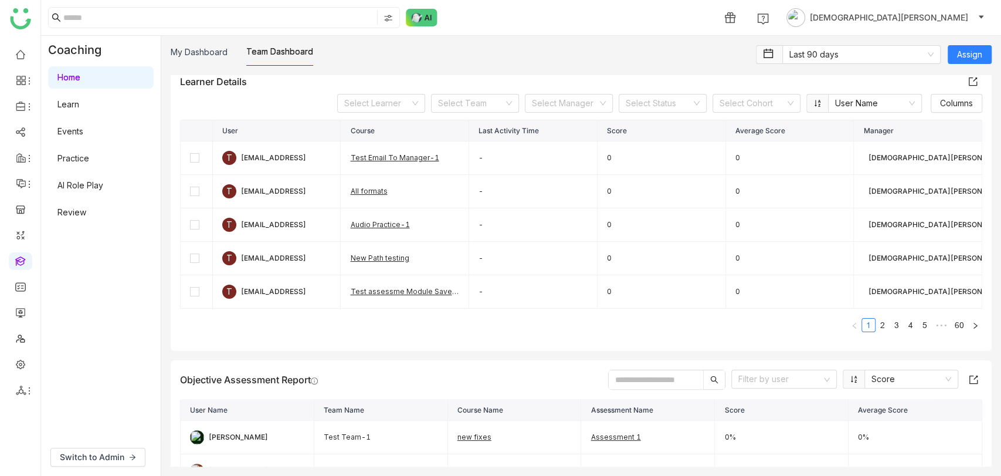
scroll to position [399, 0]
click at [944, 107] on span "Columns" at bounding box center [956, 103] width 33 height 13
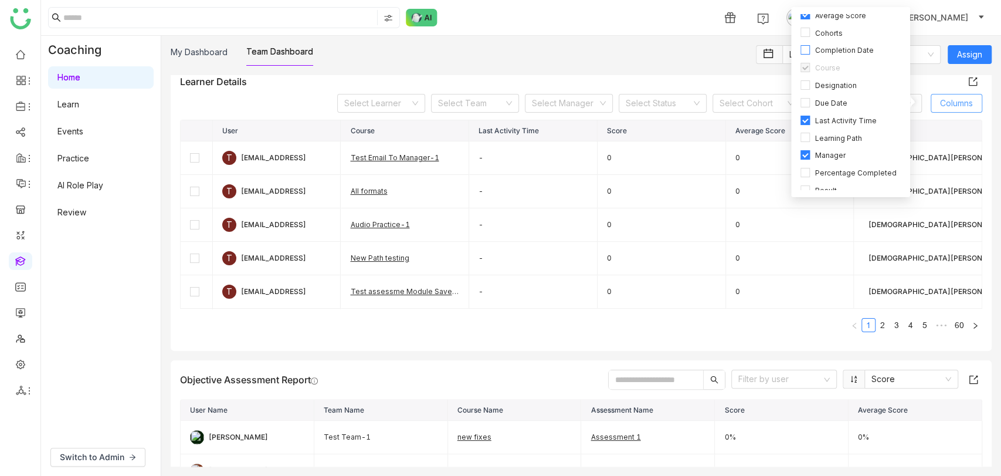
scroll to position [111, 0]
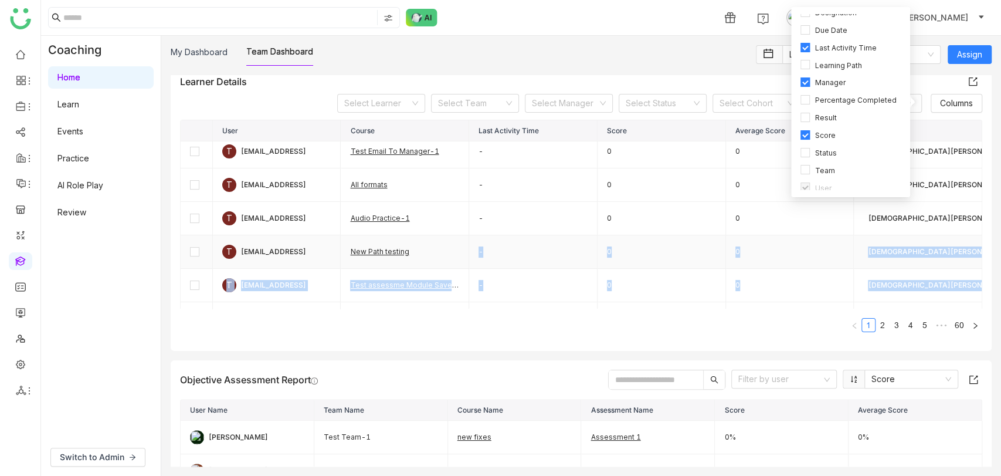
drag, startPoint x: 331, startPoint y: 330, endPoint x: 470, endPoint y: 238, distance: 165.9
click at [470, 238] on div "User Course Last Activity Time Score Average Score Manager T testvishns@gtmbudd…" at bounding box center [581, 226] width 802 height 212
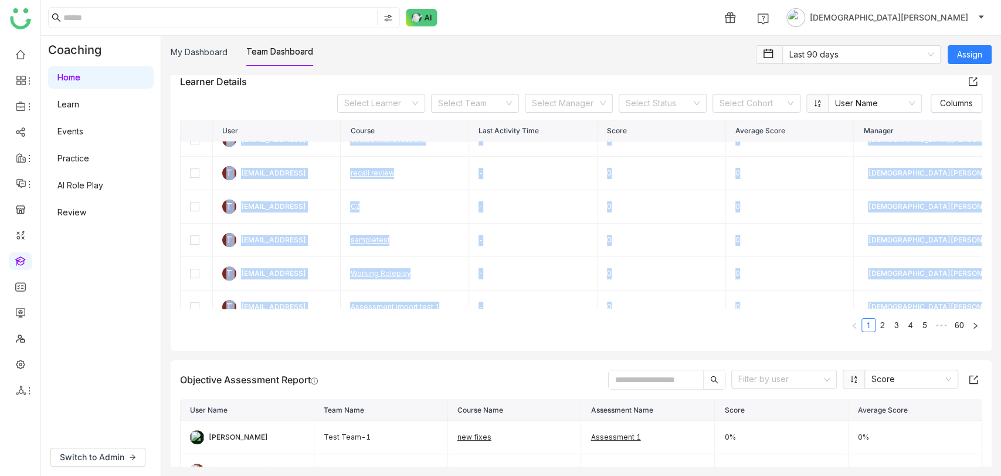
scroll to position [274, 0]
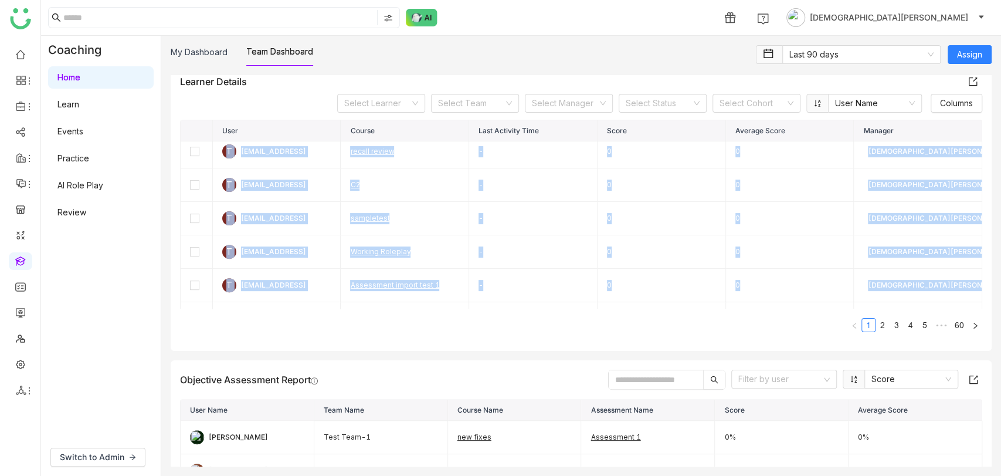
click at [394, 315] on div "User Course Last Activity Time Score Average Score Manager T testvishns@gtmbudd…" at bounding box center [581, 226] width 802 height 212
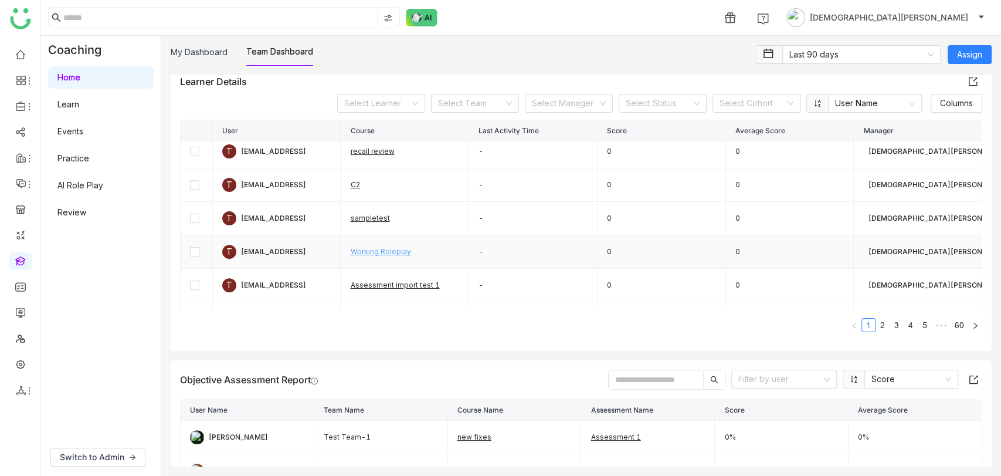
click at [361, 250] on link "Working Roleplay" at bounding box center [380, 251] width 60 height 9
drag, startPoint x: 375, startPoint y: 248, endPoint x: 96, endPoint y: 186, distance: 286.5
click at [96, 186] on link "AI Role Play" at bounding box center [80, 185] width 46 height 10
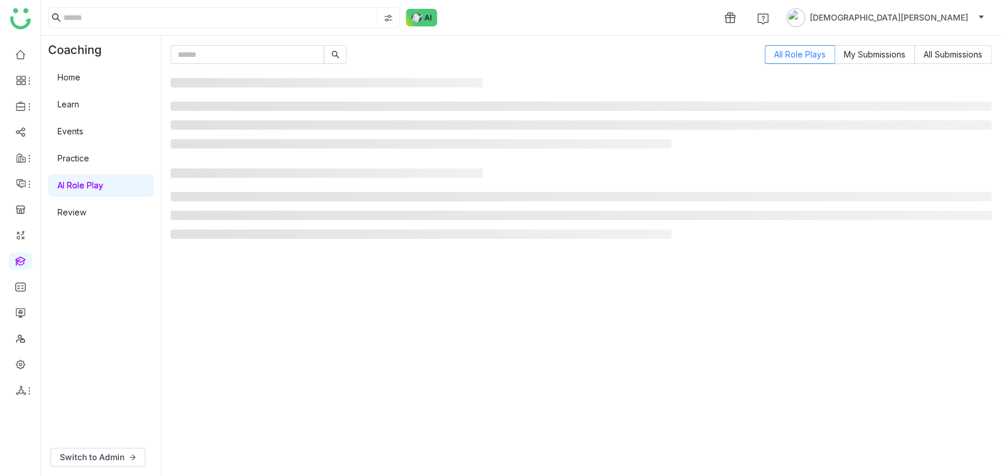
click at [96, 186] on link "AI Role Play" at bounding box center [80, 185] width 46 height 10
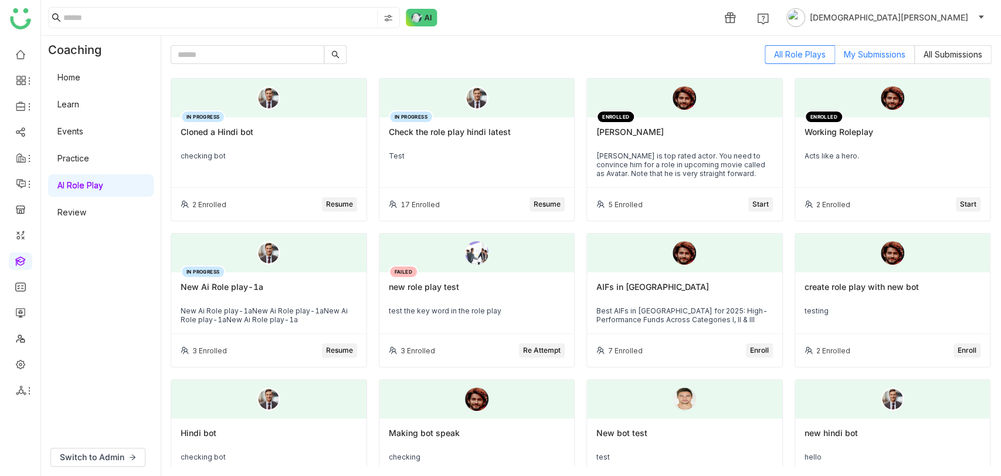
click at [859, 52] on span "My Submissions" at bounding box center [875, 54] width 62 height 10
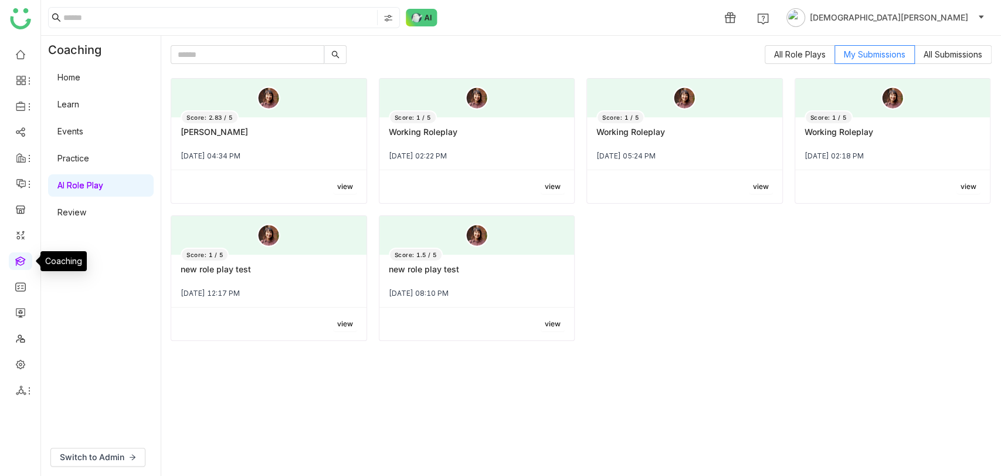
click at [23, 259] on link at bounding box center [20, 260] width 11 height 10
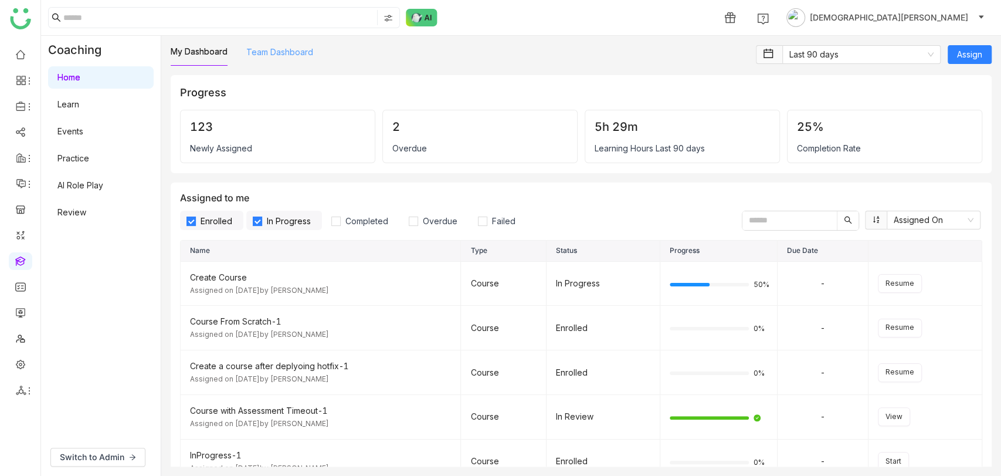
click at [274, 47] on link "Team Dashboard" at bounding box center [279, 52] width 67 height 10
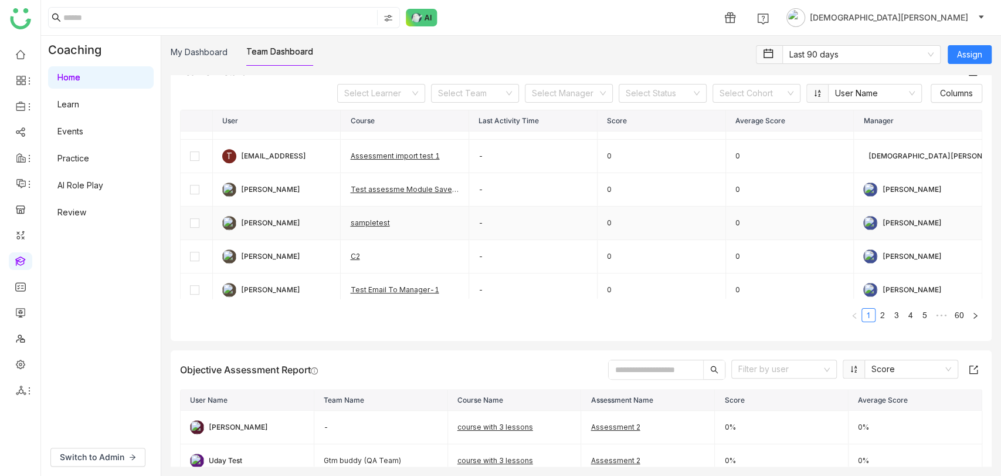
scroll to position [500, 0]
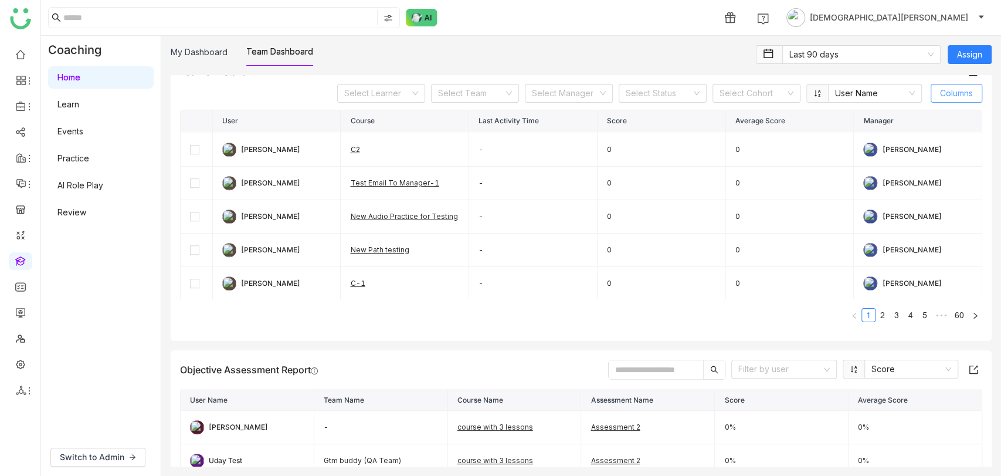
click at [957, 90] on span "Columns" at bounding box center [956, 93] width 33 height 13
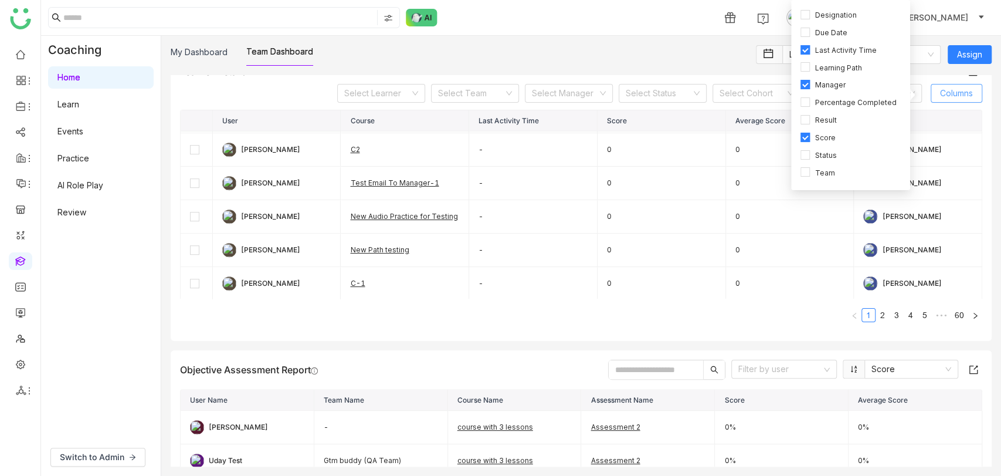
scroll to position [111, 0]
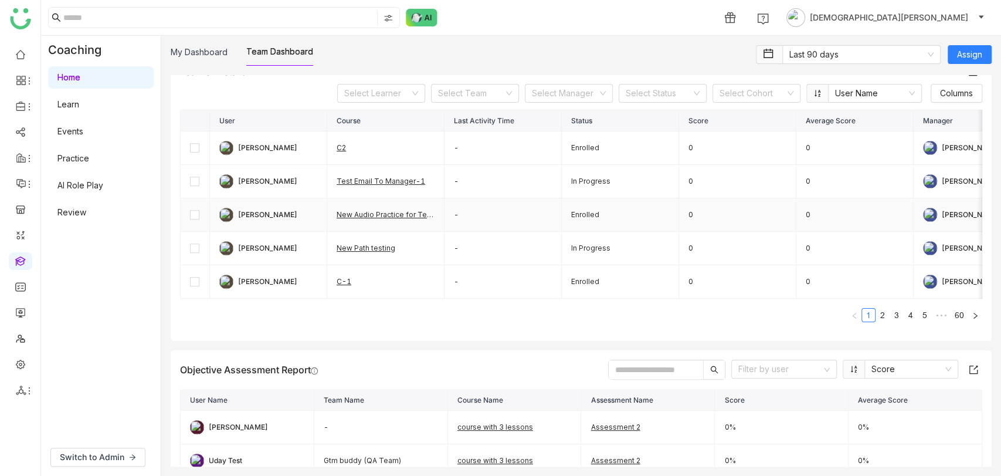
scroll to position [510, 0]
click at [366, 243] on link "New Path testing" at bounding box center [366, 247] width 59 height 9
click at [370, 243] on link "New Path testing" at bounding box center [366, 247] width 59 height 9
click at [390, 210] on link "New Audio Practice for Testing" at bounding box center [390, 214] width 107 height 9
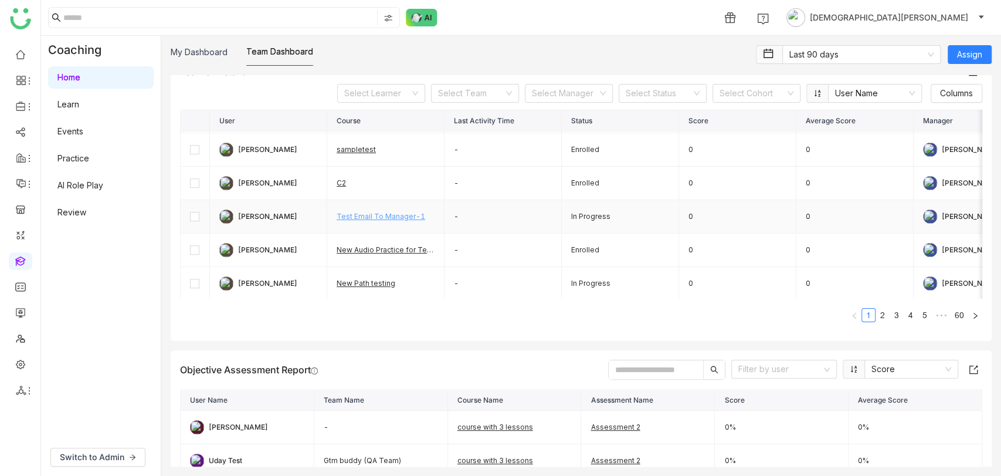
click at [394, 215] on link "Test Email To Manager-1" at bounding box center [381, 216] width 89 height 9
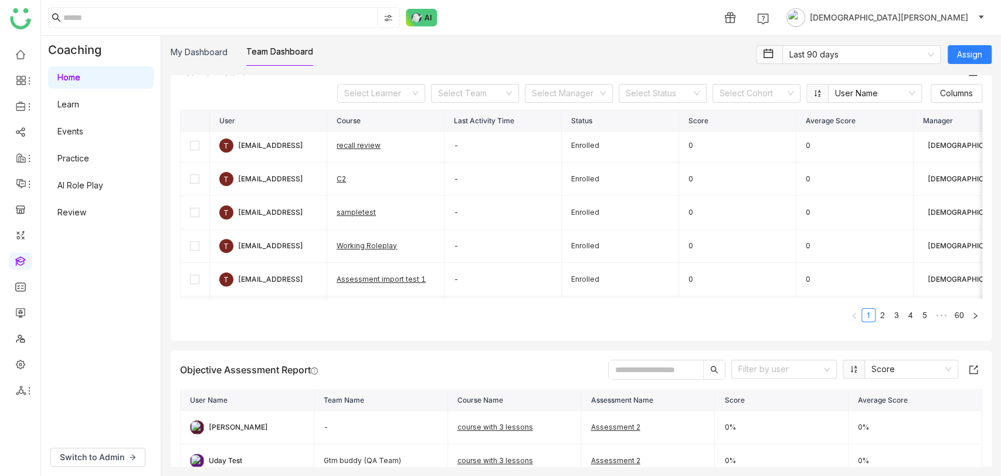
scroll to position [269, 0]
click at [367, 245] on link "Working Roleplay" at bounding box center [367, 246] width 60 height 9
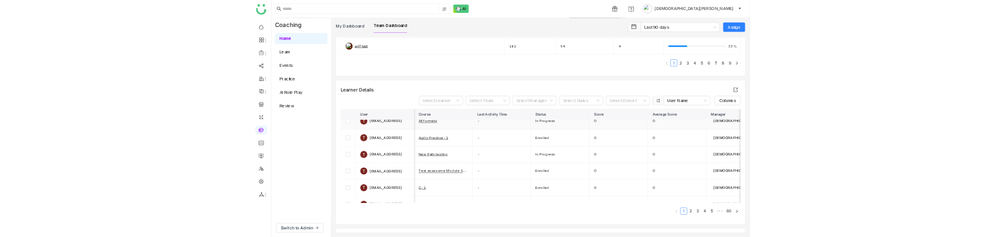
scroll to position [0, 0]
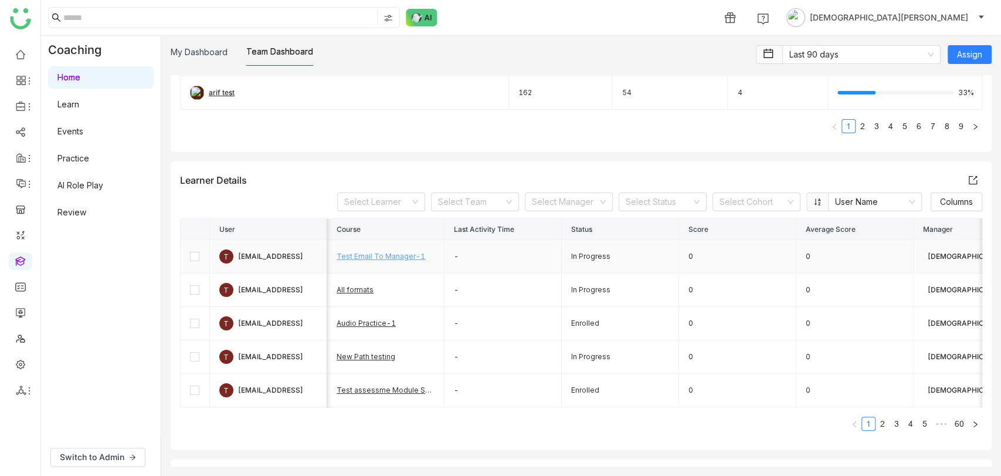
click at [389, 257] on link "Test Email To Manager-1" at bounding box center [381, 256] width 89 height 9
click at [370, 323] on link "Audio Practice-1" at bounding box center [366, 323] width 59 height 9
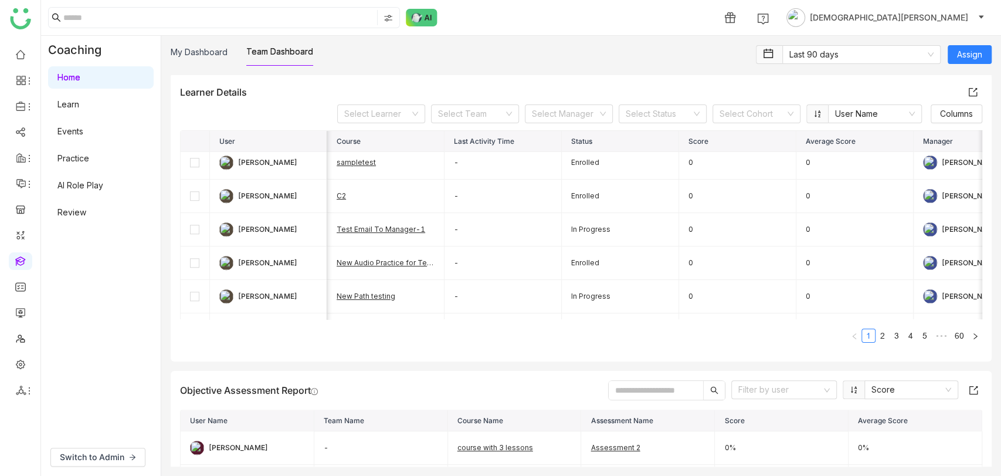
scroll to position [510, 0]
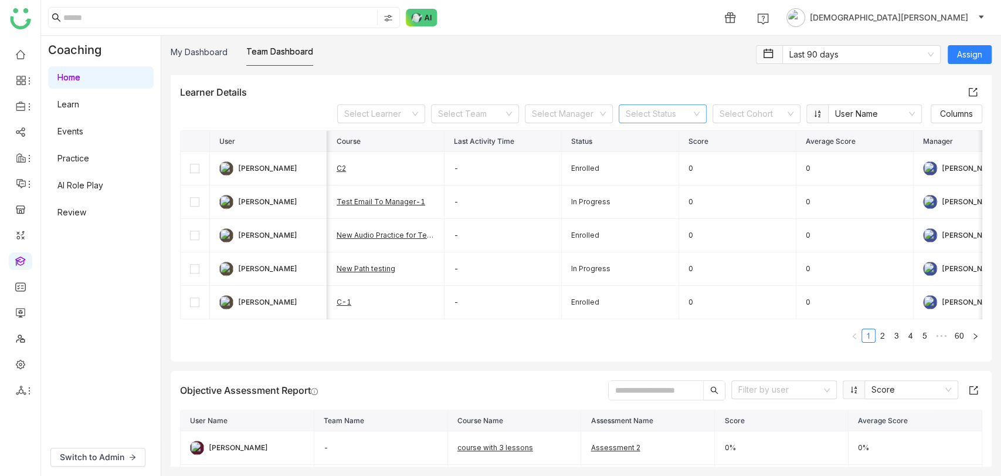
click at [659, 108] on input at bounding box center [659, 114] width 66 height 18
click at [637, 153] on div "Completed" at bounding box center [652, 155] width 74 height 13
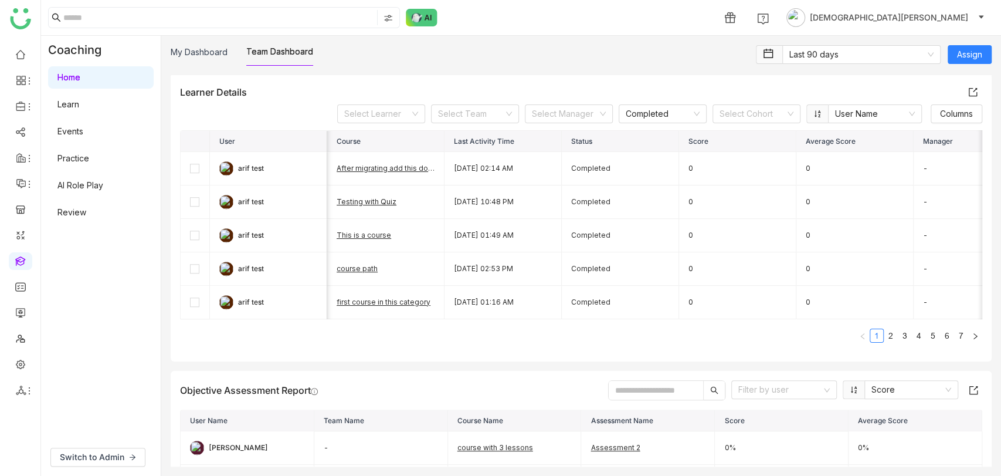
click at [624, 86] on div "Learner Details" at bounding box center [581, 92] width 802 height 19
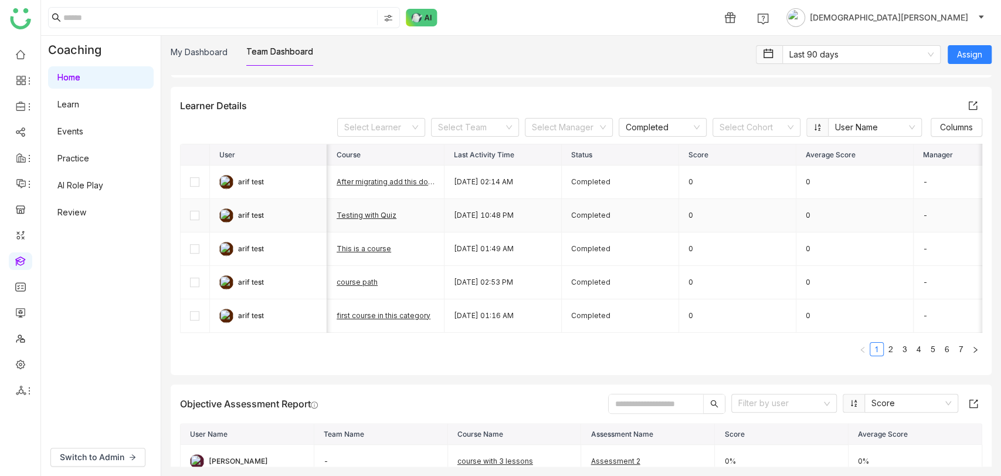
scroll to position [413, 0]
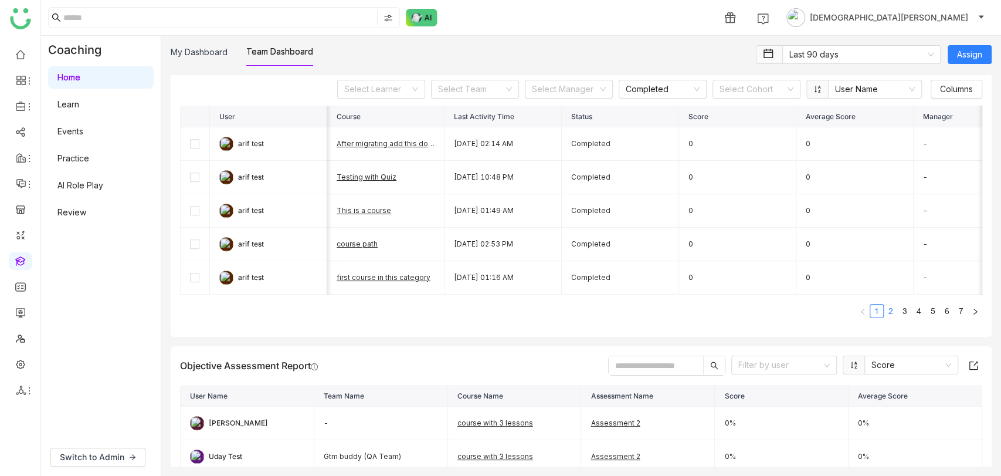
click at [885, 310] on link "2" at bounding box center [891, 310] width 13 height 13
click at [899, 307] on link "3" at bounding box center [905, 310] width 13 height 13
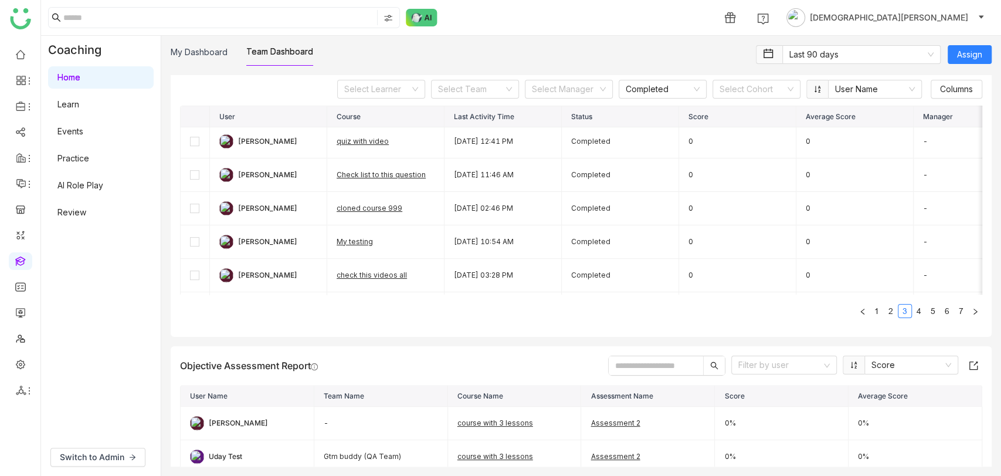
scroll to position [241, 0]
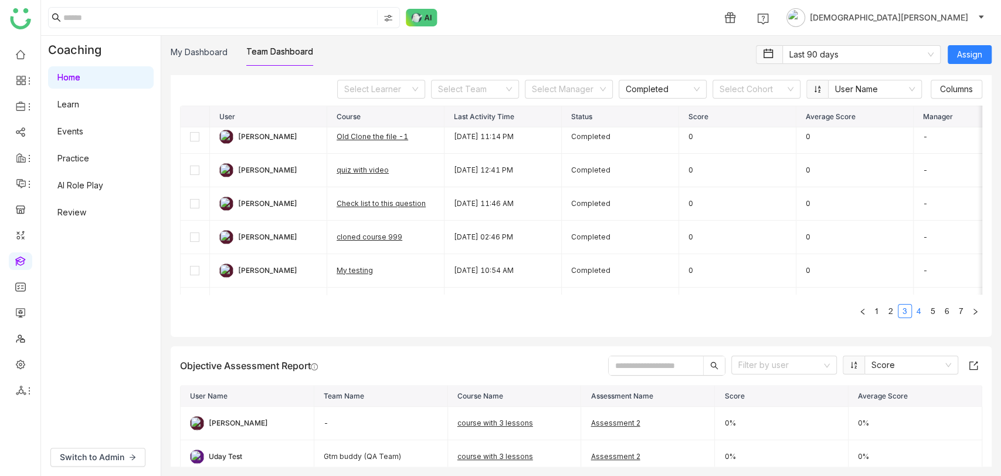
click at [913, 309] on link "4" at bounding box center [919, 310] width 13 height 13
click at [941, 310] on link "6" at bounding box center [947, 310] width 13 height 13
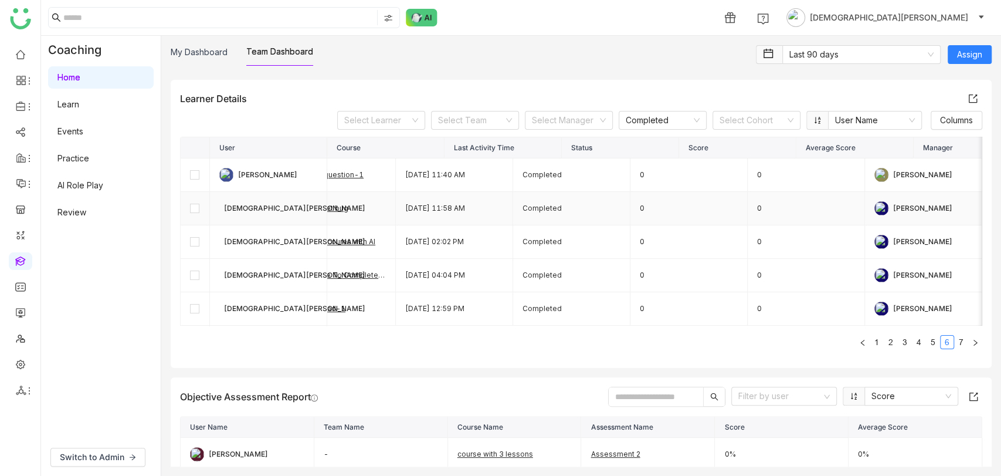
scroll to position [0, 68]
click at [693, 120] on icon at bounding box center [696, 120] width 7 height 7
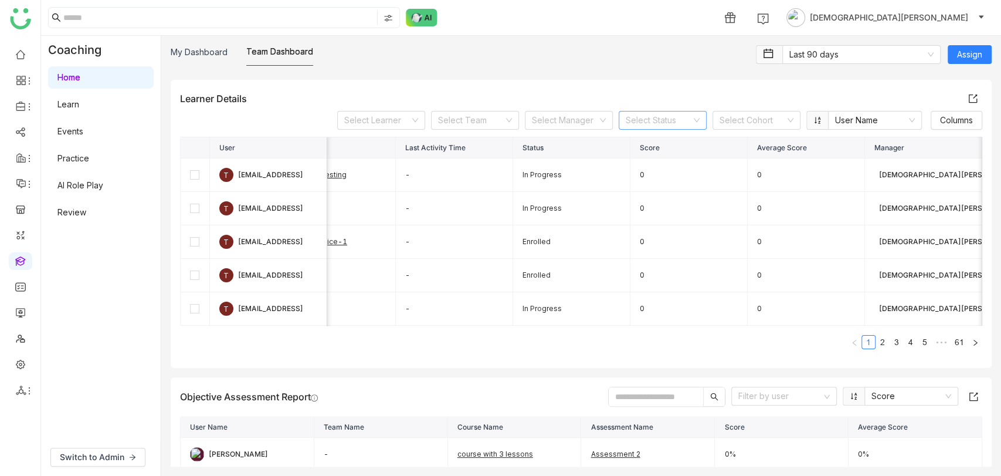
click at [661, 118] on input at bounding box center [659, 120] width 66 height 18
click at [643, 172] on nz-option-item "In Progress" at bounding box center [652, 180] width 88 height 19
click at [953, 122] on span "Columns" at bounding box center [956, 120] width 33 height 13
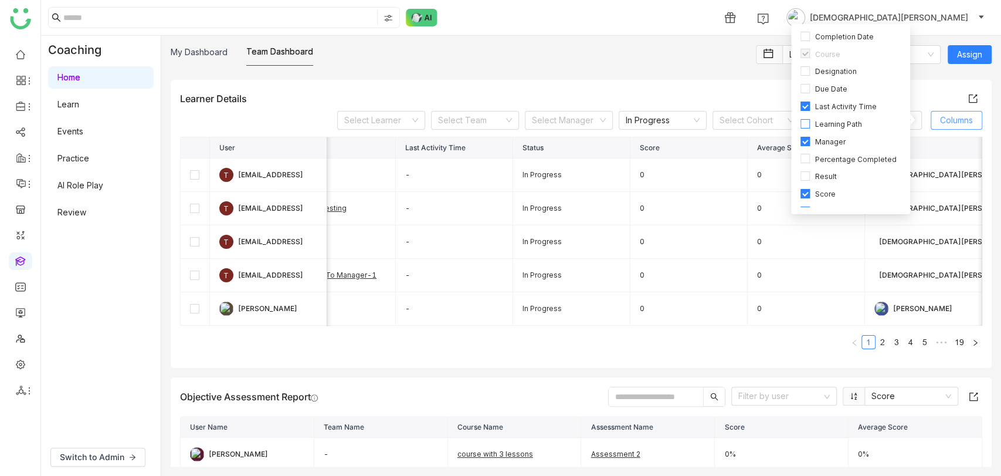
scroll to position [111, 0]
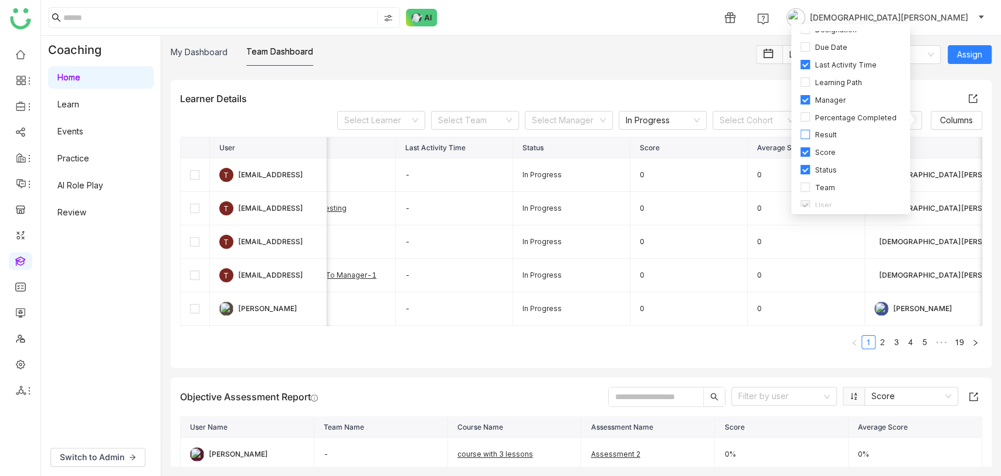
click at [819, 130] on span "Result" at bounding box center [825, 135] width 31 height 11
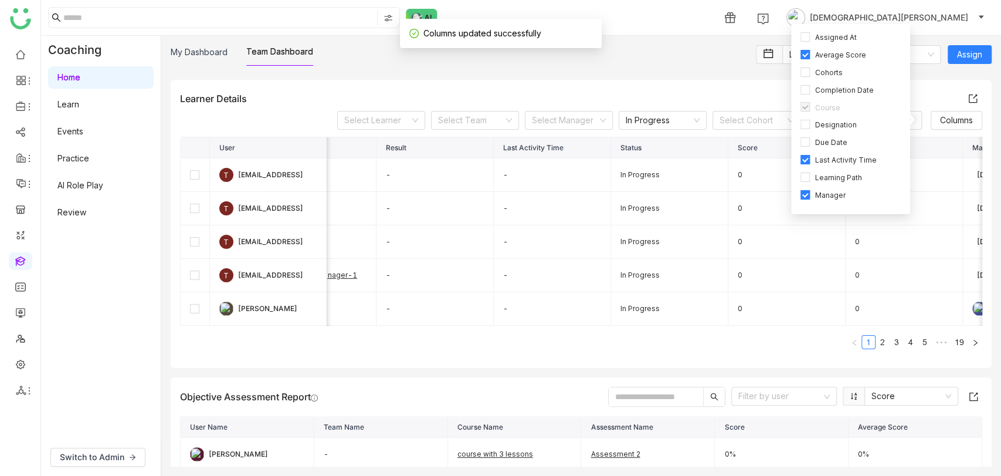
scroll to position [0, 0]
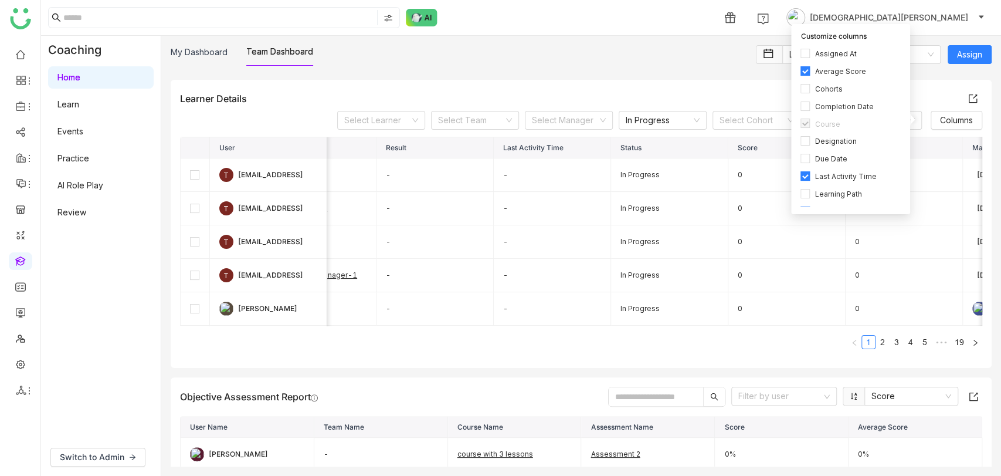
click at [678, 85] on div "Learner Details Select Learner Select Team Select Manager In Progress Select Co…" at bounding box center [581, 224] width 821 height 288
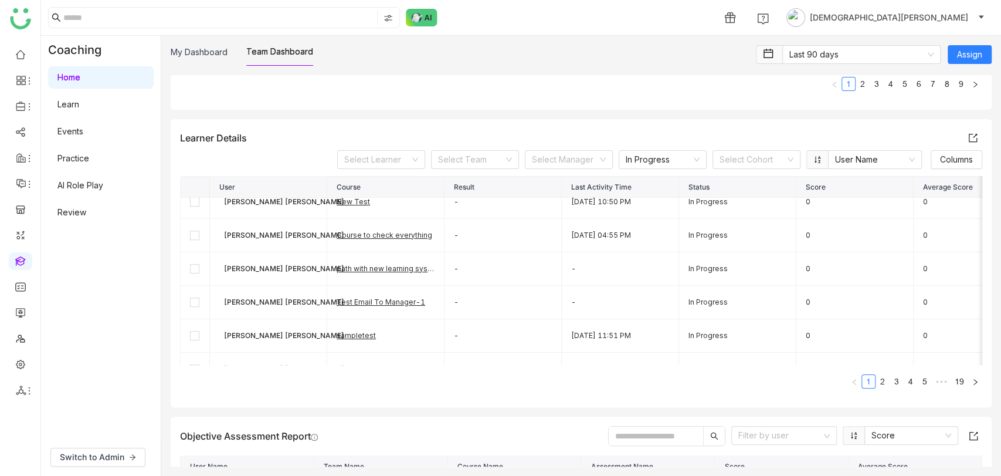
scroll to position [510, 0]
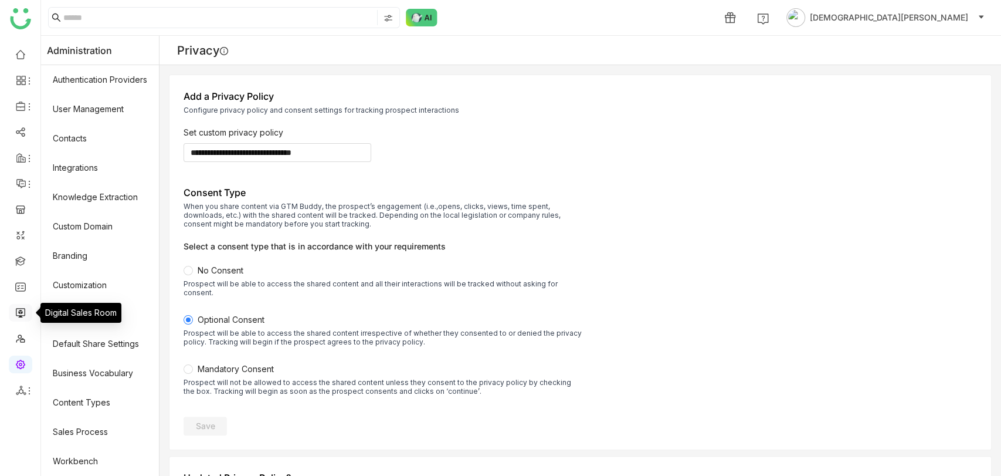
click at [23, 316] on link at bounding box center [20, 312] width 11 height 10
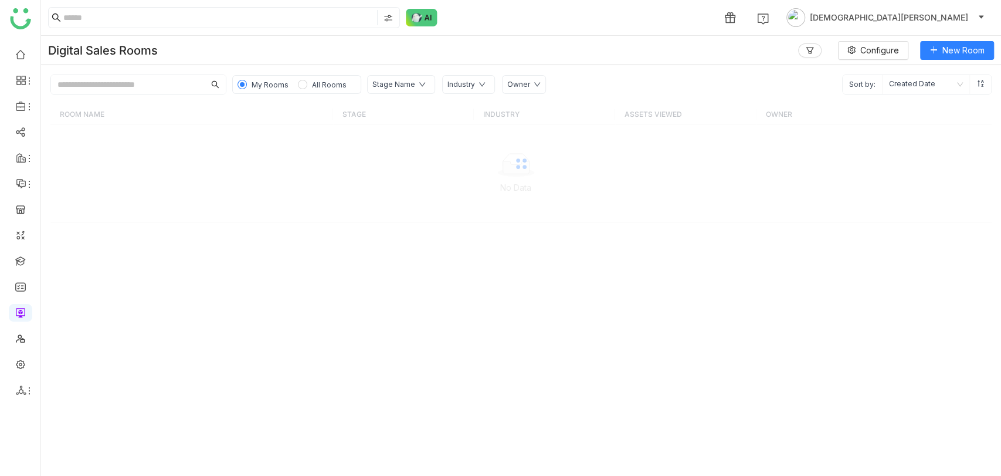
click at [115, 86] on input "text" at bounding box center [128, 84] width 154 height 19
paste input "**********"
type input "**********"
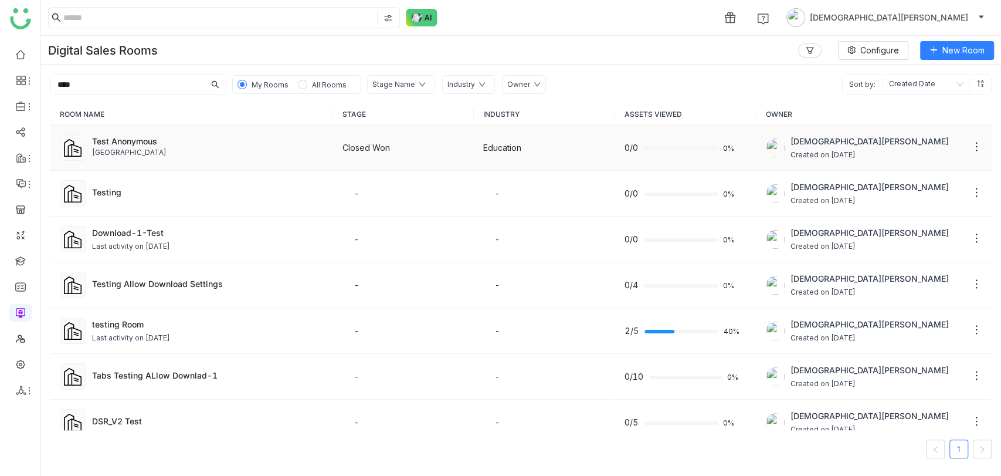
type input "****"
click at [155, 143] on div "Test Anonymous" at bounding box center [208, 141] width 232 height 12
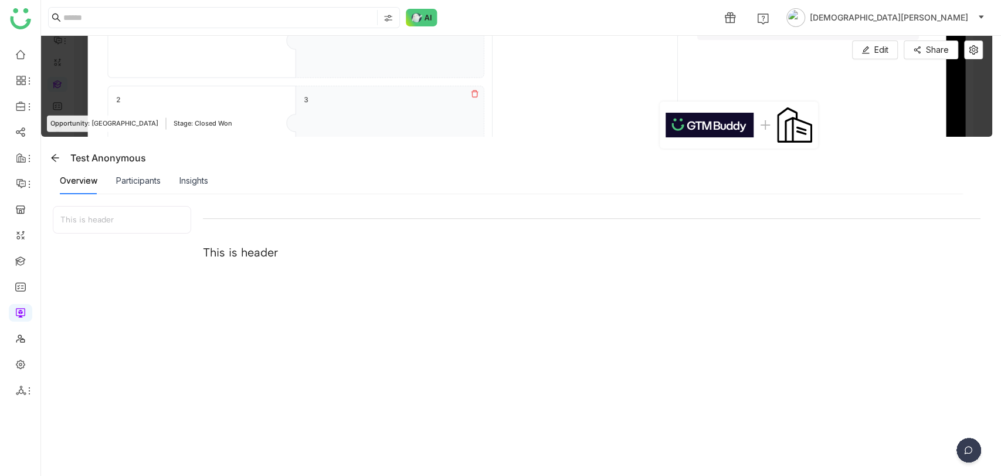
click at [132, 187] on div "Participants" at bounding box center [138, 180] width 45 height 27
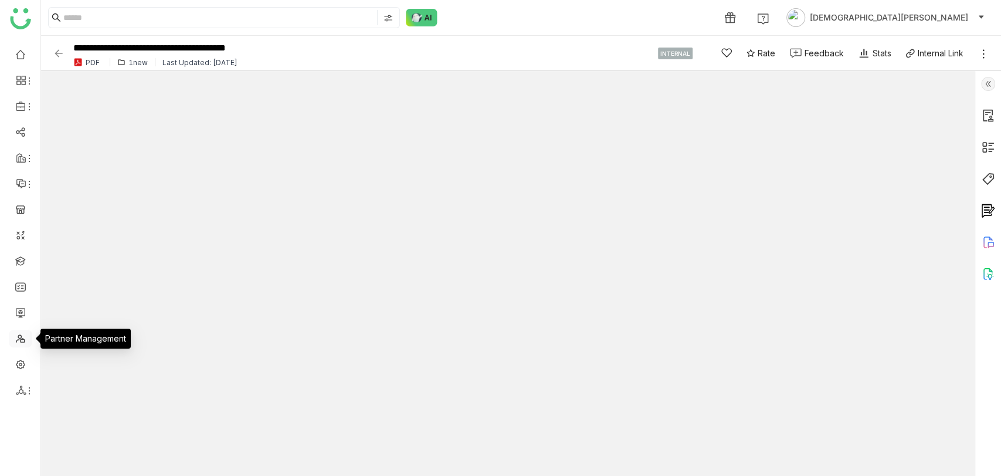
click at [19, 338] on link at bounding box center [20, 338] width 11 height 10
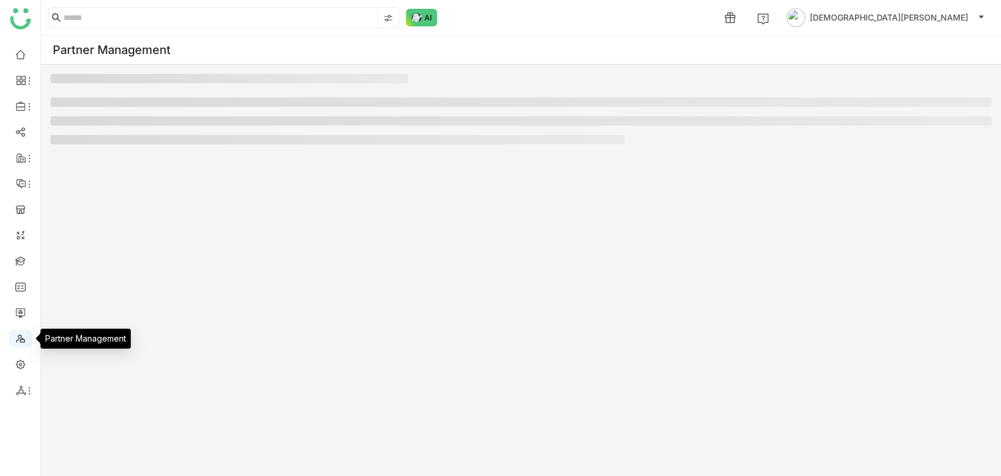
click at [19, 338] on link at bounding box center [20, 338] width 11 height 10
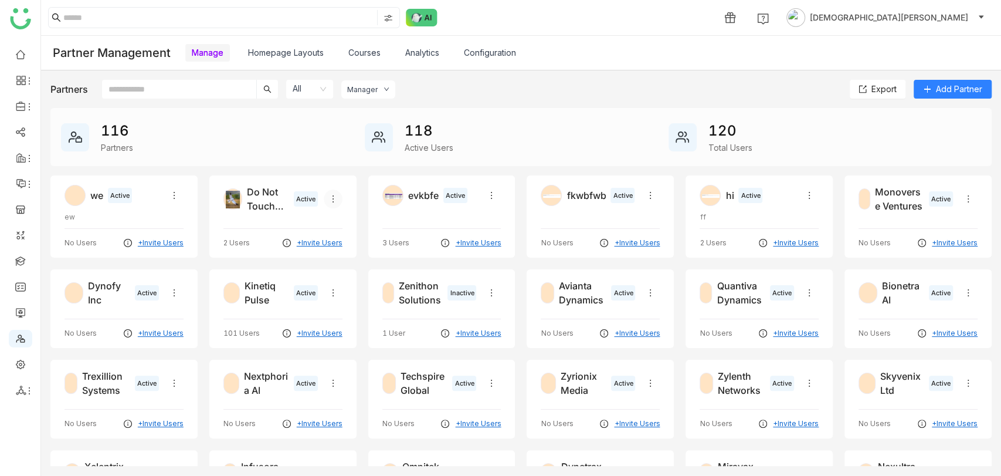
click at [338, 200] on icon at bounding box center [332, 198] width 9 height 9
click at [408, 219] on span "Edit" at bounding box center [410, 223] width 14 height 10
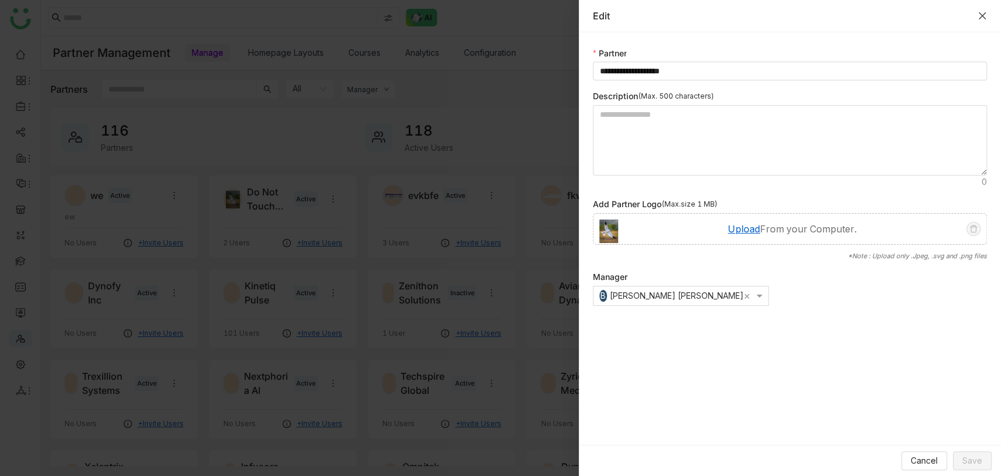
click at [980, 18] on icon "Close" at bounding box center [982, 15] width 9 height 9
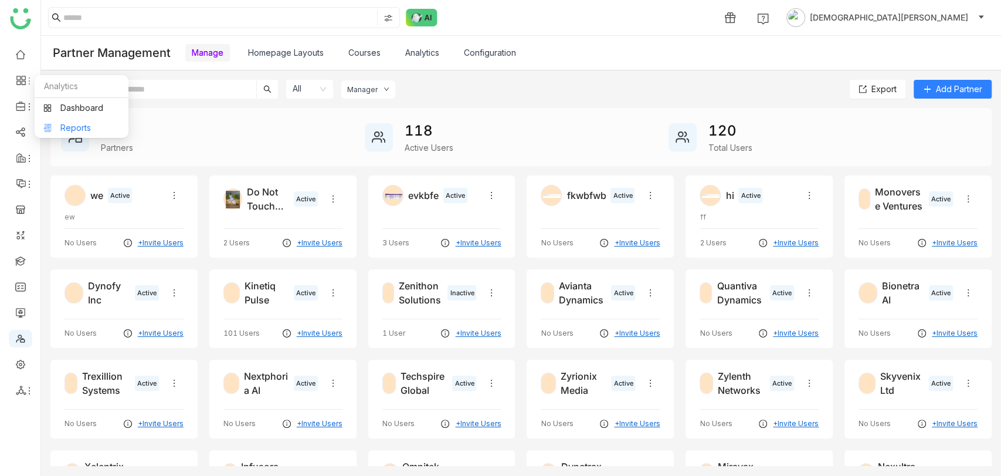
click at [90, 124] on link "Reports" at bounding box center [81, 128] width 76 height 8
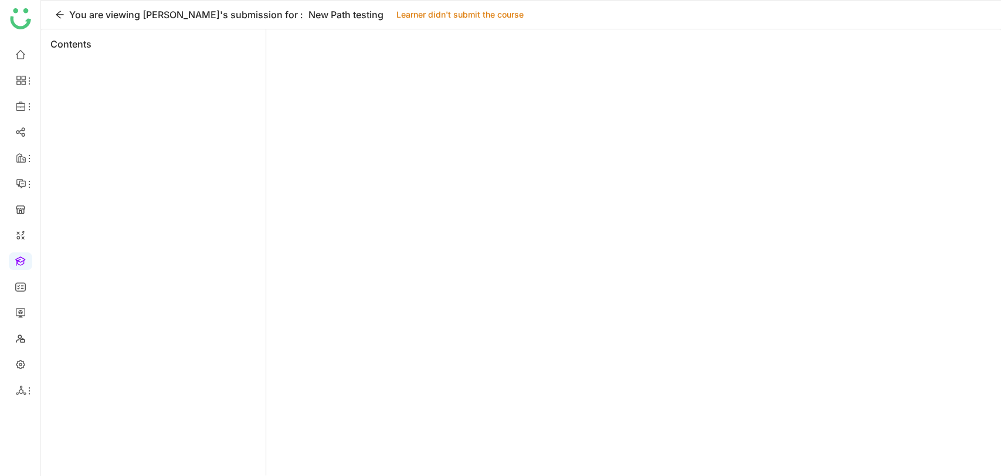
drag, startPoint x: 493, startPoint y: 11, endPoint x: 351, endPoint y: 25, distance: 142.0
click at [351, 25] on div "You are viewing aavi aavi's submission for : New Path testing Learner didn't su…" at bounding box center [521, 15] width 960 height 29
click at [512, 14] on div "You are viewing aavi aavi's submission for : New Path testing Learner didn't su…" at bounding box center [521, 15] width 960 height 29
drag, startPoint x: 492, startPoint y: 11, endPoint x: 358, endPoint y: 16, distance: 133.9
click at [390, 16] on div "Learner didn't submit the course" at bounding box center [460, 15] width 141 height 14
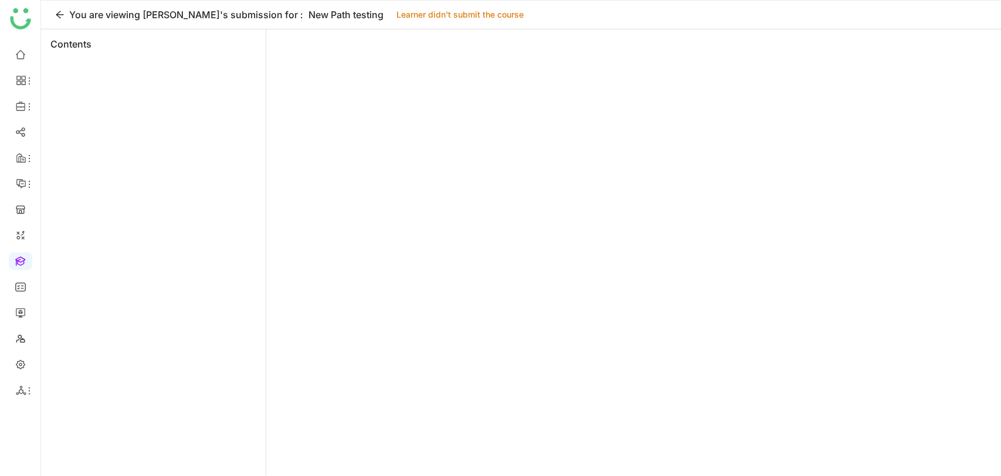
click at [390, 16] on div "Learner didn't submit the course" at bounding box center [460, 15] width 141 height 14
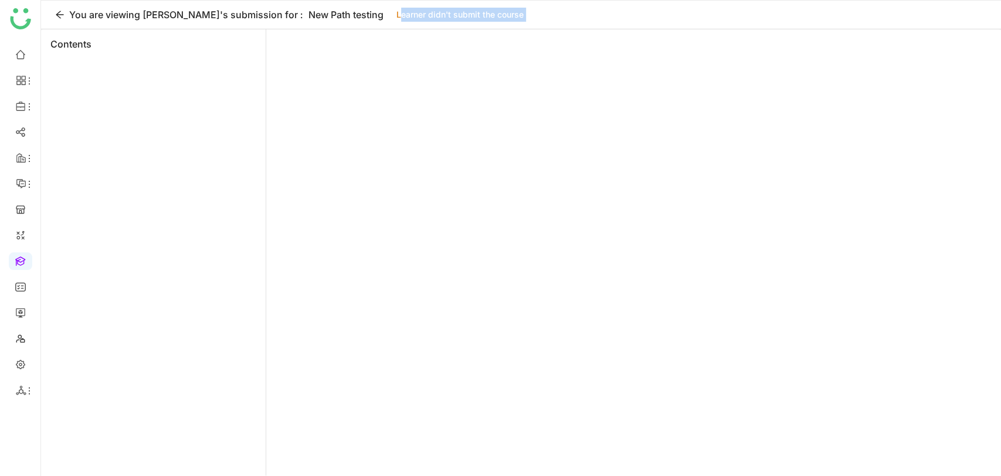
click at [409, 9] on div "Learner didn't submit the course" at bounding box center [460, 15] width 141 height 14
click at [425, 133] on div at bounding box center [633, 252] width 735 height 446
drag, startPoint x: 355, startPoint y: 13, endPoint x: 488, endPoint y: 14, distance: 133.2
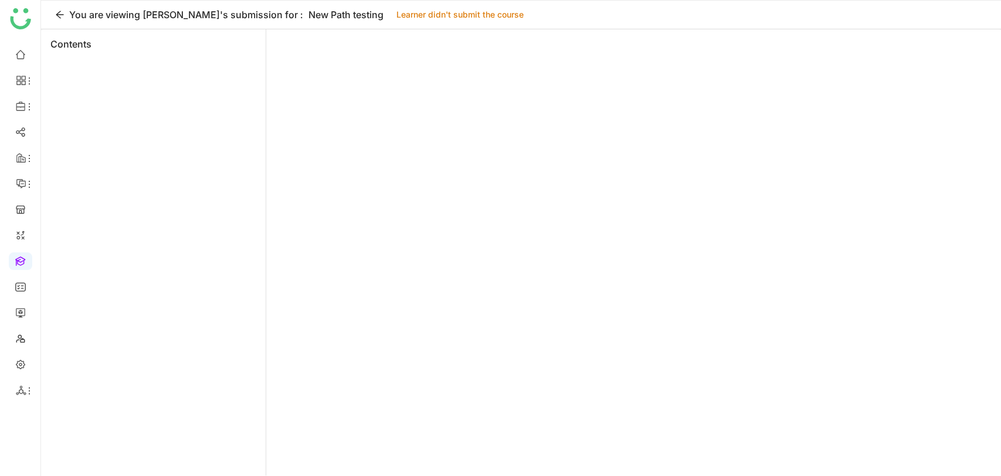
click at [488, 14] on div "Learner didn't submit the course" at bounding box center [460, 15] width 141 height 14
click at [421, 60] on div at bounding box center [633, 252] width 735 height 446
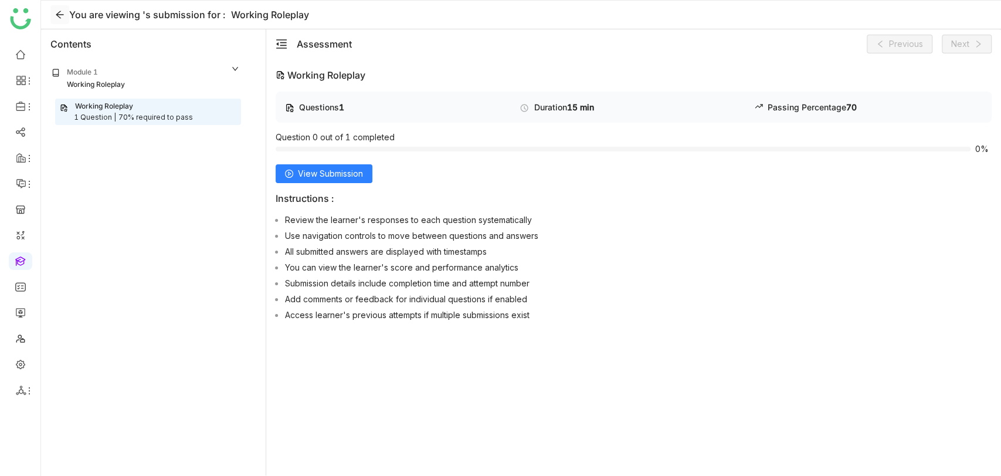
click at [60, 15] on icon at bounding box center [59, 14] width 9 height 9
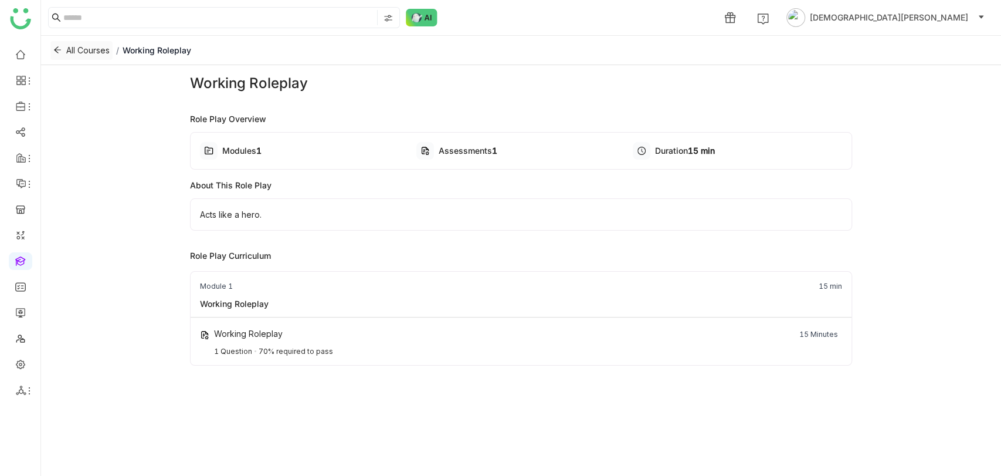
click at [53, 46] on icon at bounding box center [57, 50] width 8 height 8
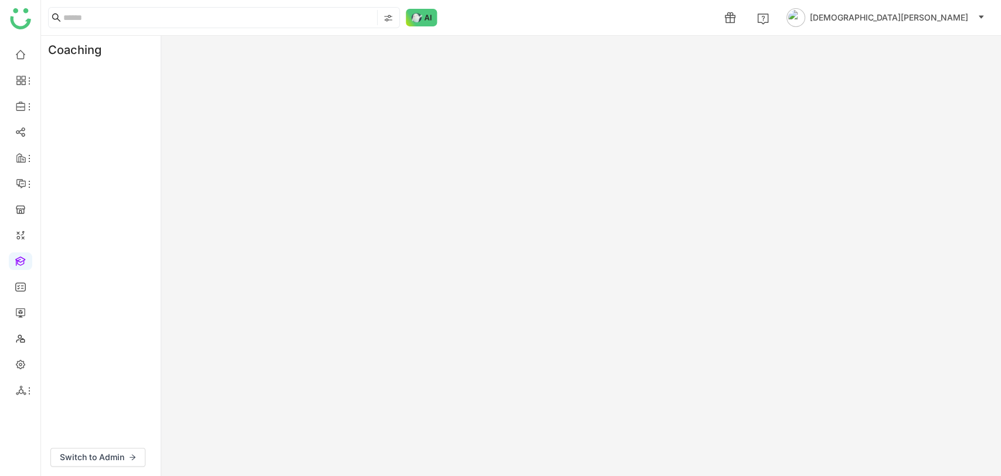
click at [17, 261] on link at bounding box center [20, 260] width 11 height 10
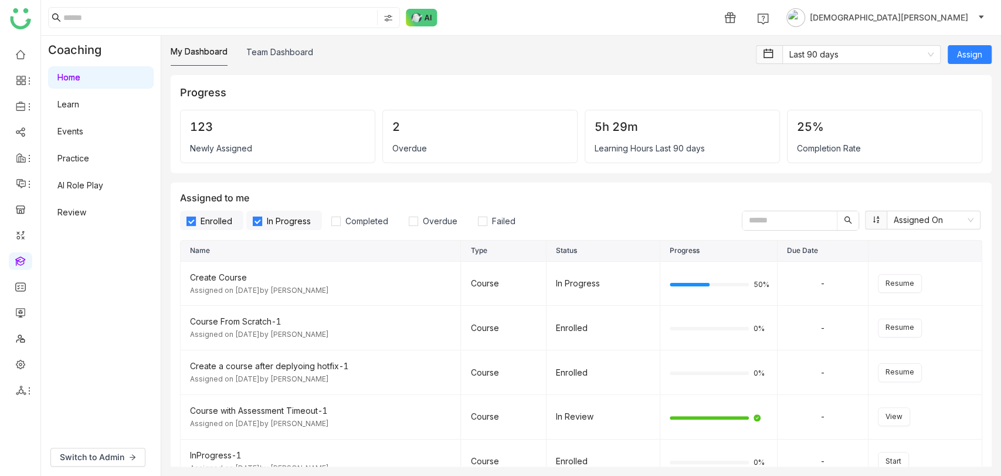
click at [100, 187] on link "AI Role Play" at bounding box center [80, 185] width 46 height 10
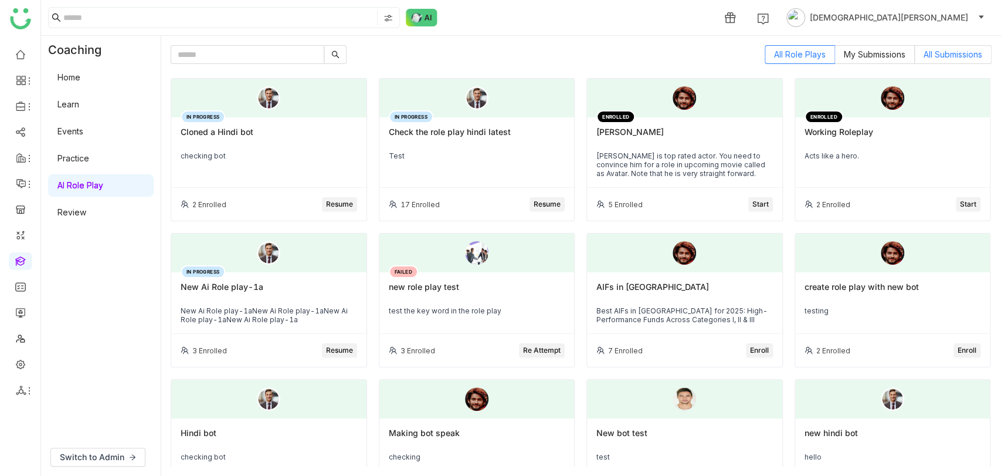
click at [940, 55] on span "All Submissions" at bounding box center [953, 54] width 59 height 10
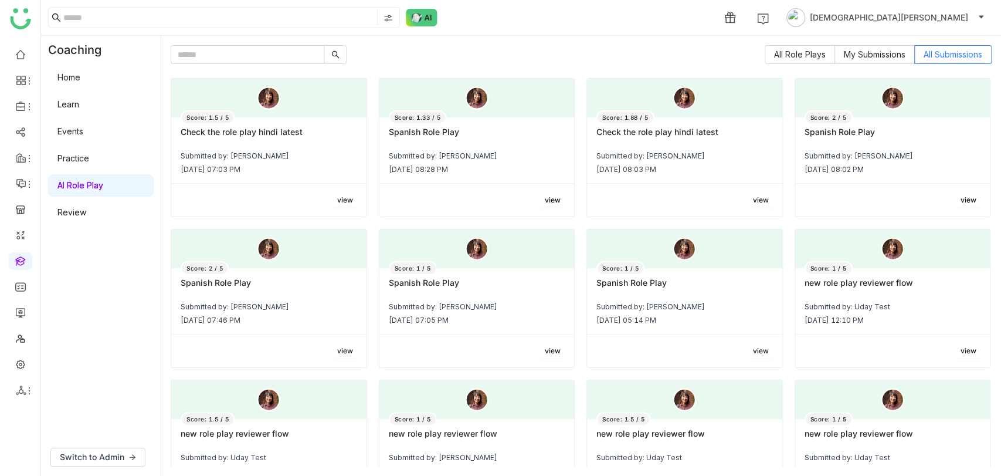
click at [428, 176] on div "Score: 1.33 / 5 Spanish Role Play Submitted by: Sundar Ve [DATE] 08:28 PM" at bounding box center [477, 150] width 195 height 66
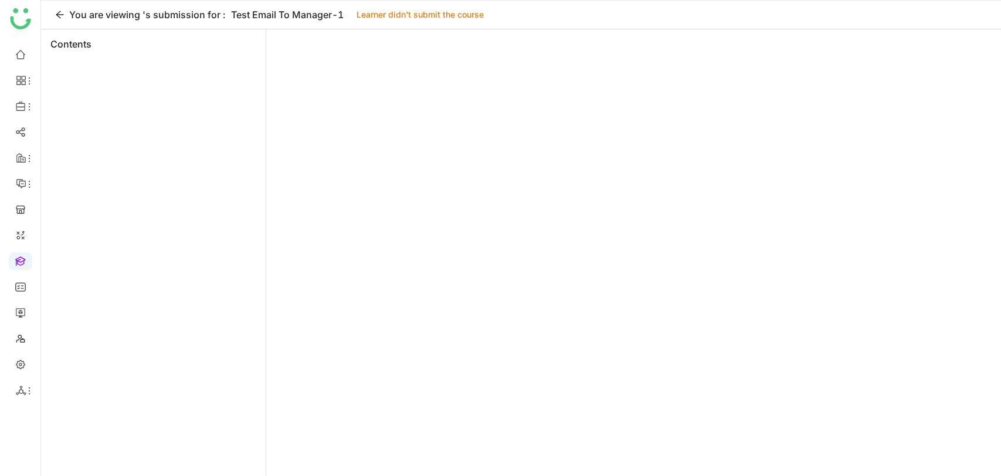
click at [21, 264] on link at bounding box center [20, 260] width 11 height 10
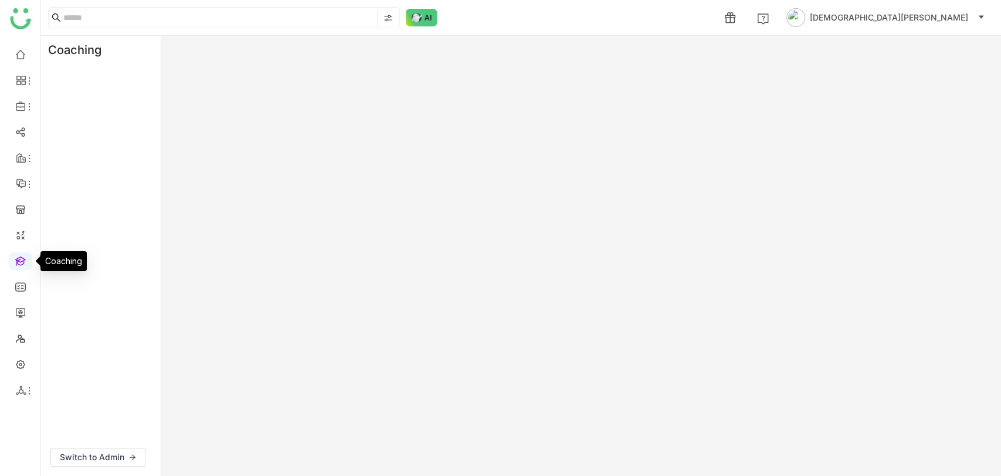
click at [21, 264] on link at bounding box center [20, 260] width 11 height 10
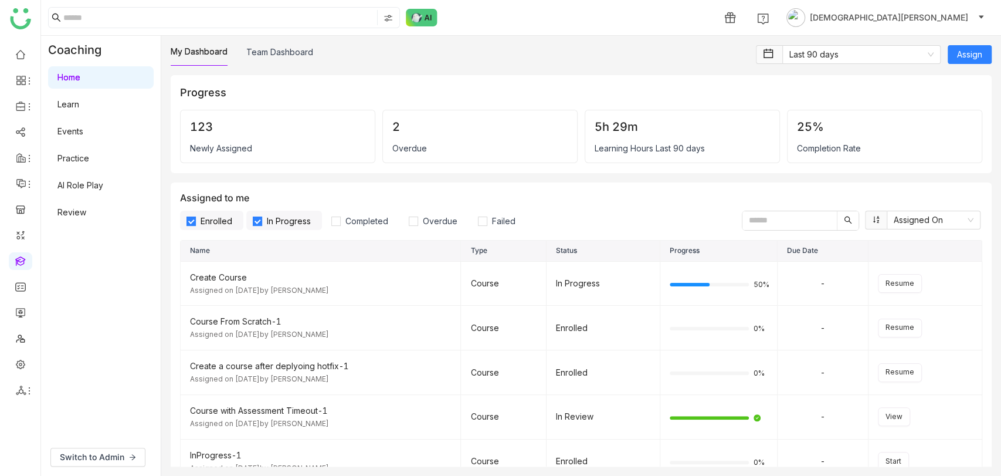
click at [79, 107] on link "Learn" at bounding box center [68, 104] width 22 height 10
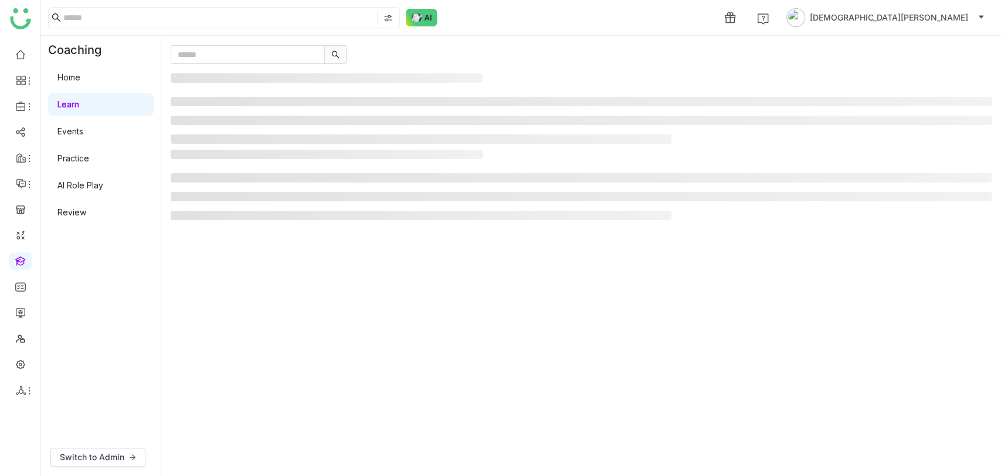
click at [79, 107] on link "Learn" at bounding box center [68, 104] width 22 height 10
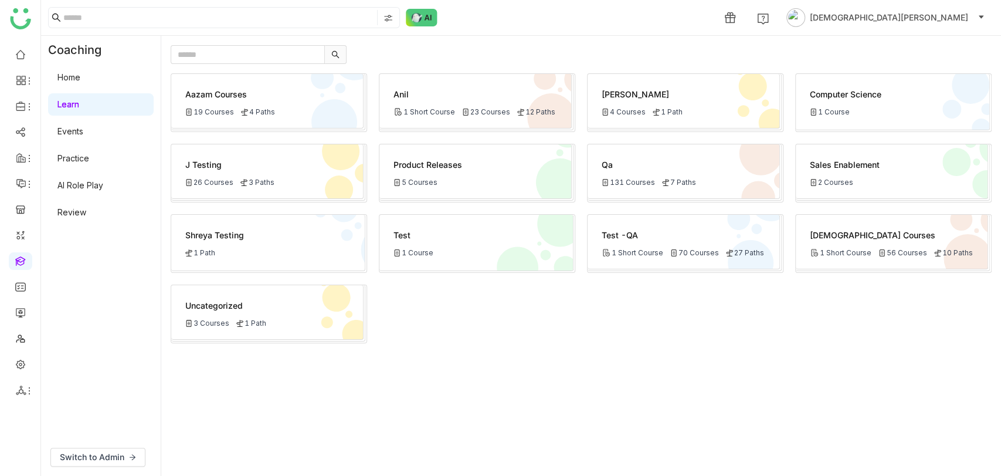
click at [83, 136] on link "Events" at bounding box center [70, 131] width 26 height 10
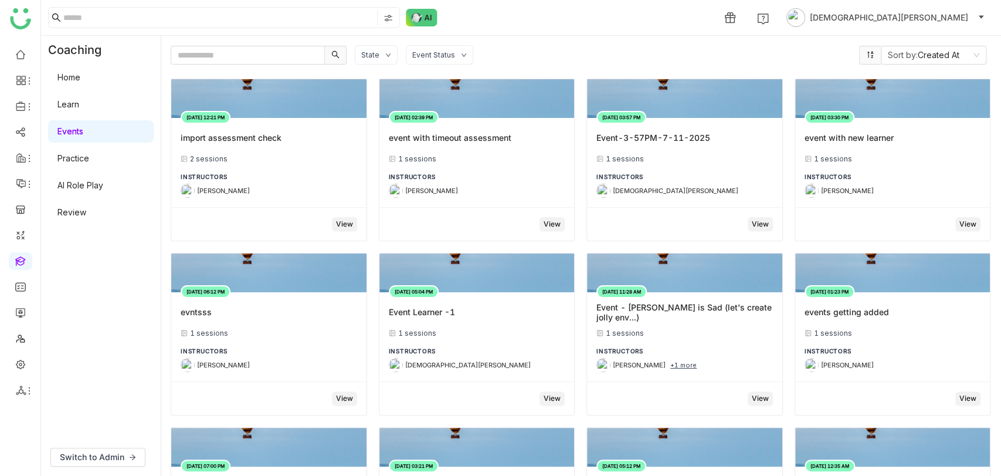
click at [98, 188] on link "AI Role Play" at bounding box center [80, 185] width 46 height 10
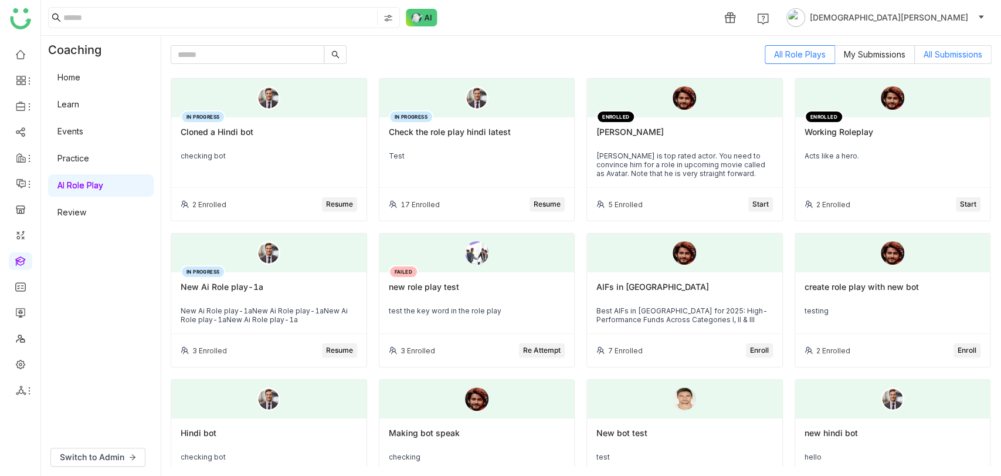
click at [943, 52] on span "All Submissions" at bounding box center [953, 54] width 59 height 10
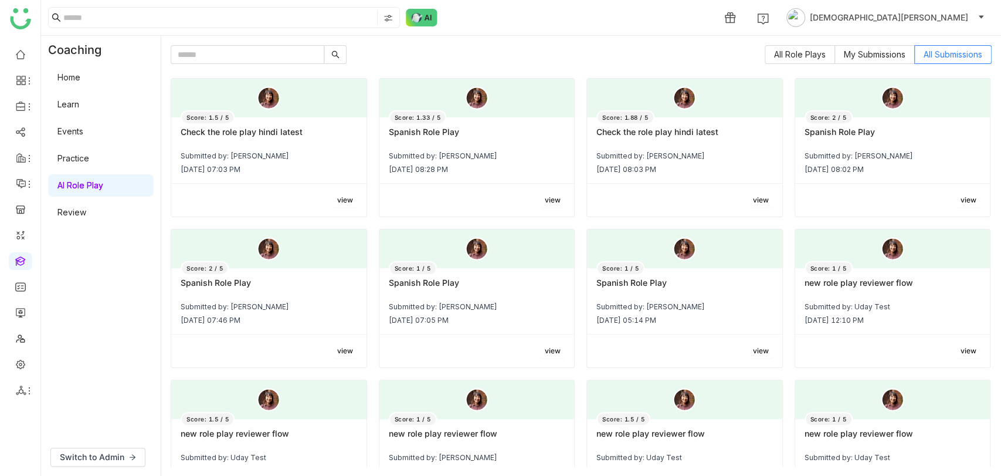
click at [305, 144] on div "Check the role play hindi latest" at bounding box center [269, 137] width 177 height 20
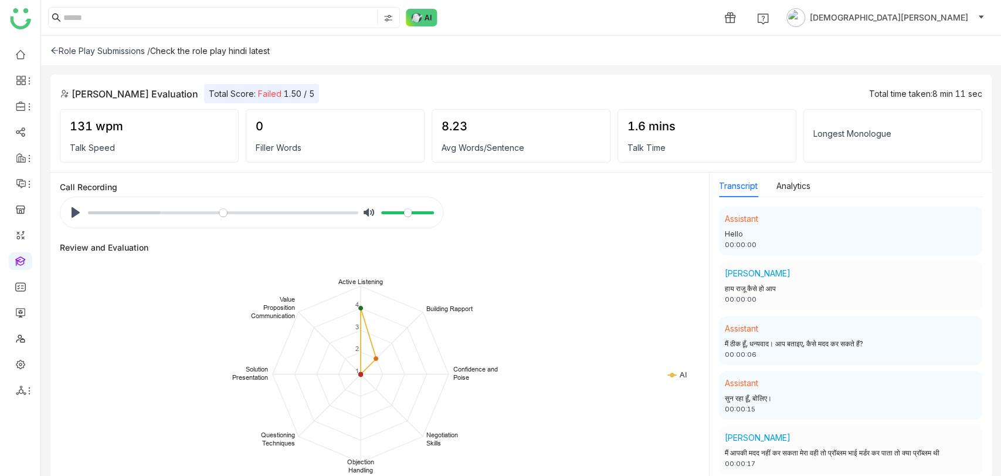
click at [56, 53] on icon at bounding box center [54, 50] width 8 height 8
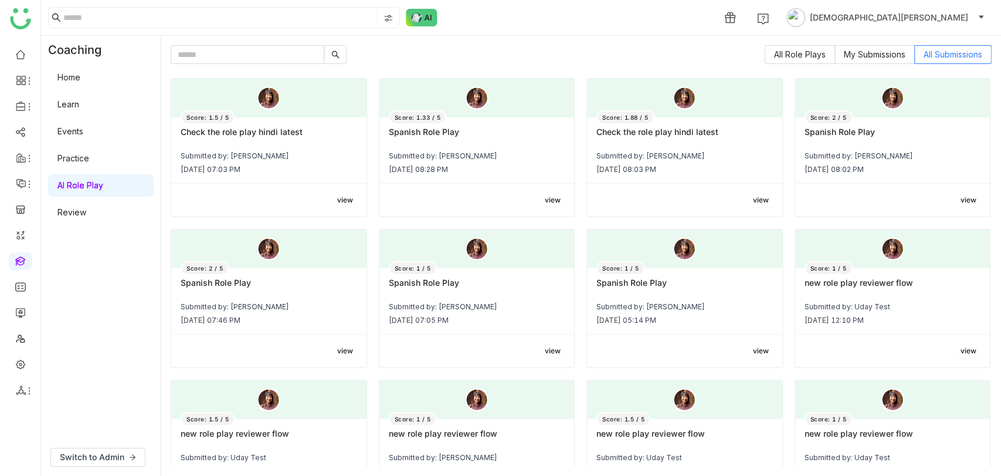
click at [89, 153] on link "Practice" at bounding box center [73, 158] width 32 height 10
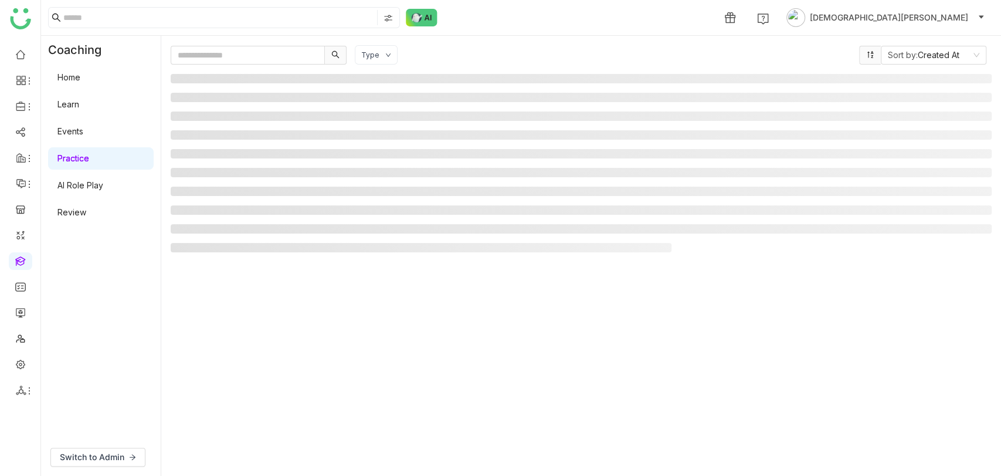
click at [89, 153] on link "Practice" at bounding box center [73, 158] width 32 height 10
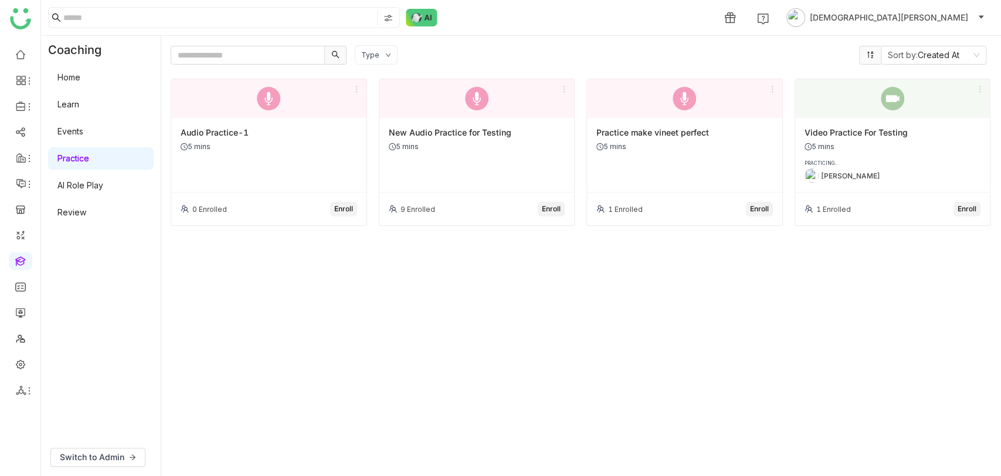
click at [556, 206] on span "Enroll" at bounding box center [551, 209] width 19 height 11
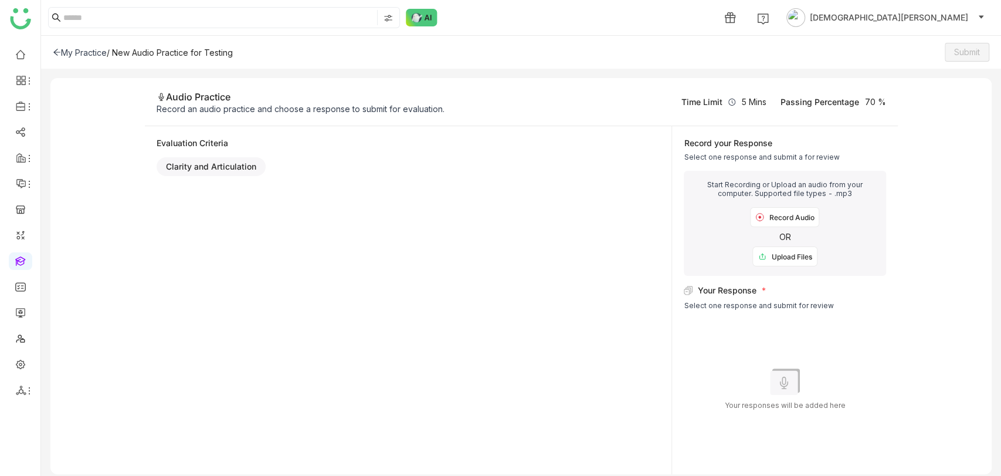
click at [800, 212] on div "Record Audio" at bounding box center [784, 217] width 69 height 20
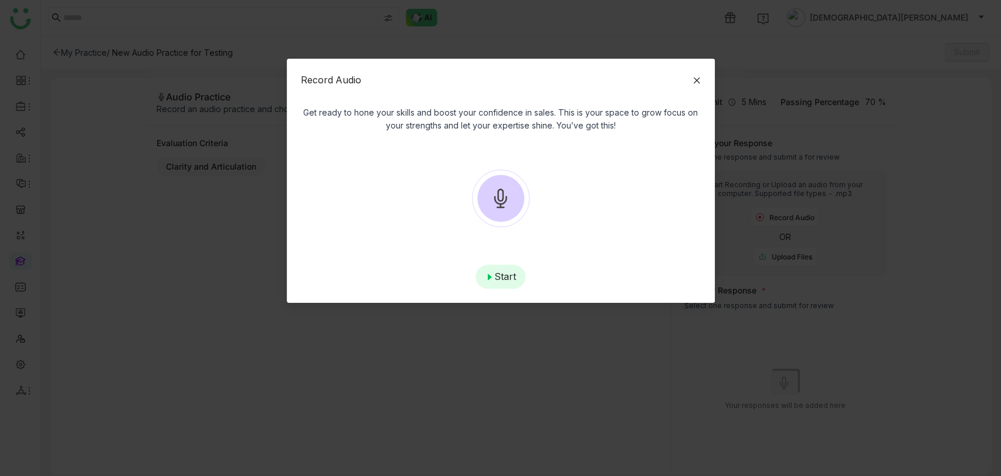
click at [493, 269] on div "Start" at bounding box center [501, 277] width 50 height 24
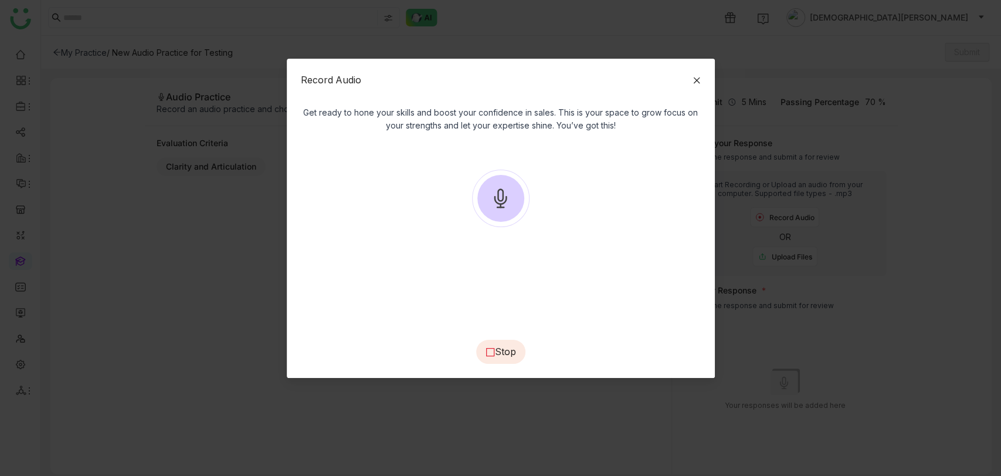
click at [432, 235] on div at bounding box center [501, 236] width 400 height 170
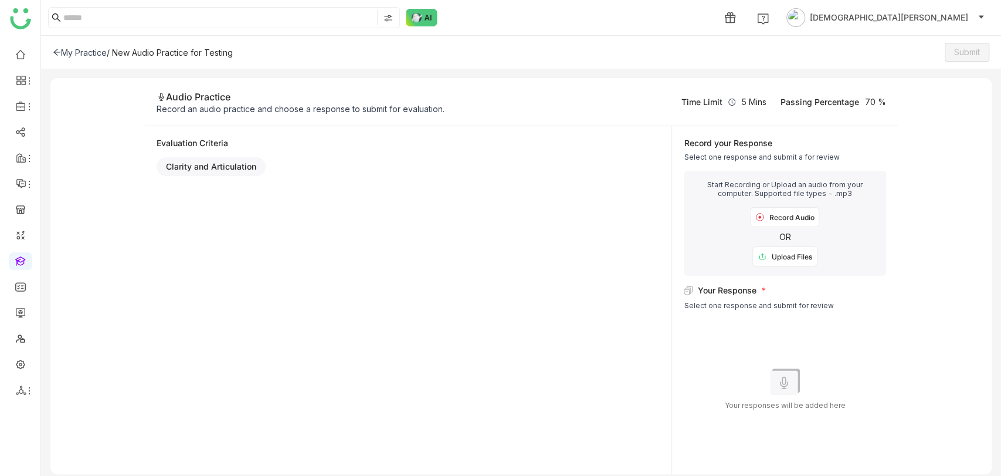
click at [784, 215] on div "Record Audio" at bounding box center [784, 217] width 69 height 20
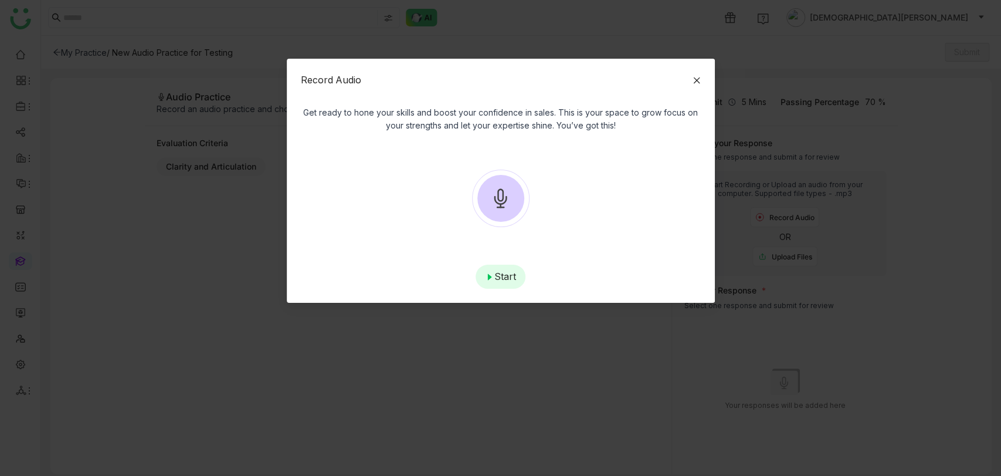
click at [494, 273] on div "Start" at bounding box center [501, 277] width 50 height 24
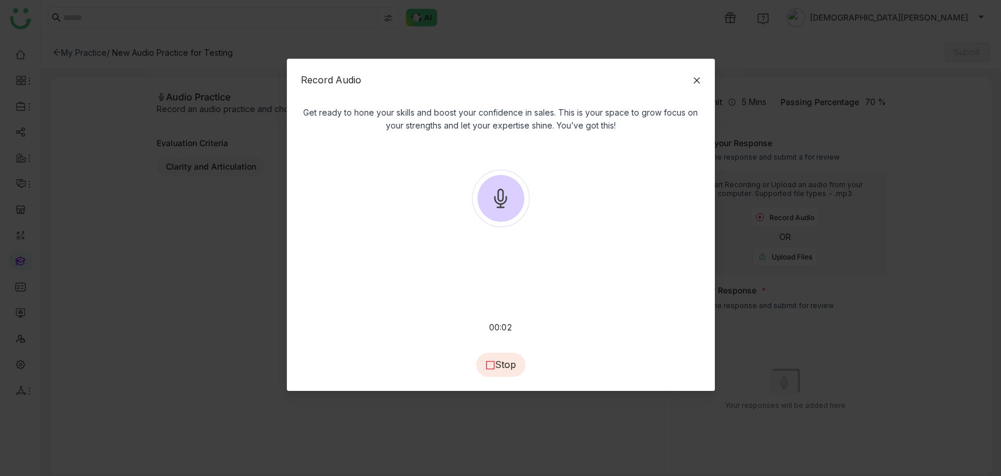
click at [512, 364] on div "Stop" at bounding box center [500, 365] width 49 height 24
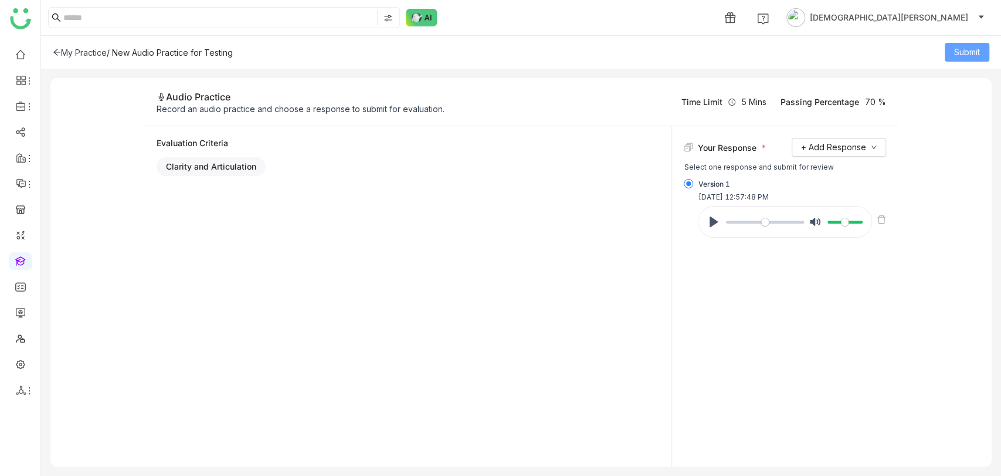
click at [961, 46] on span "Submit" at bounding box center [967, 52] width 26 height 13
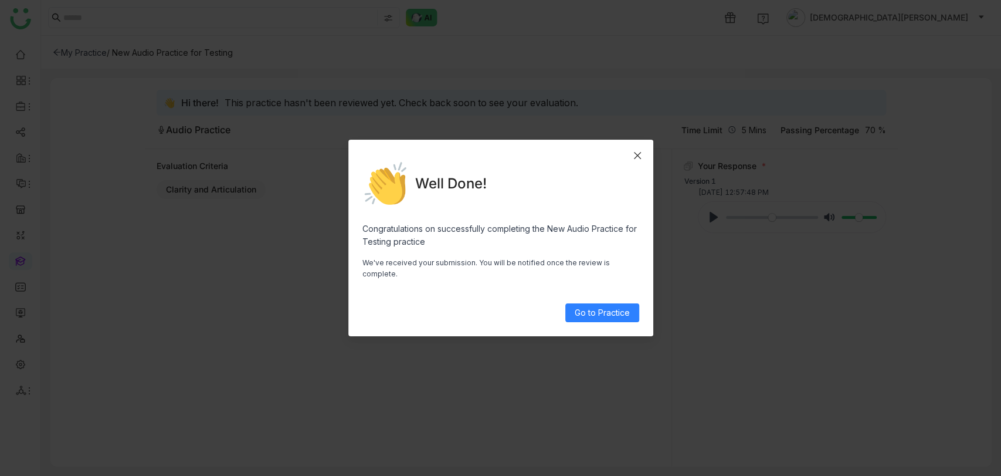
click at [643, 171] on span "Close" at bounding box center [638, 156] width 32 height 32
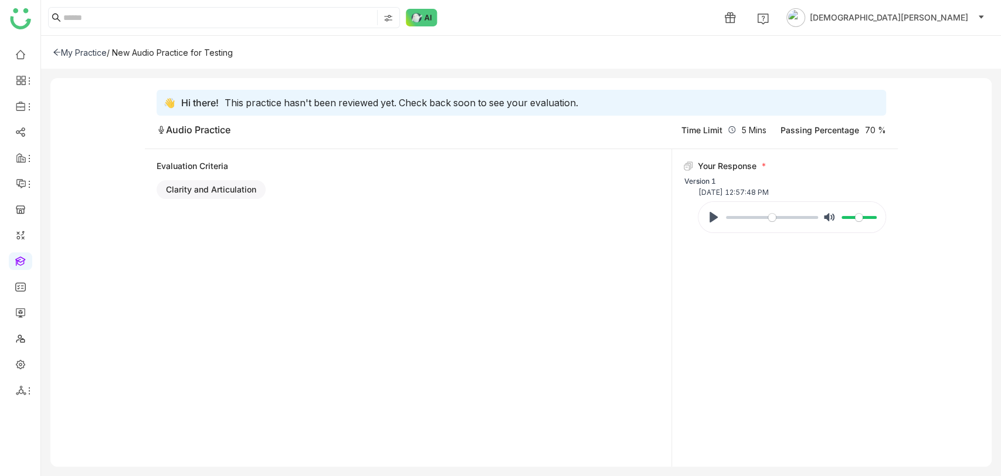
click at [70, 53] on div "My Practice" at bounding box center [80, 53] width 54 height 10
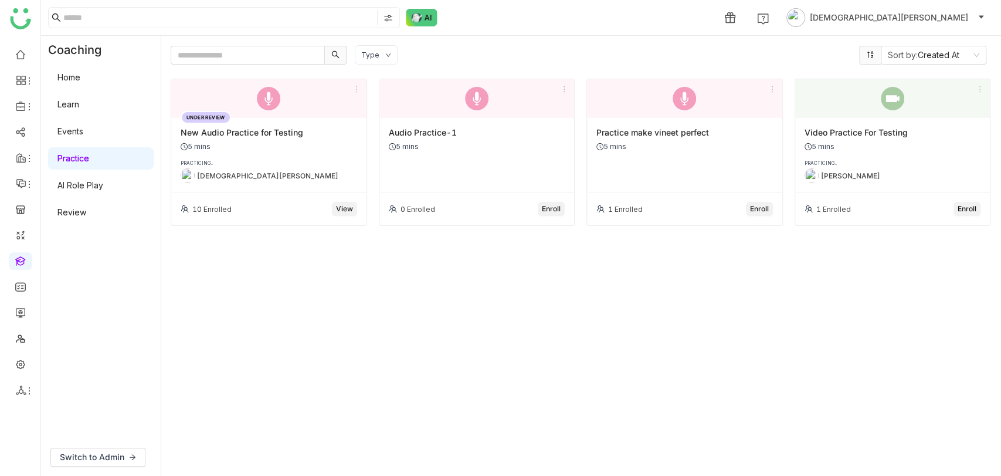
click at [306, 163] on div "PRACTICING.." at bounding box center [269, 163] width 177 height 6
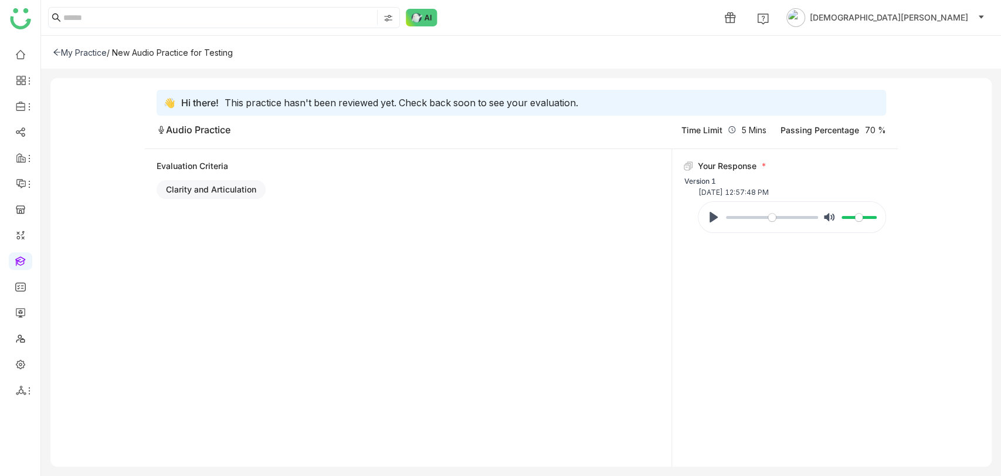
click at [56, 52] on icon at bounding box center [56, 52] width 7 height 6
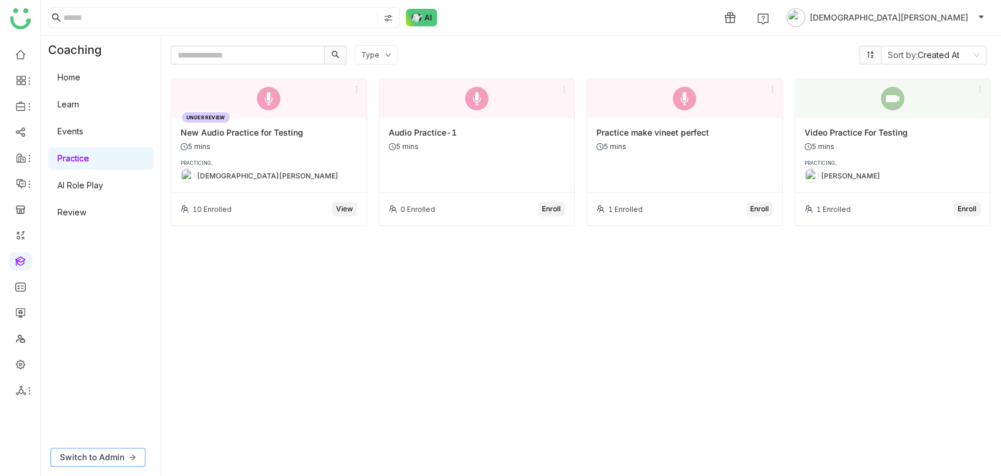
click at [90, 456] on span "Switch to Admin" at bounding box center [92, 457] width 65 height 13
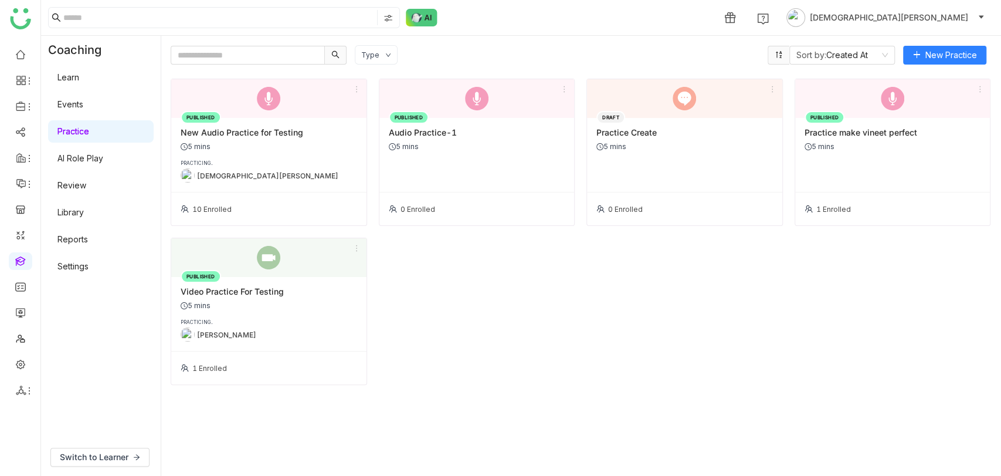
click at [303, 134] on div "New Audio Practice for Testing" at bounding box center [269, 132] width 177 height 10
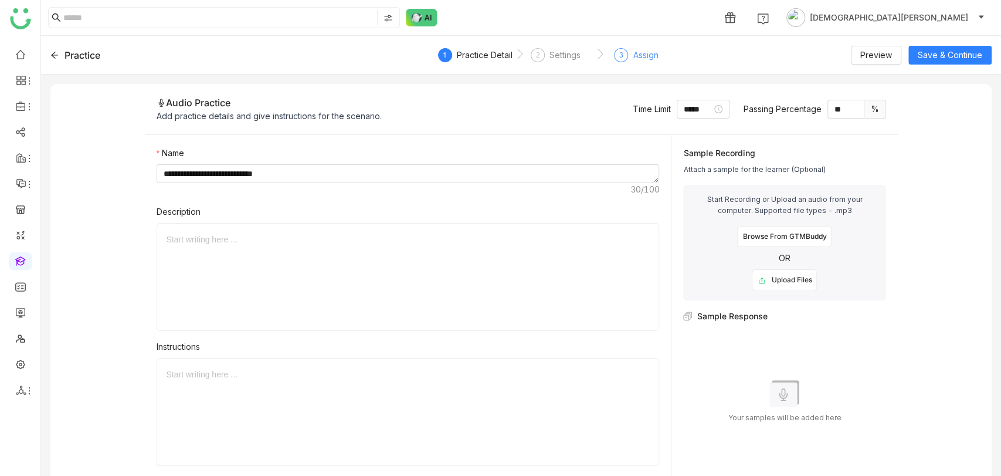
click at [622, 61] on div "3" at bounding box center [621, 55] width 14 height 14
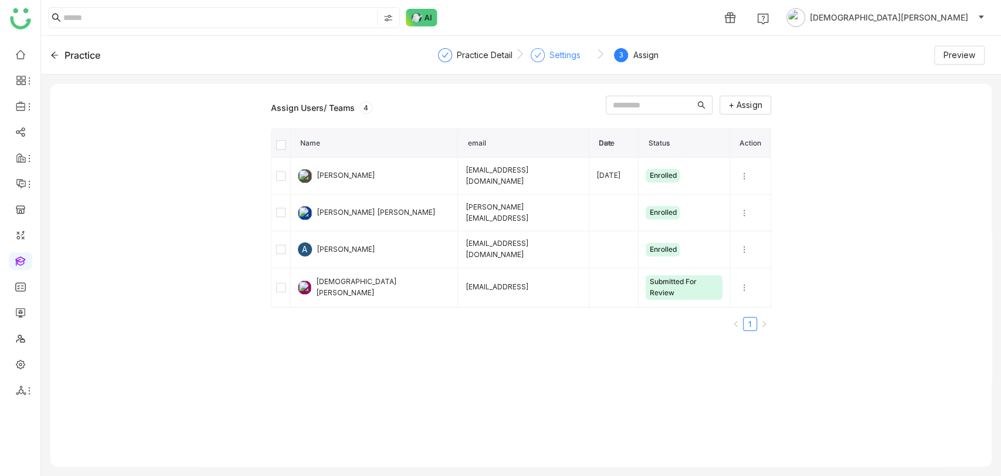
click at [565, 55] on div "Settings" at bounding box center [565, 55] width 31 height 14
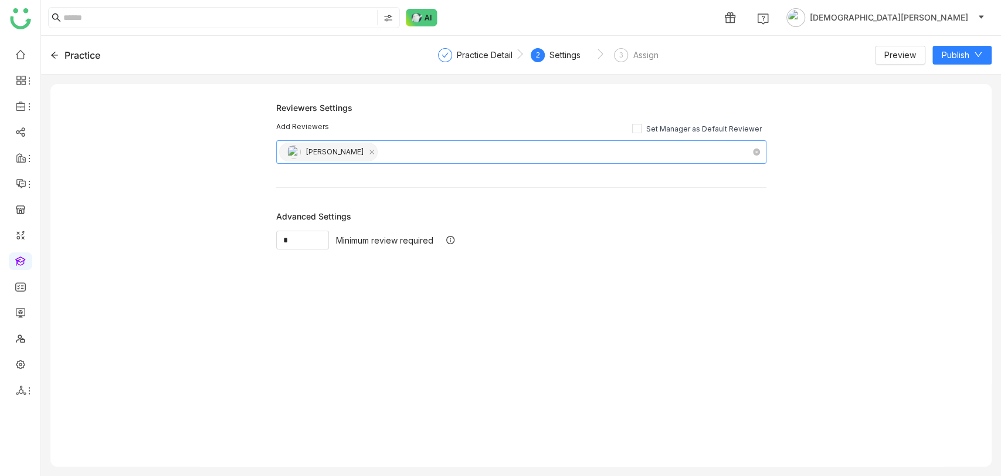
click at [375, 150] on nz-select-top-control "Sravani Jatoth" at bounding box center [521, 151] width 490 height 23
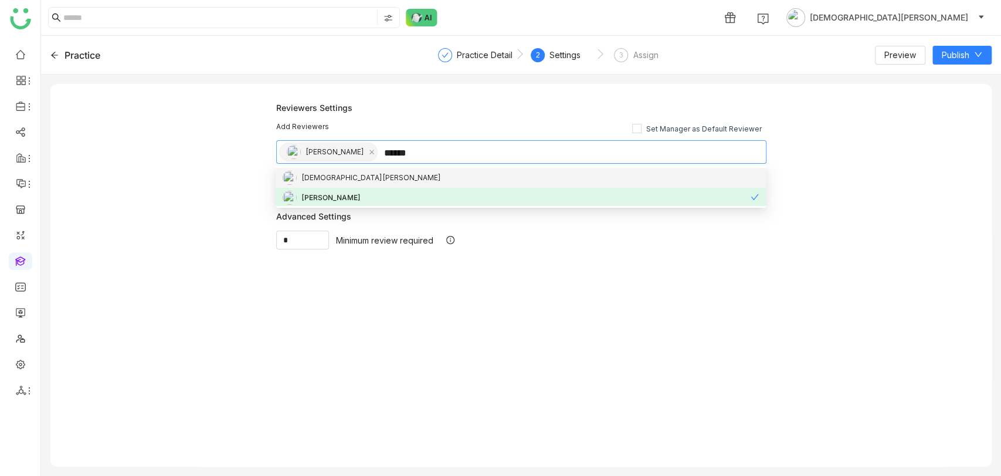
type input "******"
click at [354, 174] on div "[DEMOGRAPHIC_DATA][PERSON_NAME]" at bounding box center [521, 178] width 476 height 14
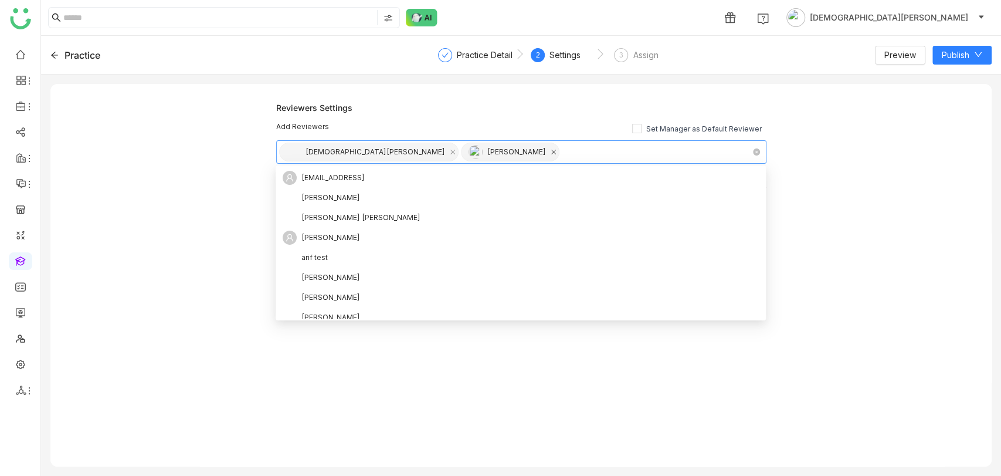
click at [551, 153] on icon at bounding box center [554, 152] width 6 height 6
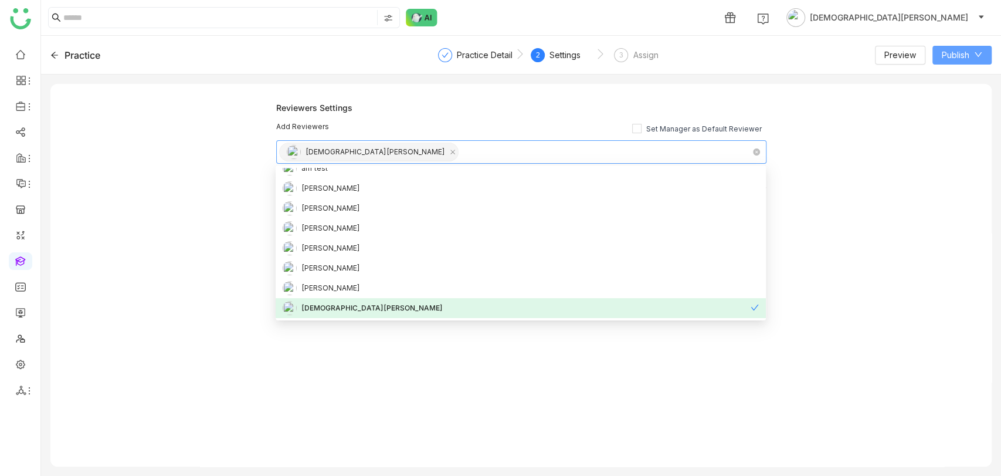
click at [954, 46] on button "Publish" at bounding box center [962, 55] width 59 height 19
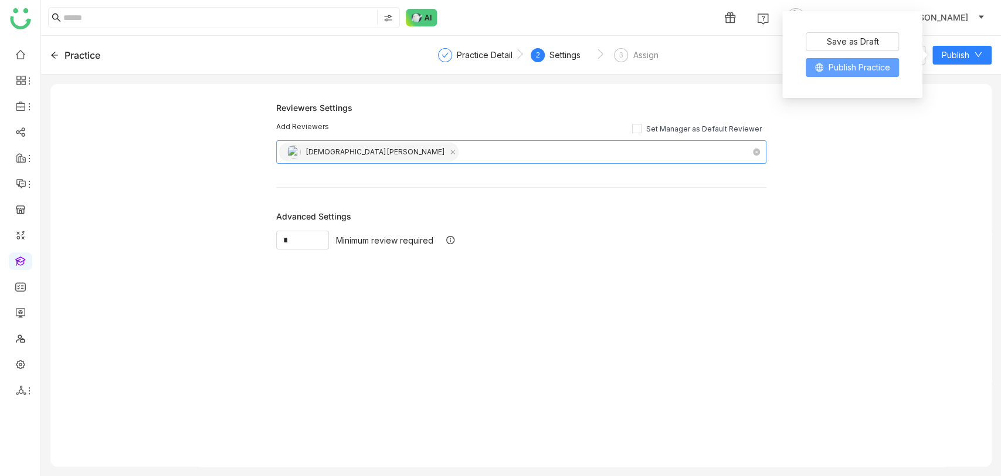
click at [845, 62] on span "Publish Practice" at bounding box center [859, 67] width 62 height 13
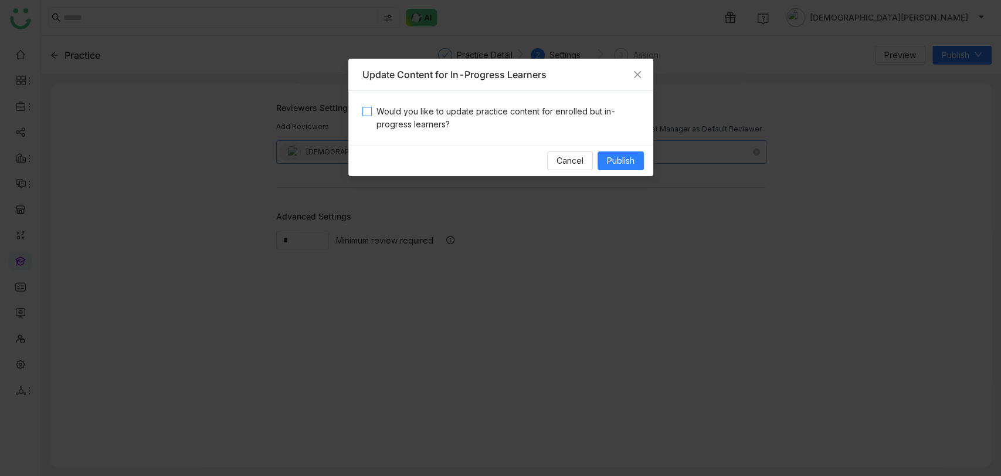
click at [395, 114] on span "Would you like to update practice content for enrolled but in-progress learners?" at bounding box center [505, 118] width 267 height 26
click at [618, 156] on span "Publish" at bounding box center [621, 160] width 28 height 13
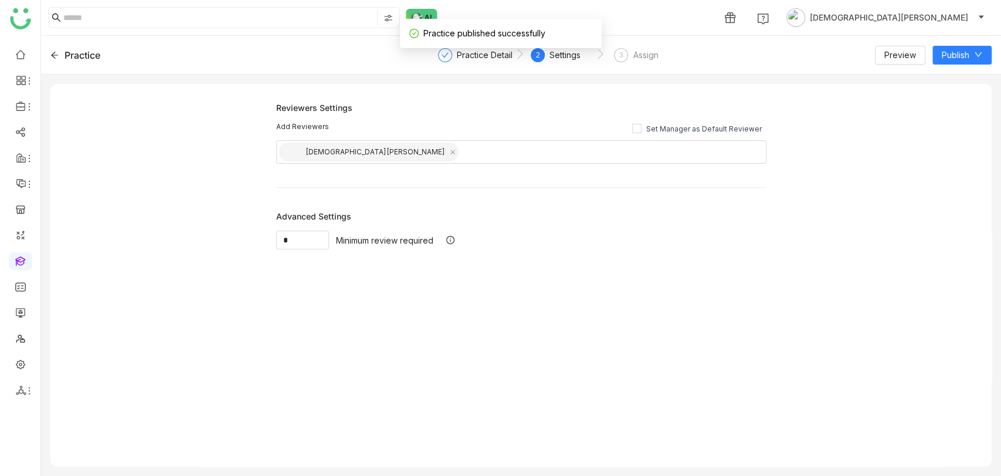
click at [56, 57] on icon at bounding box center [54, 55] width 8 height 8
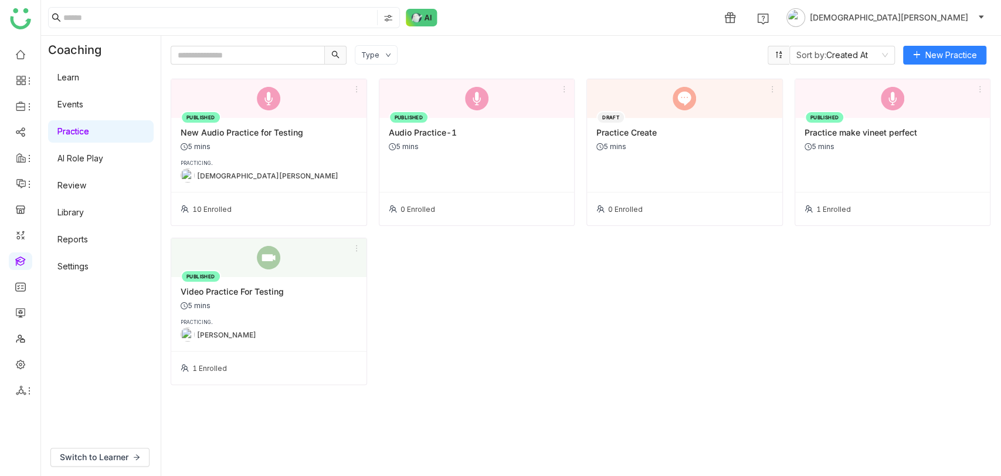
click at [83, 190] on link "Review" at bounding box center [71, 185] width 29 height 10
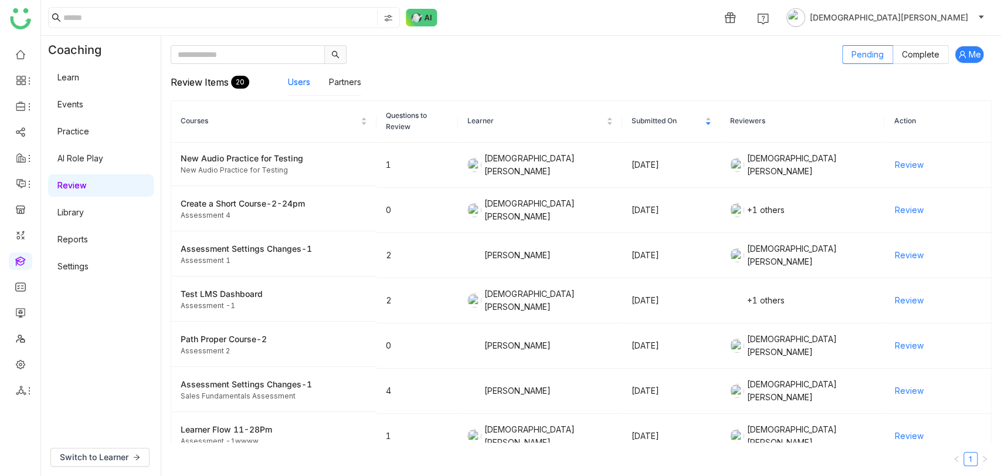
click at [83, 190] on link "Review" at bounding box center [71, 185] width 29 height 10
click at [895, 161] on span "Review" at bounding box center [909, 164] width 29 height 13
click at [934, 48] on label "Complete" at bounding box center [921, 54] width 56 height 19
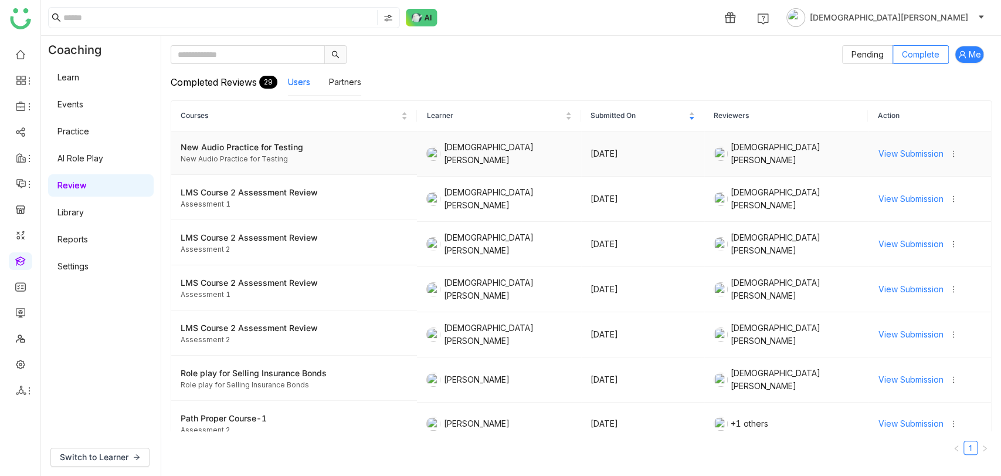
click at [892, 150] on span "View Submission" at bounding box center [910, 153] width 65 height 13
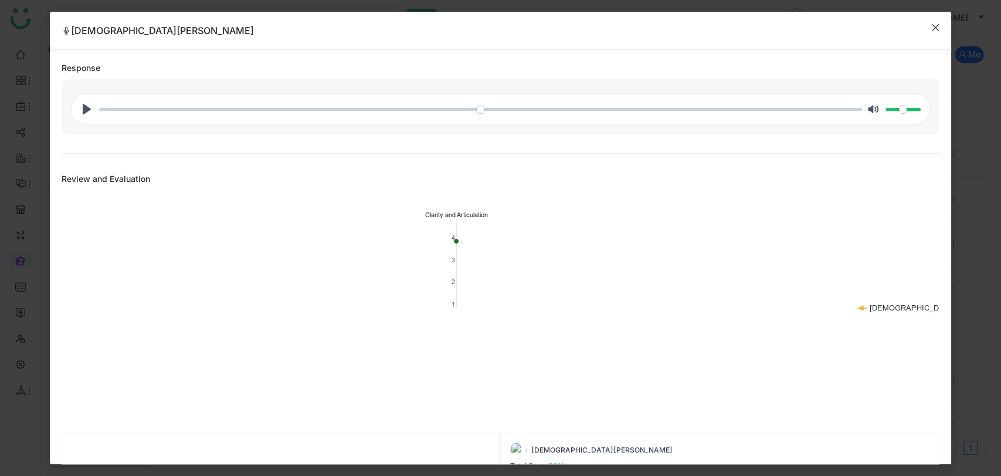
click at [934, 24] on icon "Close" at bounding box center [935, 27] width 9 height 9
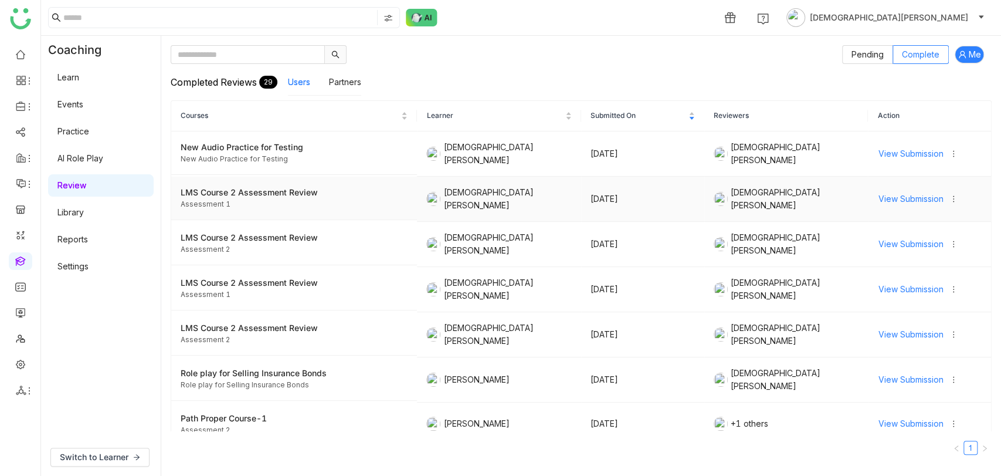
click at [896, 200] on span "View Submission" at bounding box center [910, 198] width 65 height 13
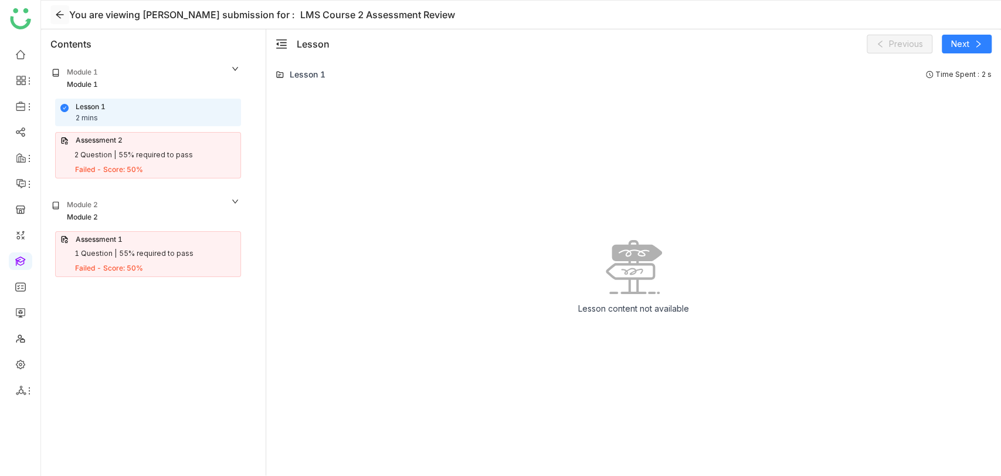
click at [60, 16] on icon at bounding box center [59, 14] width 9 height 9
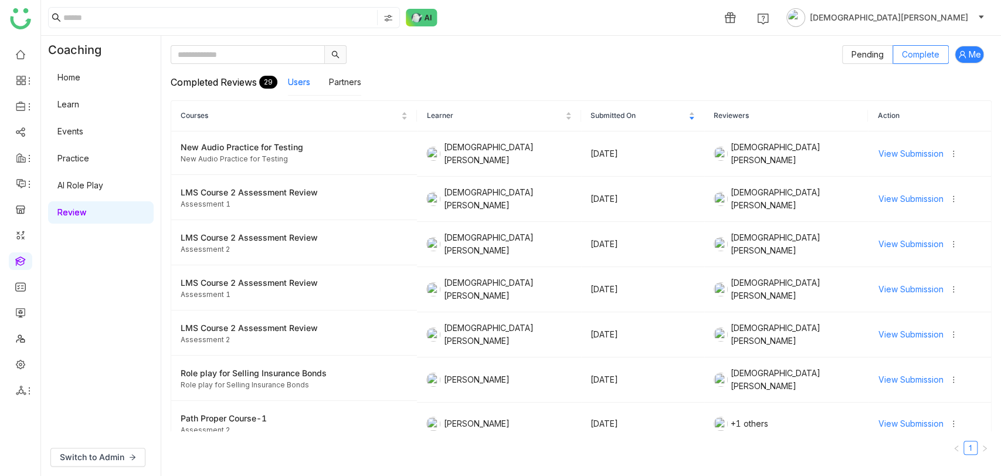
drag, startPoint x: 914, startPoint y: 155, endPoint x: 694, endPoint y: 54, distance: 242.0
click at [694, 54] on div at bounding box center [502, 54] width 663 height 19
drag, startPoint x: 882, startPoint y: 149, endPoint x: 943, endPoint y: 154, distance: 61.2
click at [950, 154] on icon at bounding box center [954, 154] width 8 height 8
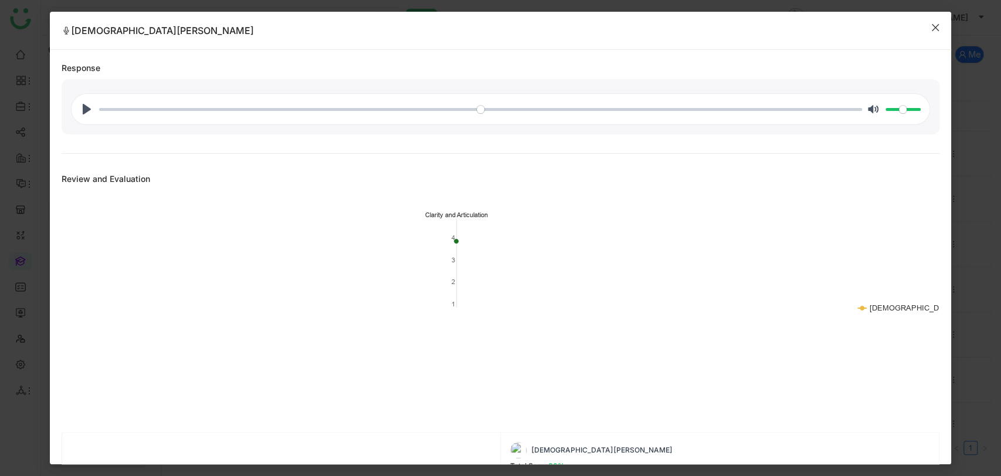
click at [927, 30] on span "Close" at bounding box center [936, 28] width 32 height 32
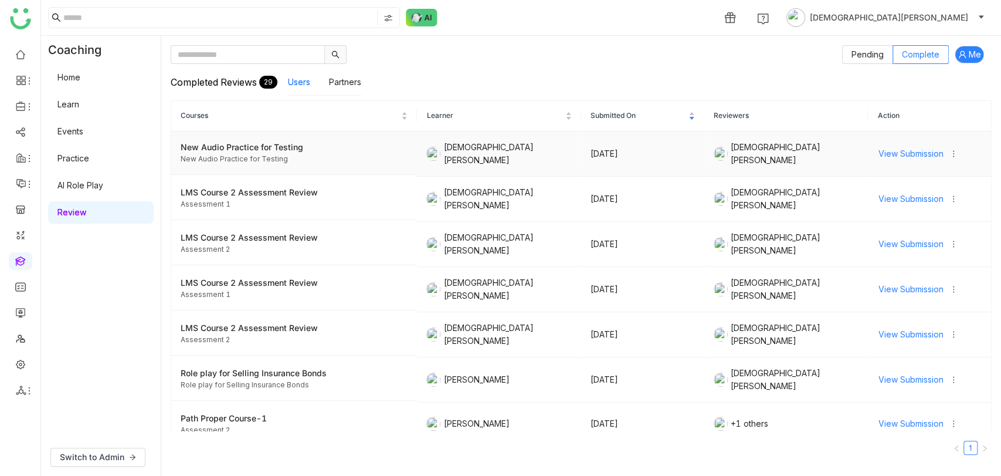
click at [888, 147] on span "View Submission" at bounding box center [910, 153] width 65 height 13
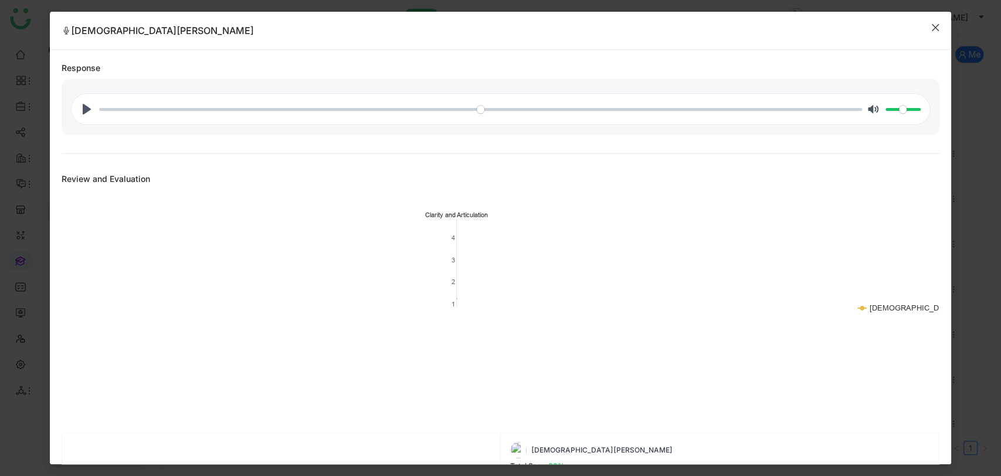
scroll to position [79, 0]
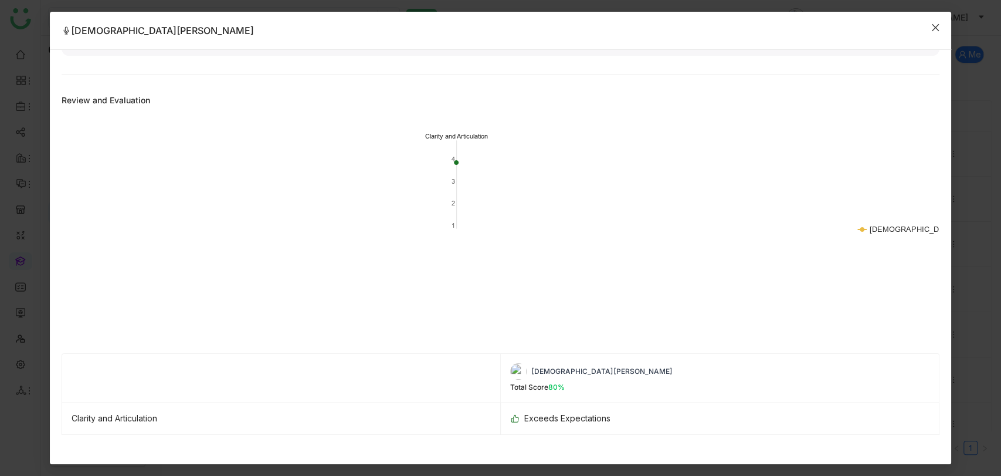
click at [934, 28] on icon "Close" at bounding box center [935, 27] width 7 height 7
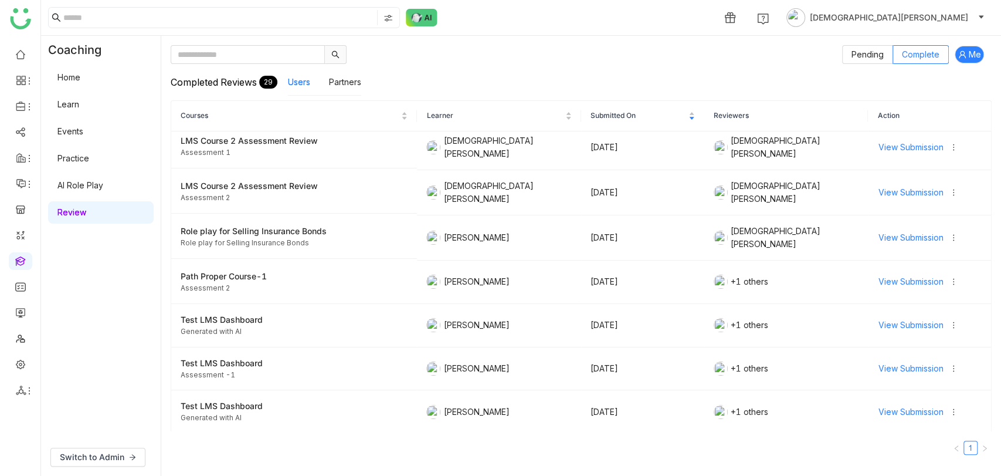
scroll to position [143, 0]
click at [895, 231] on span "View Submission" at bounding box center [910, 237] width 65 height 13
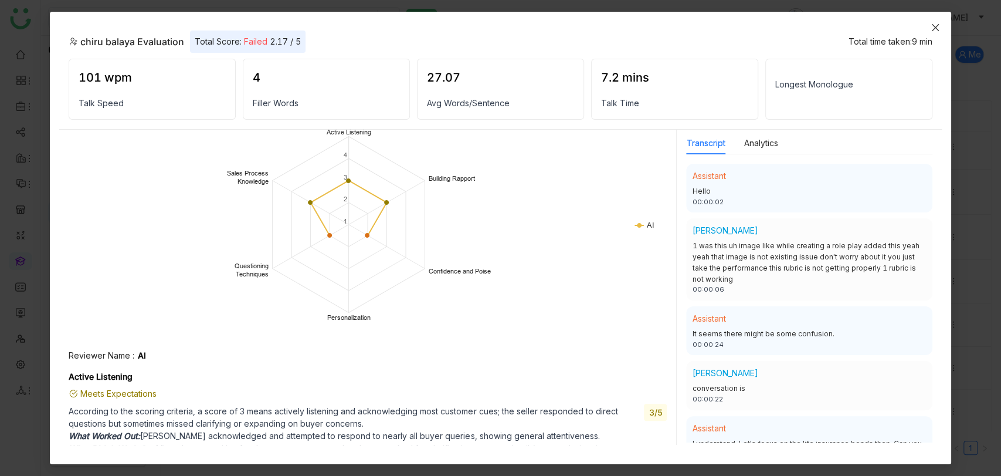
scroll to position [0, 0]
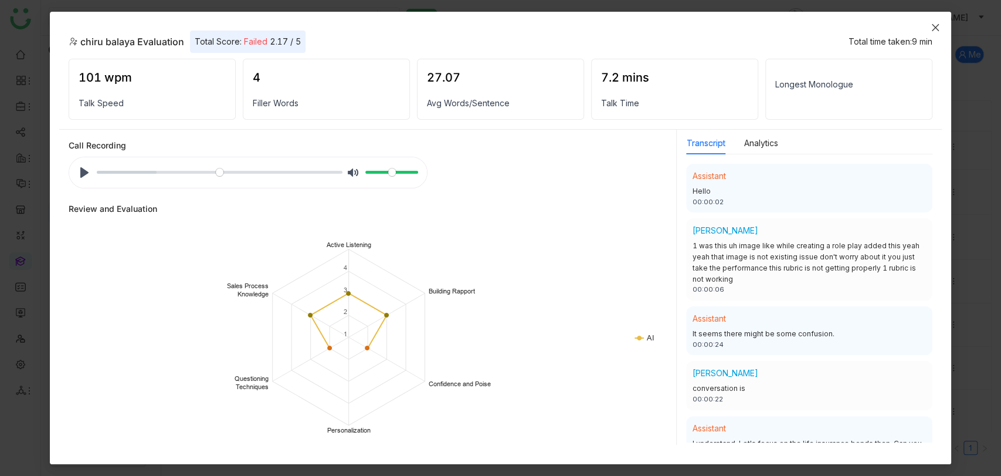
click at [932, 25] on icon "Close" at bounding box center [935, 27] width 9 height 9
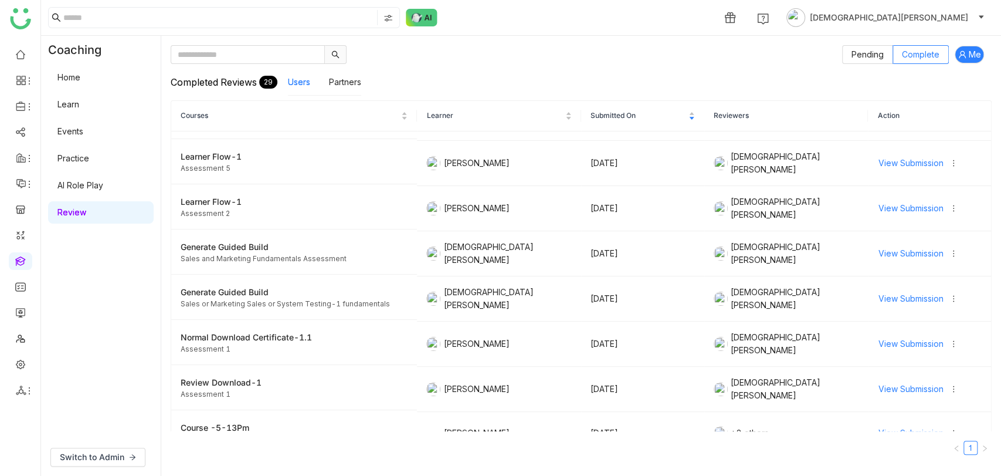
scroll to position [954, 0]
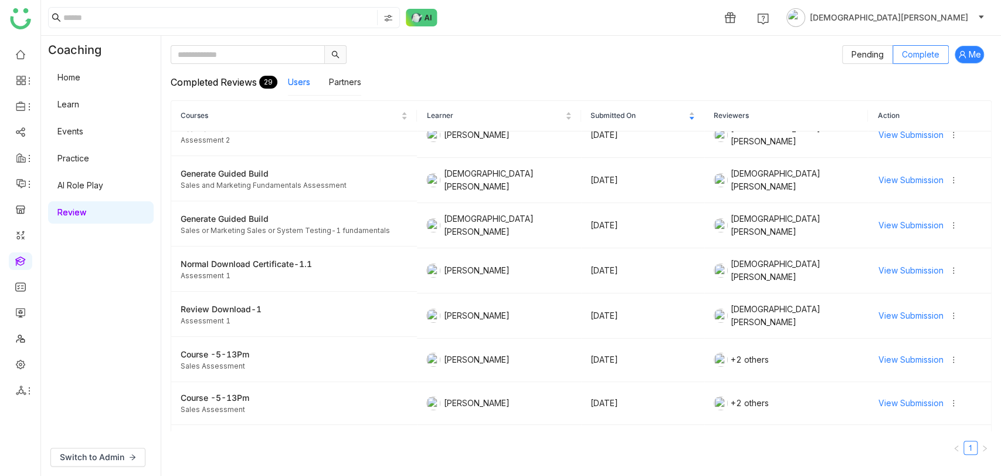
click at [976, 50] on span "Me" at bounding box center [975, 54] width 12 height 13
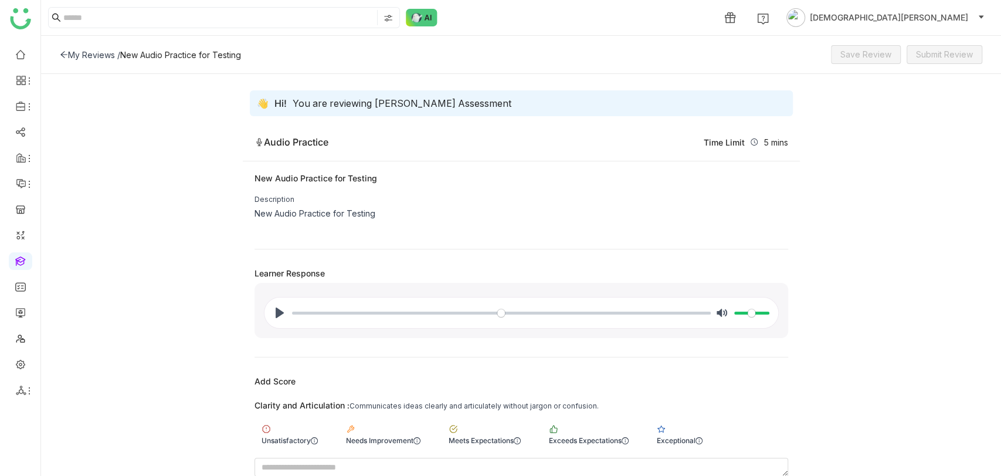
scroll to position [97, 0]
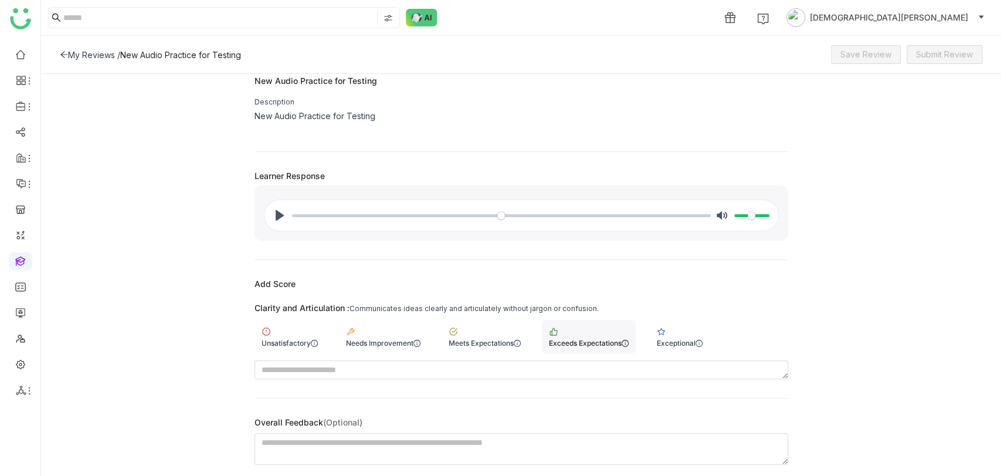
click at [588, 338] on div "Exceeds Expectations" at bounding box center [589, 342] width 80 height 9
click at [885, 59] on span "Save Review" at bounding box center [866, 54] width 51 height 13
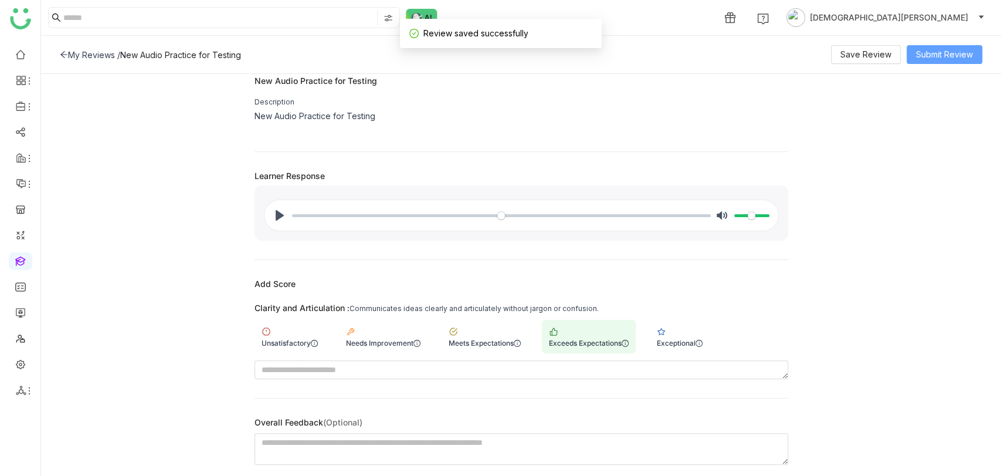
click at [971, 49] on span "Submit Review" at bounding box center [944, 54] width 57 height 13
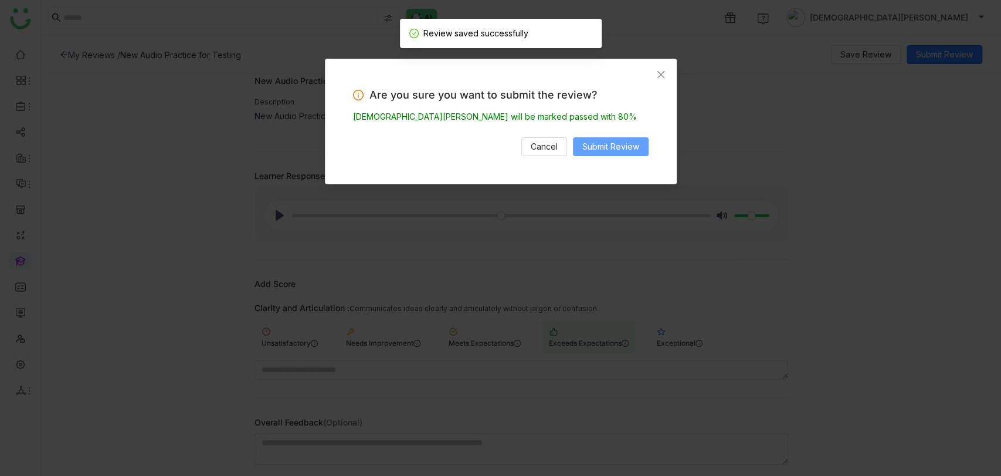
click at [591, 146] on span "Submit Review" at bounding box center [610, 146] width 57 height 13
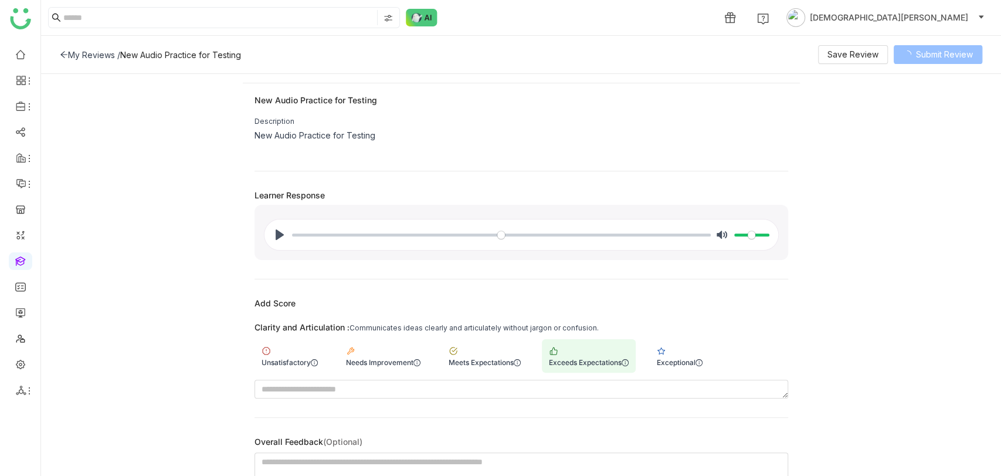
scroll to position [0, 0]
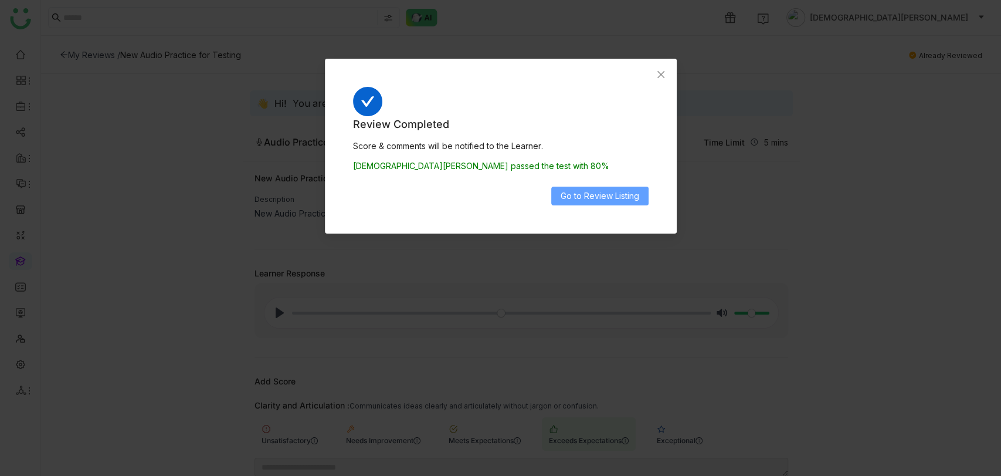
click at [604, 194] on span "Go to Review Listing" at bounding box center [600, 195] width 79 height 13
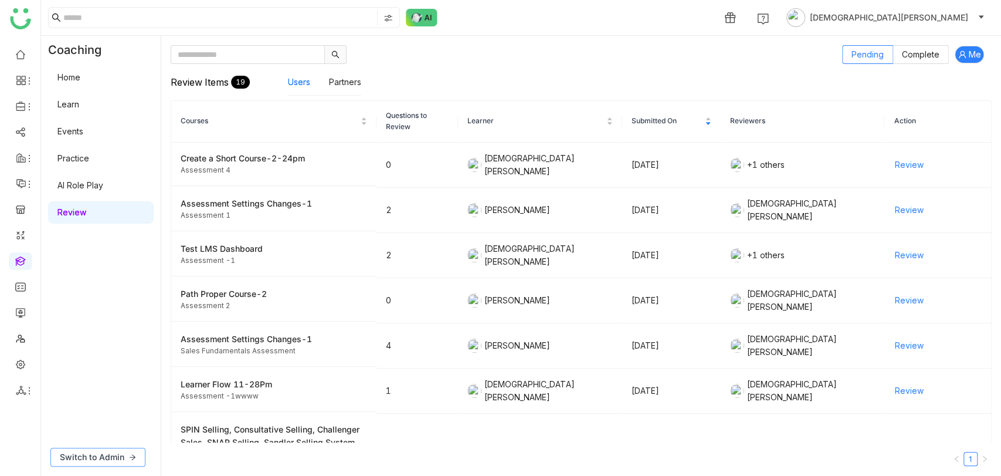
click at [93, 459] on span "Switch to Admin" at bounding box center [92, 457] width 65 height 13
click at [89, 135] on link "Practice" at bounding box center [73, 131] width 32 height 10
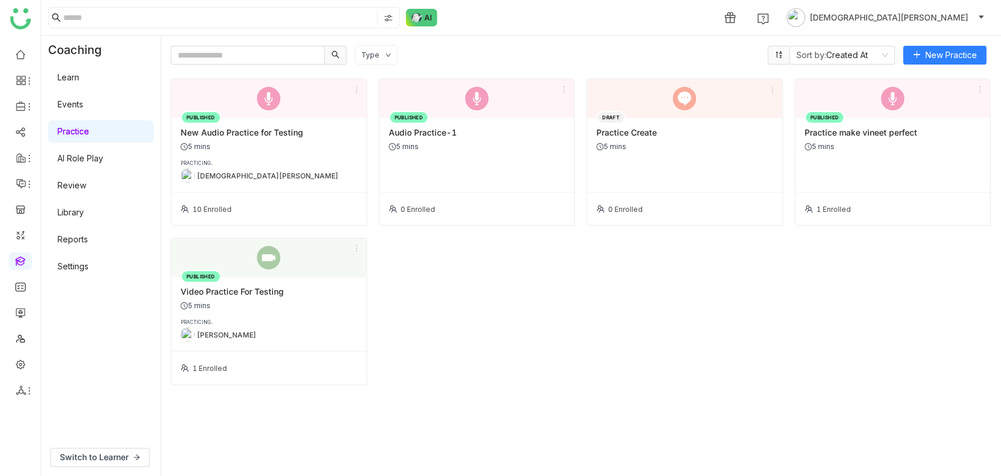
click at [279, 142] on div "5 mins" at bounding box center [269, 146] width 177 height 9
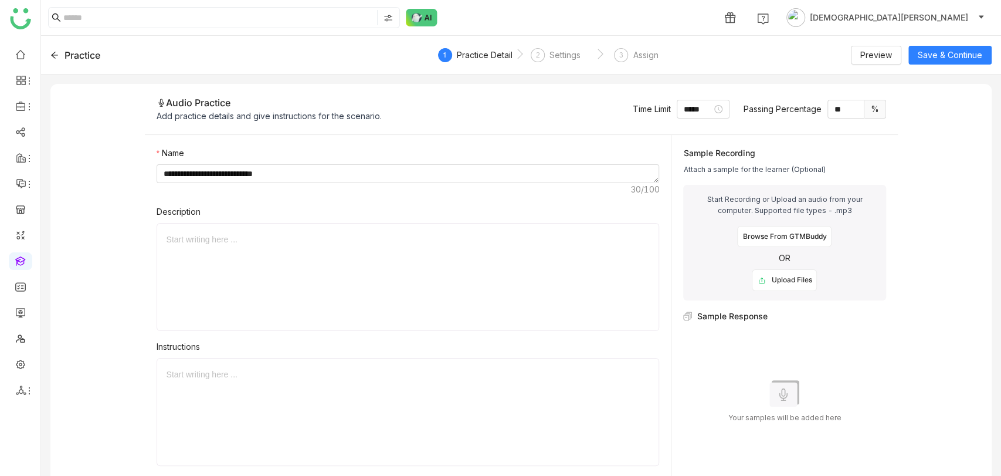
click at [54, 50] on div "Practice" at bounding box center [205, 55] width 311 height 14
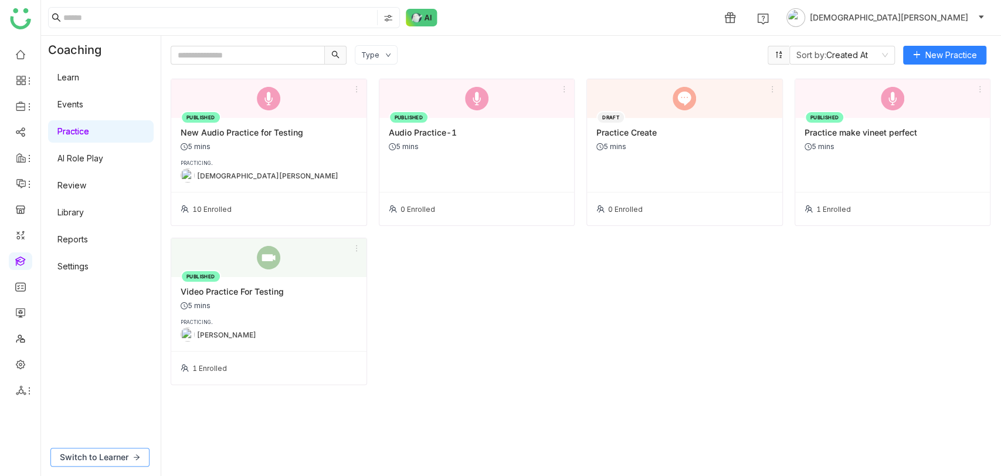
click at [113, 448] on button "Switch to Learner" at bounding box center [99, 457] width 99 height 19
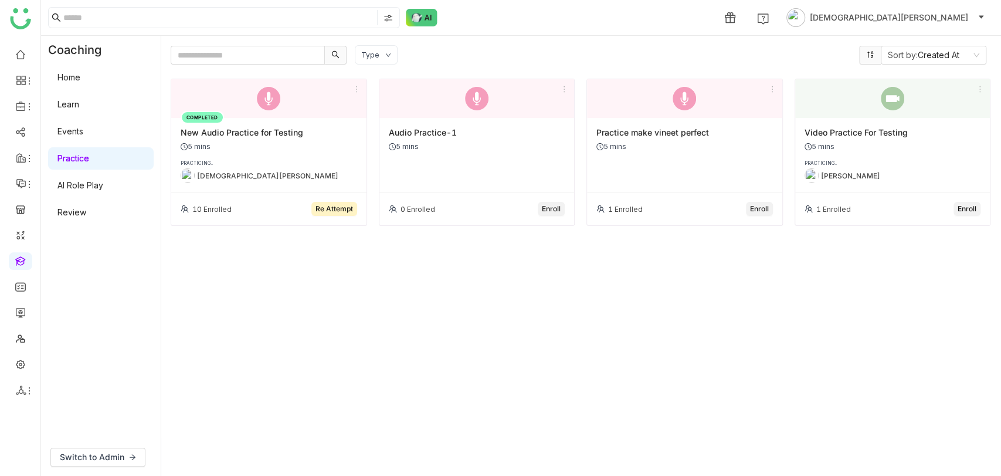
click at [245, 145] on div "5 mins" at bounding box center [269, 146] width 177 height 9
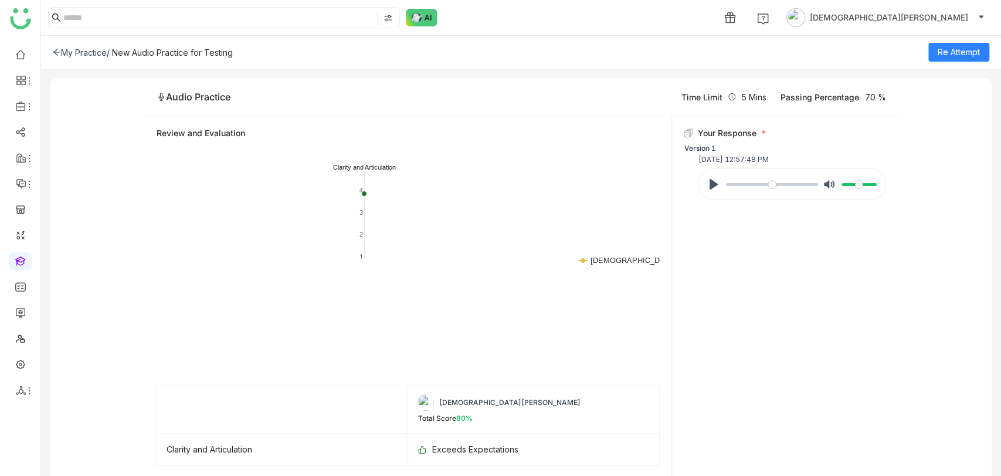
click at [69, 52] on div "My Practice" at bounding box center [80, 53] width 54 height 10
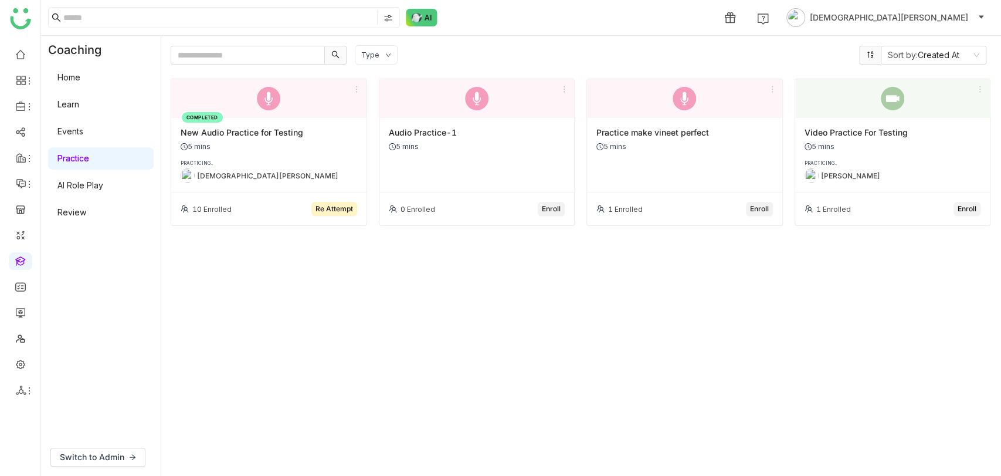
click at [83, 129] on link "Events" at bounding box center [70, 131] width 26 height 10
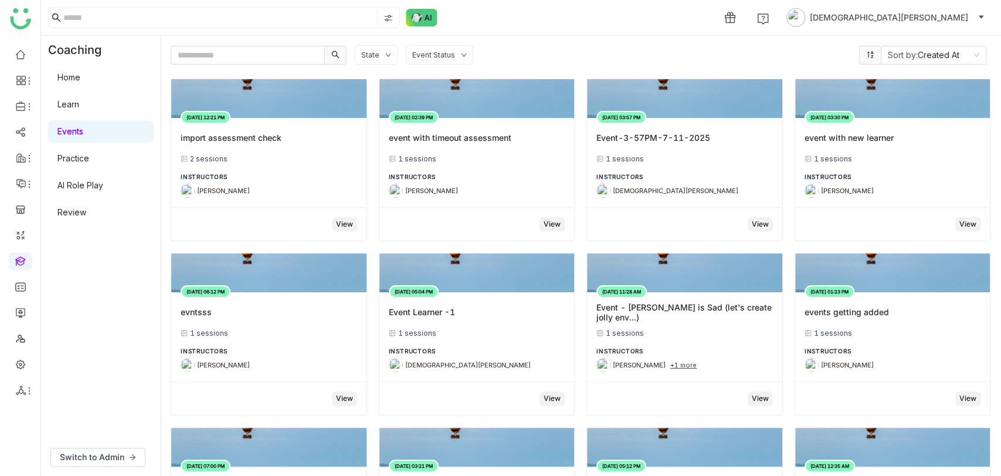
click at [79, 109] on link "Learn" at bounding box center [68, 104] width 22 height 10
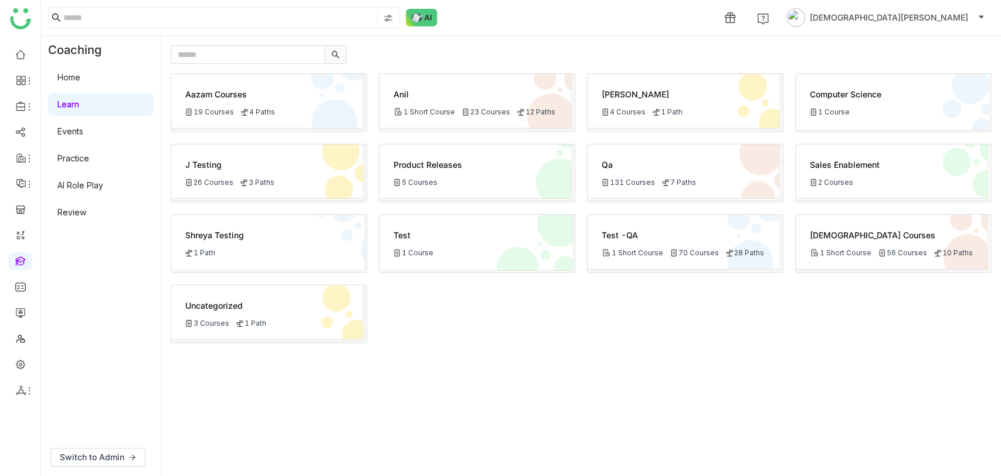
click at [80, 76] on link "Home" at bounding box center [68, 77] width 23 height 10
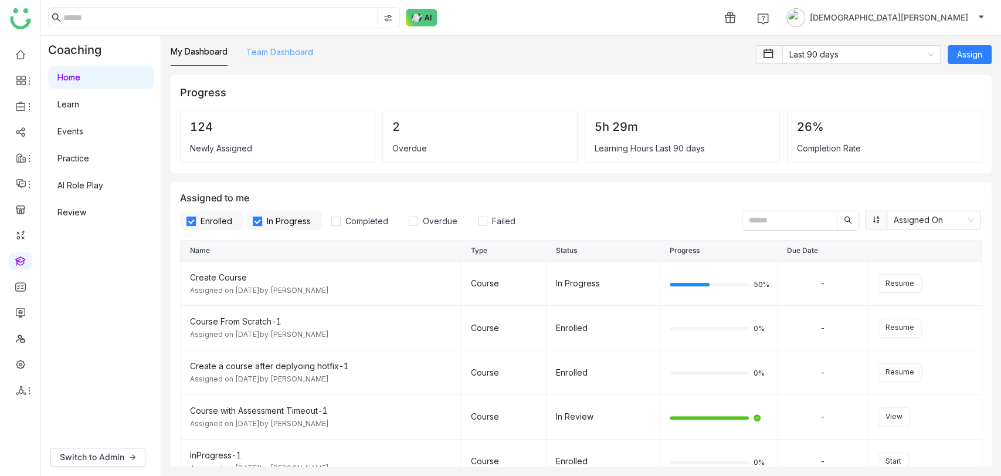
click at [285, 52] on link "Team Dashboard" at bounding box center [279, 52] width 67 height 10
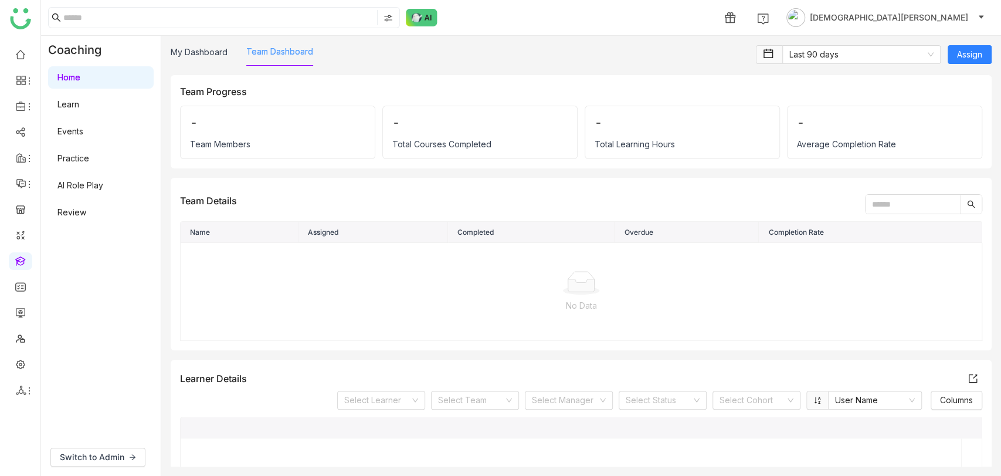
click at [283, 50] on link "Team Dashboard" at bounding box center [279, 51] width 67 height 10
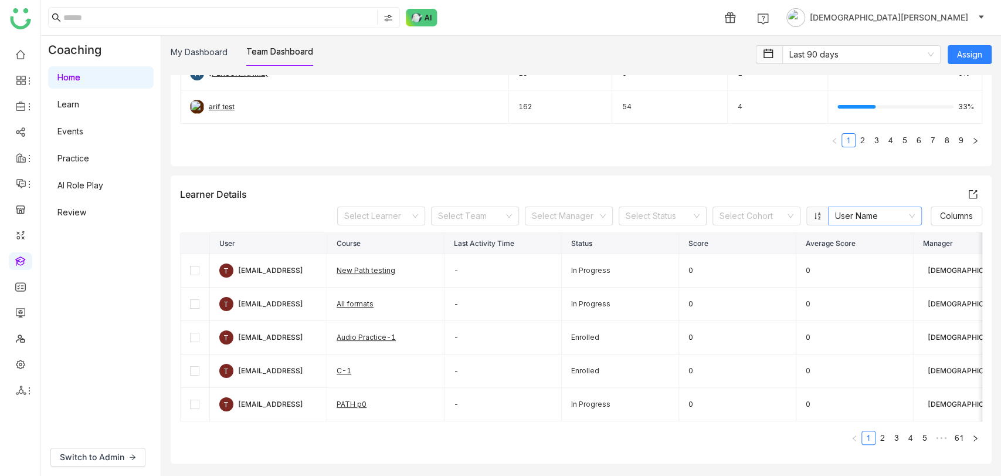
click at [875, 212] on nz-select-item "User Name" at bounding box center [875, 216] width 80 height 18
click at [845, 237] on div "User Name" at bounding box center [864, 238] width 80 height 13
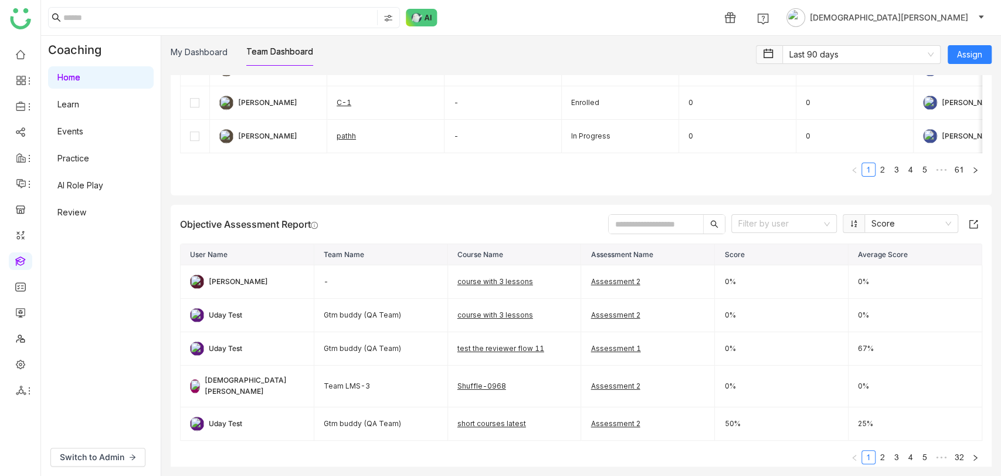
scroll to position [454, 0]
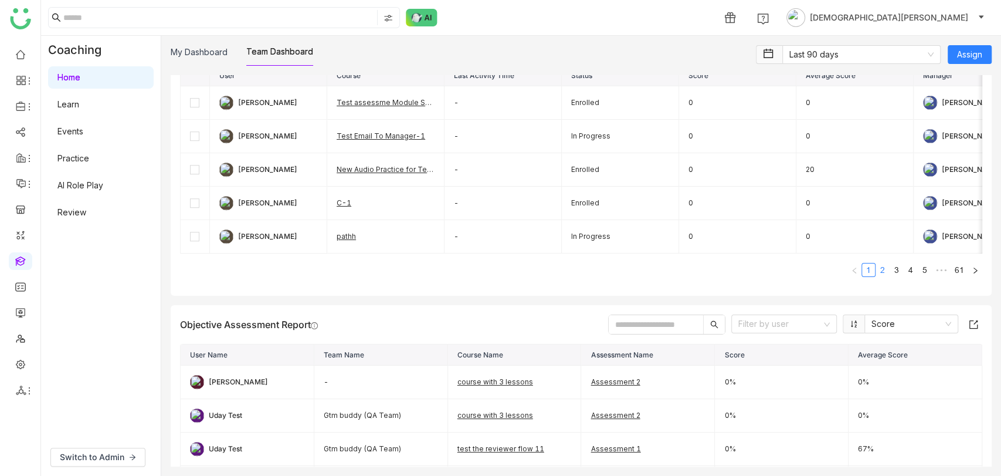
click at [876, 268] on link "2" at bounding box center [882, 269] width 13 height 13
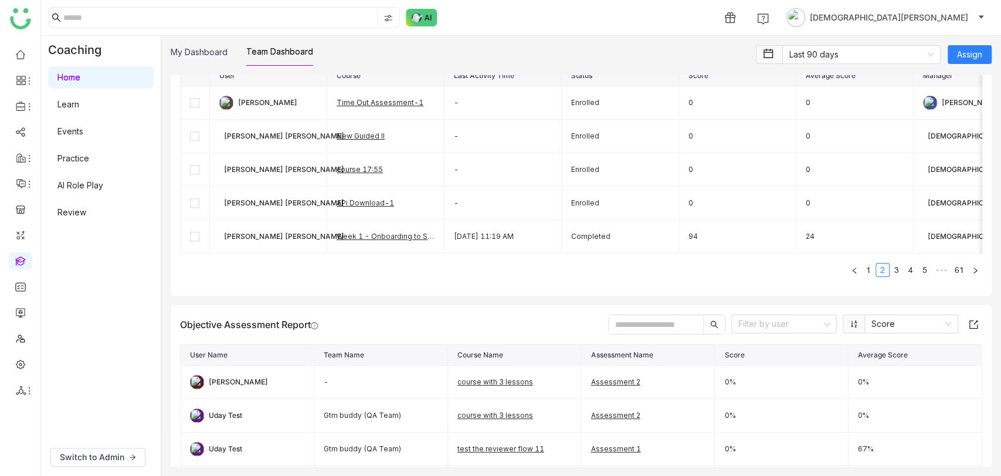
scroll to position [407, 0]
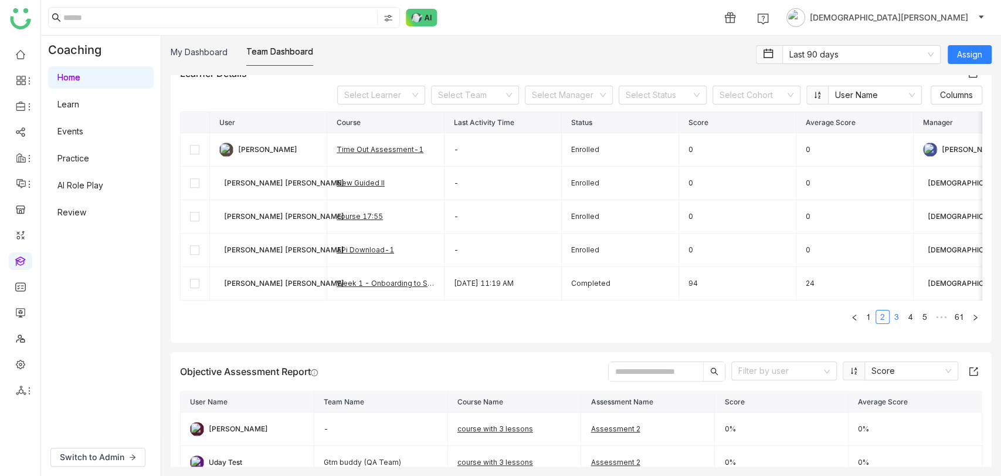
click at [890, 310] on link "3" at bounding box center [896, 316] width 13 height 13
click at [905, 311] on link "4" at bounding box center [911, 316] width 13 height 13
click at [905, 315] on link "5" at bounding box center [911, 316] width 13 height 13
click at [905, 315] on link "6" at bounding box center [911, 316] width 13 height 13
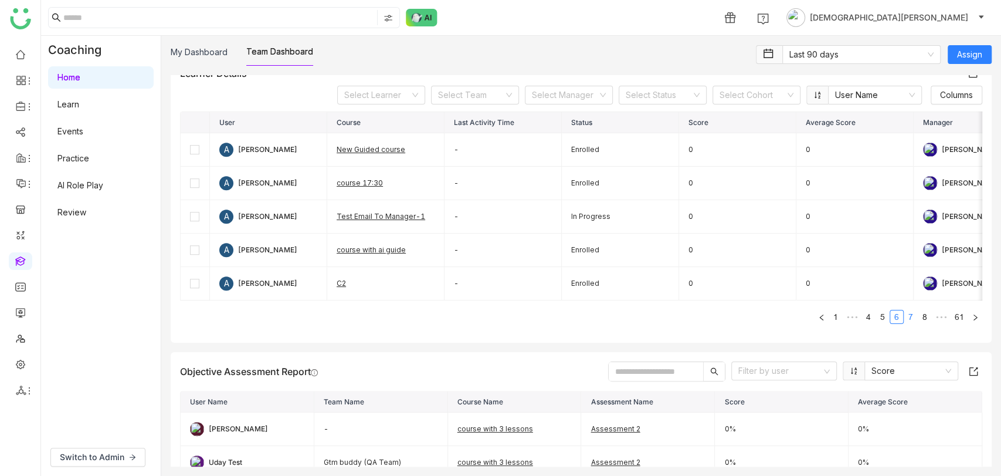
click at [907, 317] on link "7" at bounding box center [911, 316] width 13 height 13
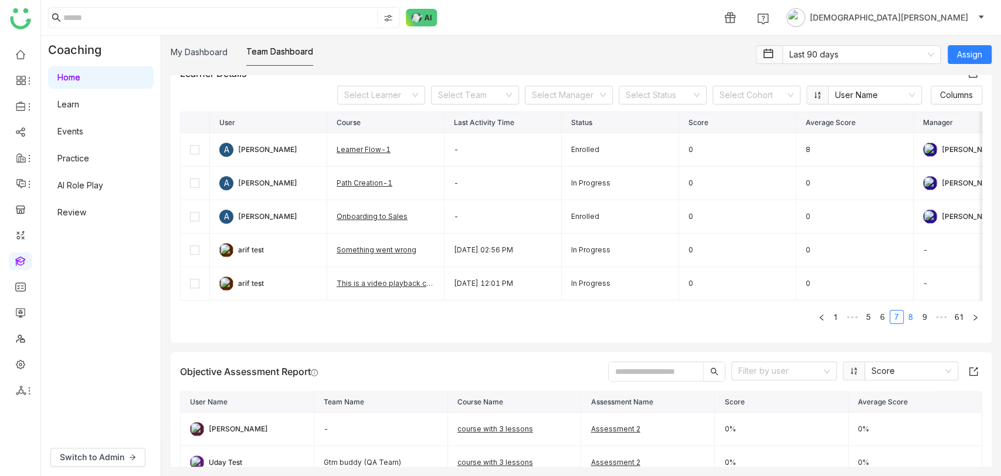
click at [906, 317] on link "8" at bounding box center [911, 316] width 13 height 13
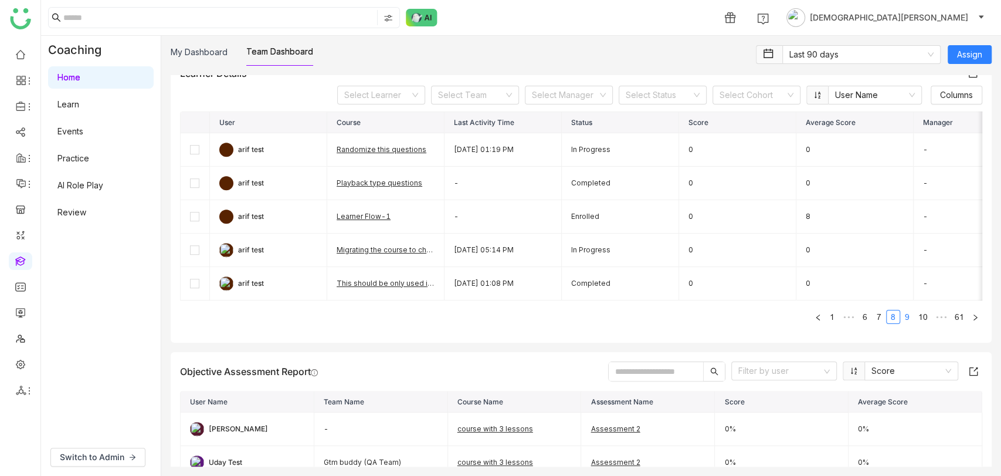
click at [903, 317] on link "9" at bounding box center [907, 316] width 13 height 13
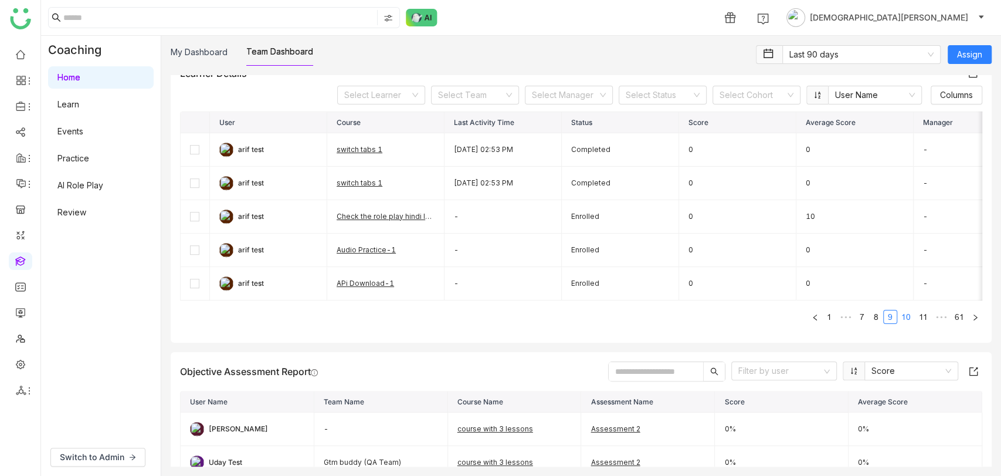
click at [901, 316] on link "10" at bounding box center [906, 316] width 16 height 13
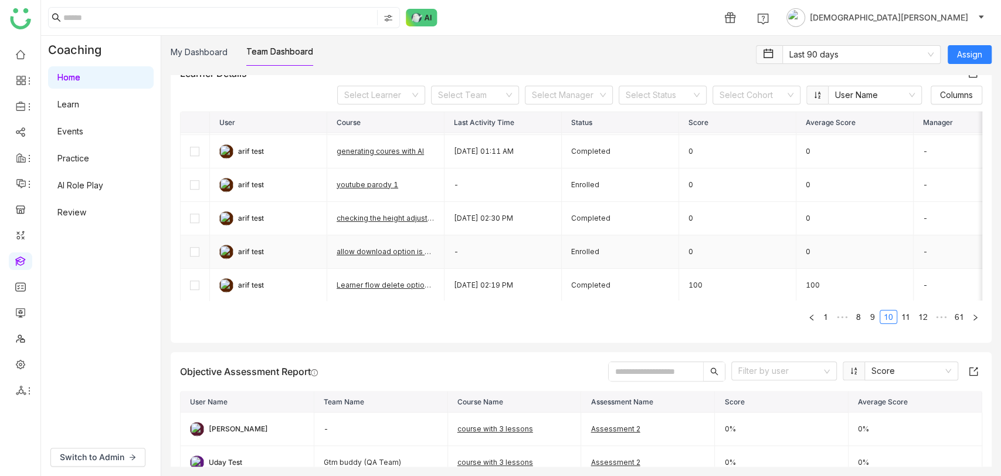
scroll to position [510, 0]
click at [402, 279] on link "Learner flow delete option is missing" at bounding box center [401, 283] width 128 height 9
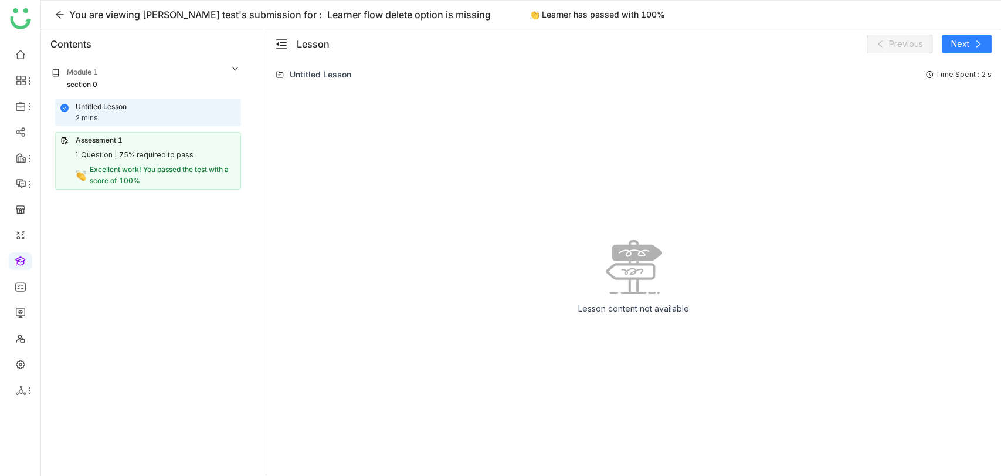
click at [132, 162] on div "Assessment 1 1 Question | 75% required to pass Excellent work! You passed the t…" at bounding box center [148, 160] width 186 height 57
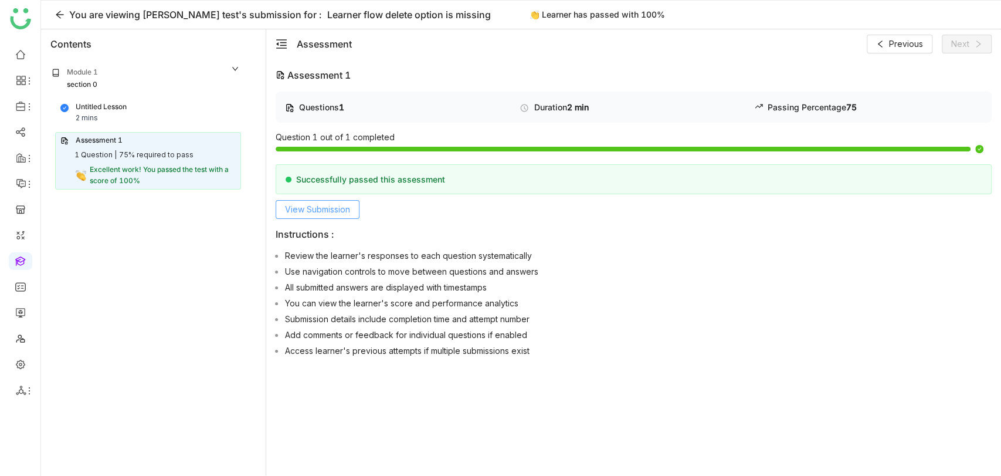
click at [303, 209] on span "View Submission" at bounding box center [317, 209] width 65 height 13
